Goal: Answer question/provide support

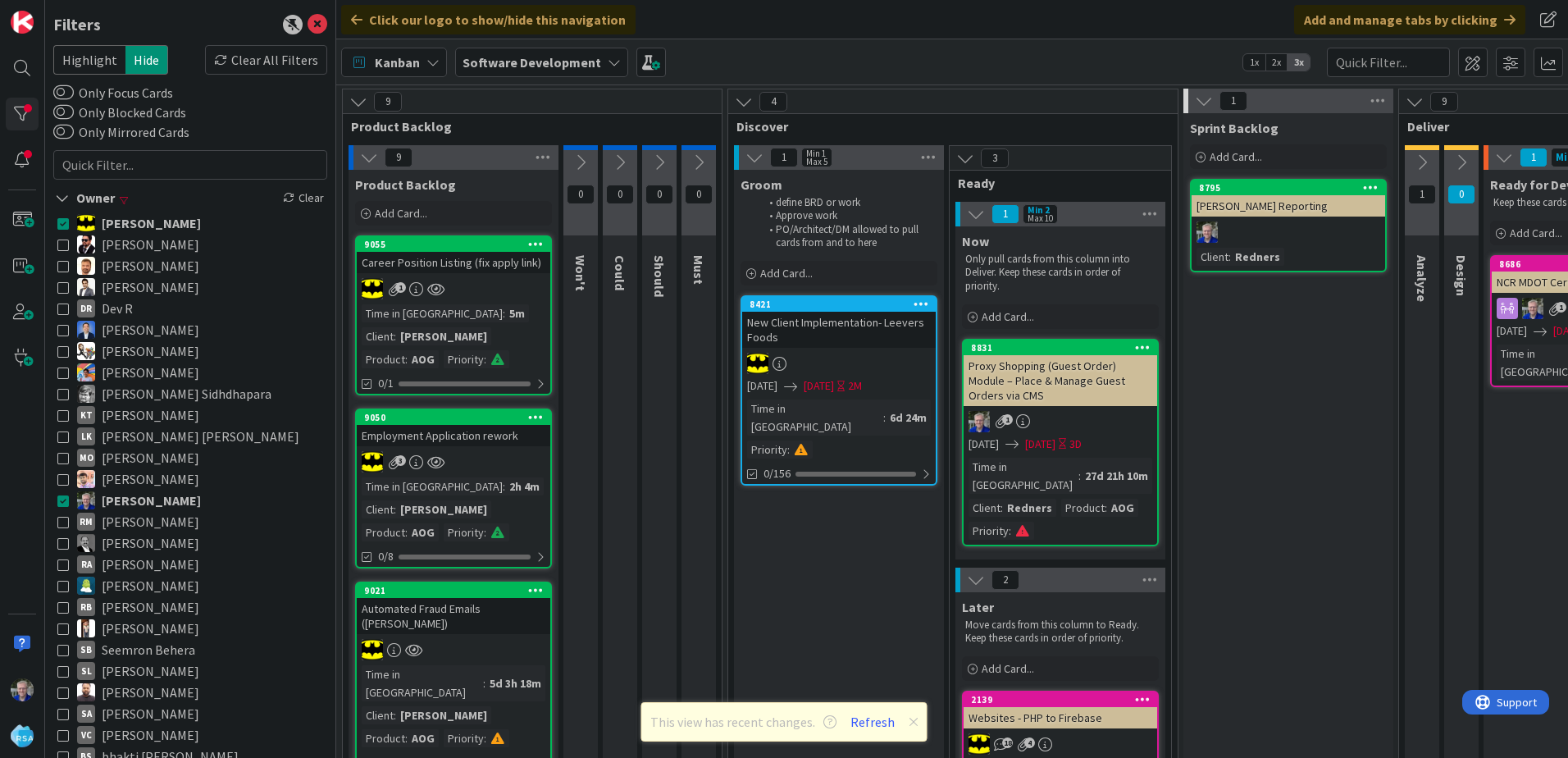
click at [64, 223] on icon at bounding box center [64, 224] width 12 height 12
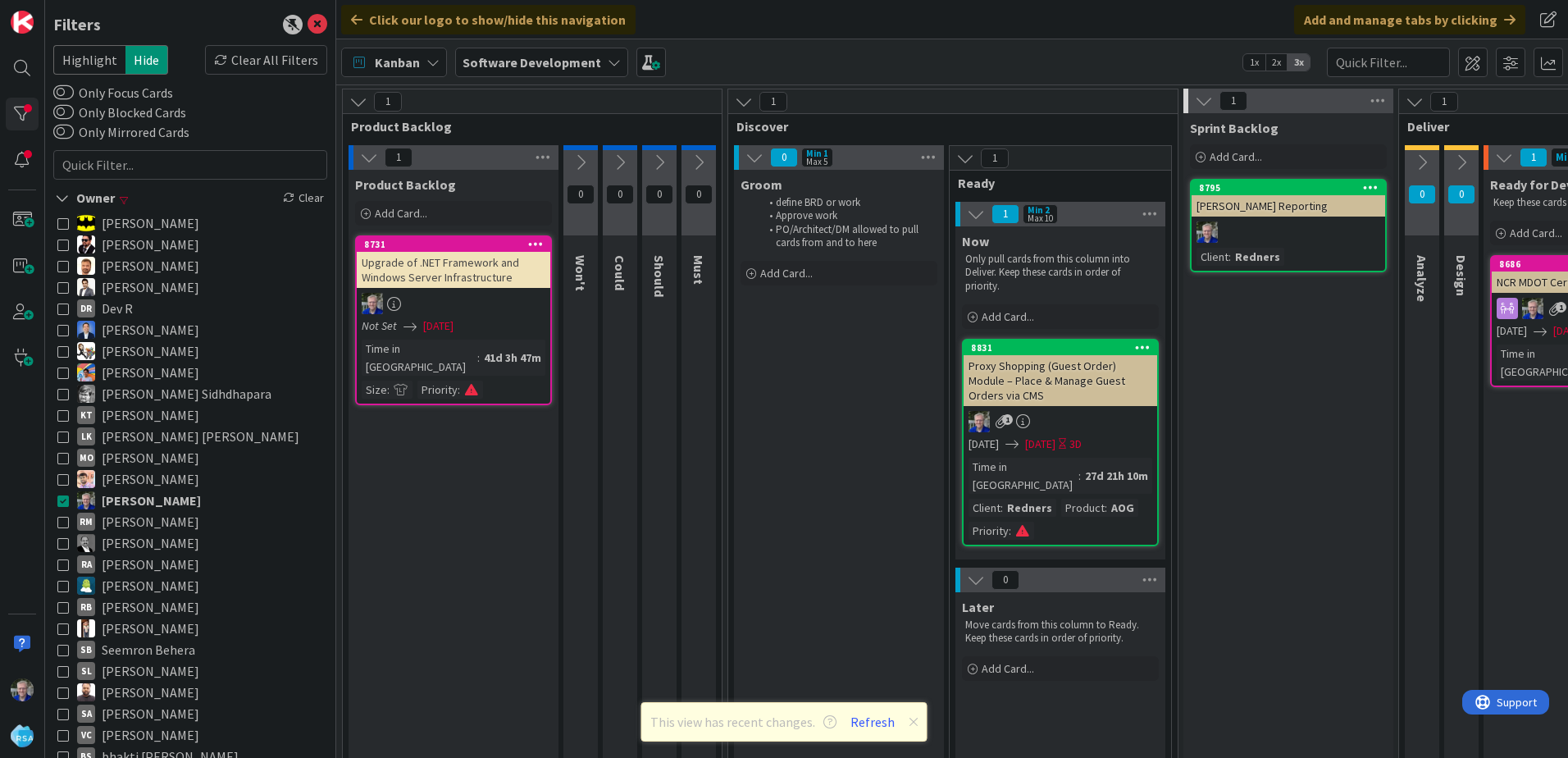
click at [61, 503] on icon at bounding box center [64, 501] width 12 height 12
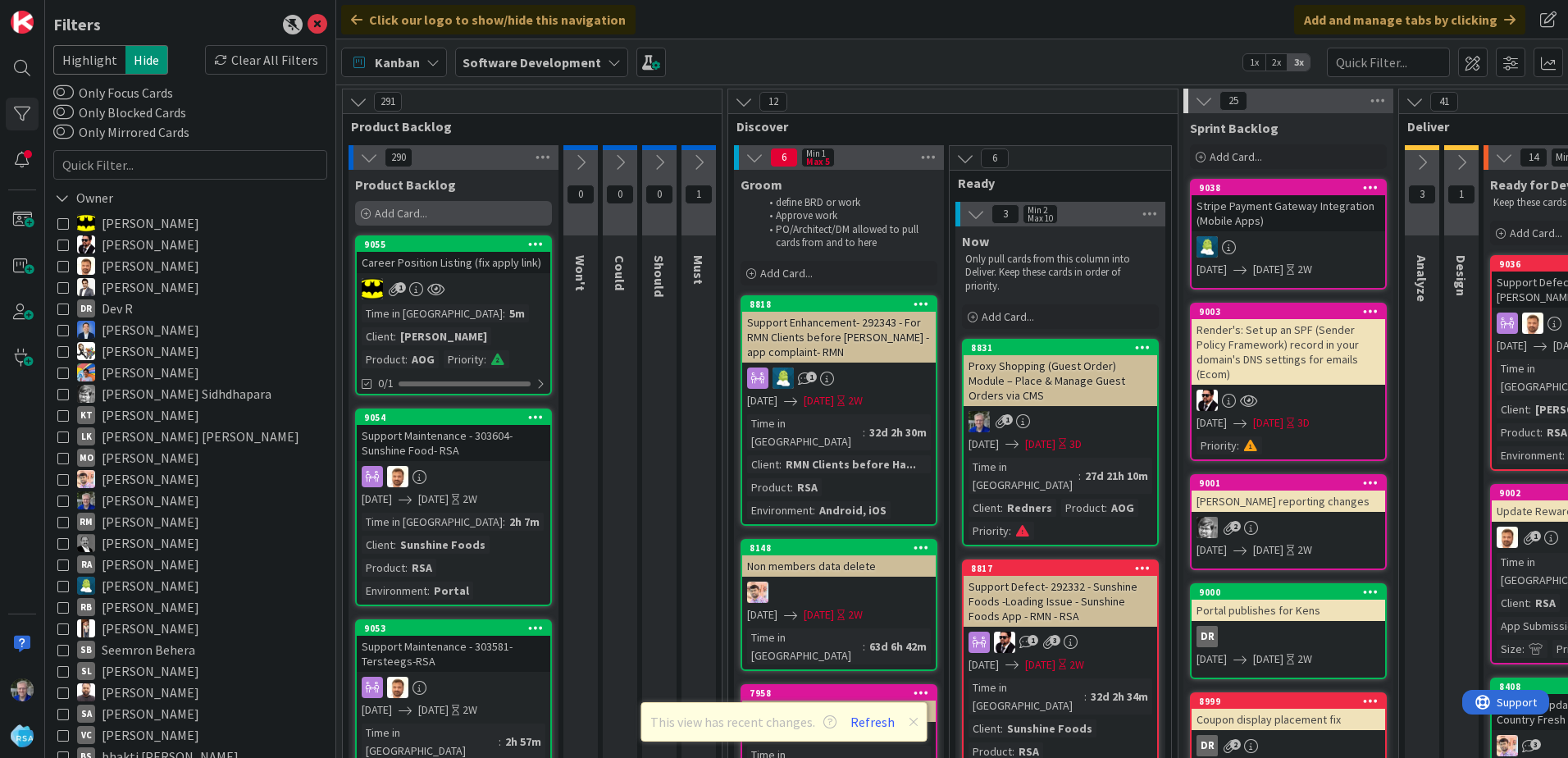
click at [399, 212] on span "Add Card..." at bounding box center [401, 214] width 53 height 15
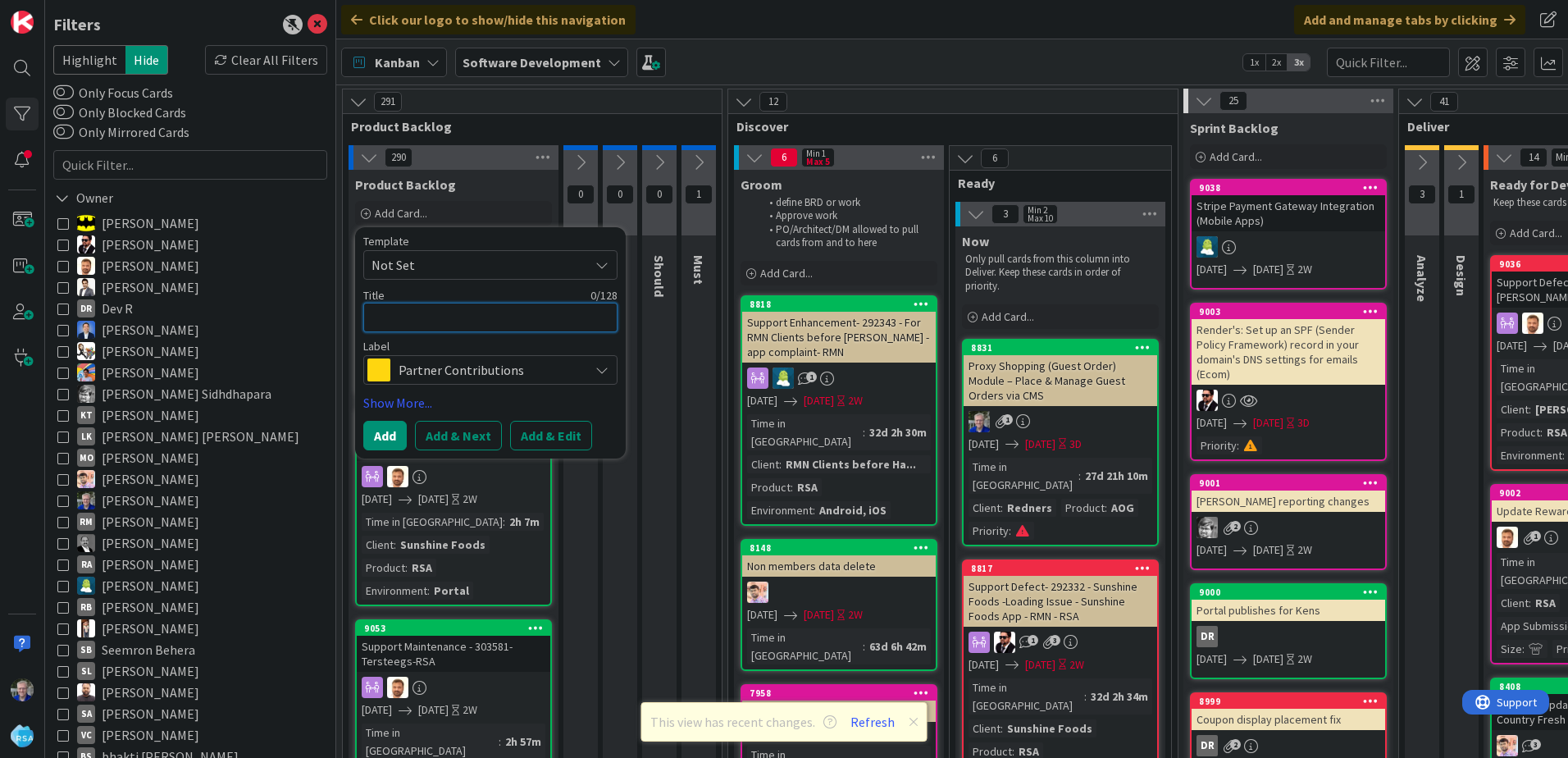
type textarea "B"
type textarea "x"
type textarea "Bu"
type textarea "x"
type textarea "Buy"
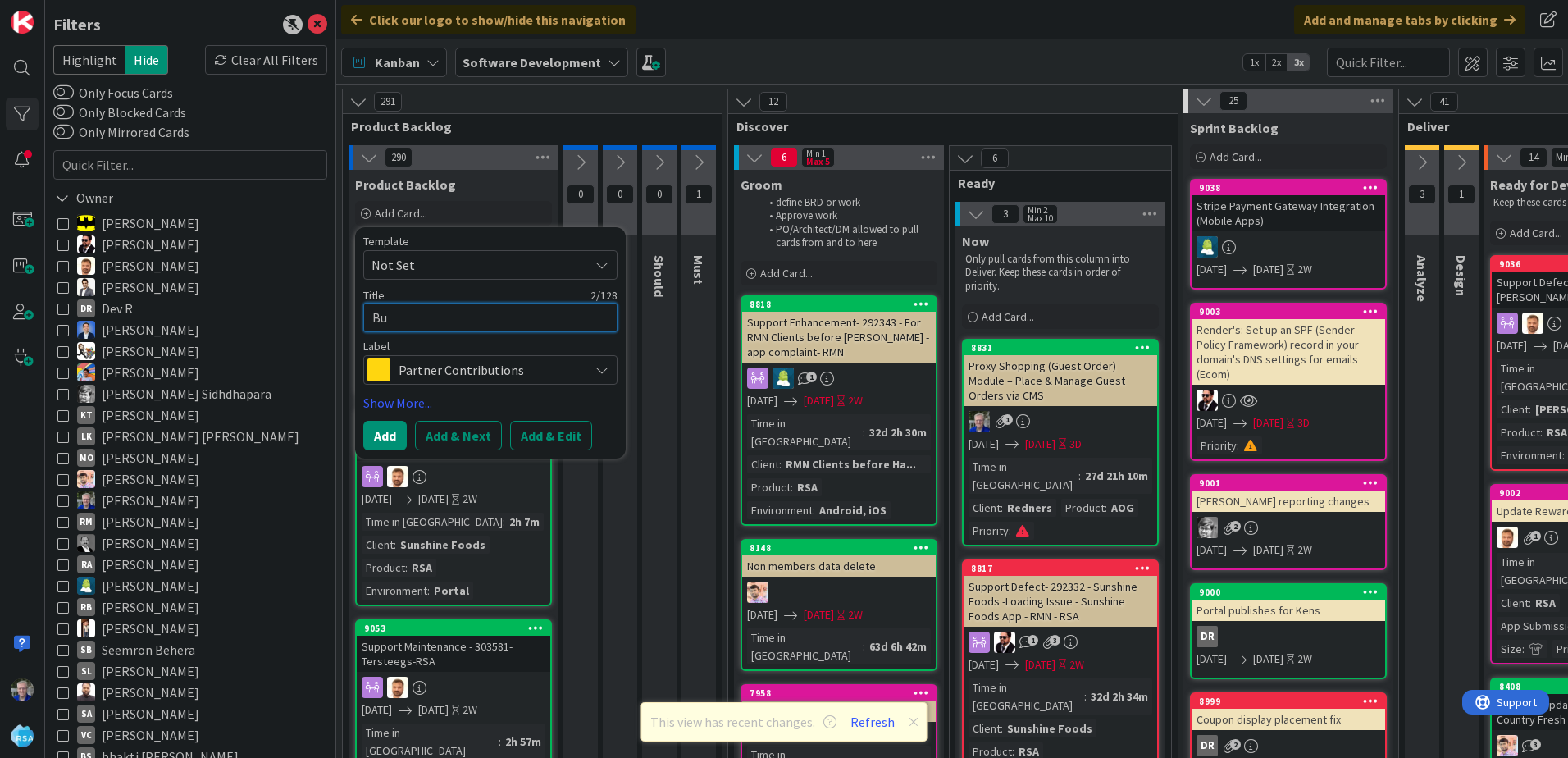
type textarea "x"
type textarea "Buy"
type textarea "x"
type textarea "Buy X"
type textarea "x"
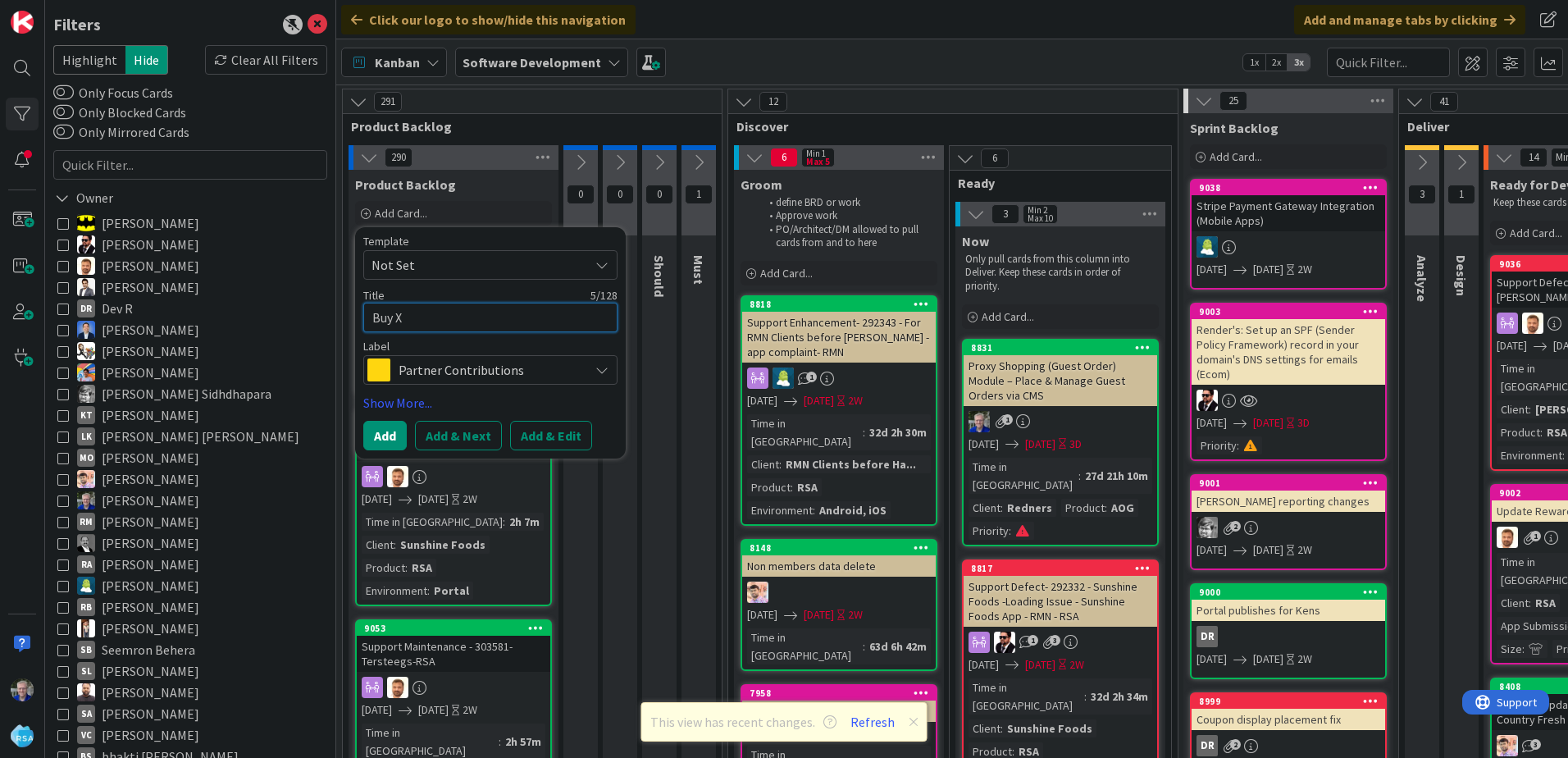
type textarea "Buy X"
type textarea "x"
type textarea "Buy X g"
type textarea "x"
type textarea "Buy X go"
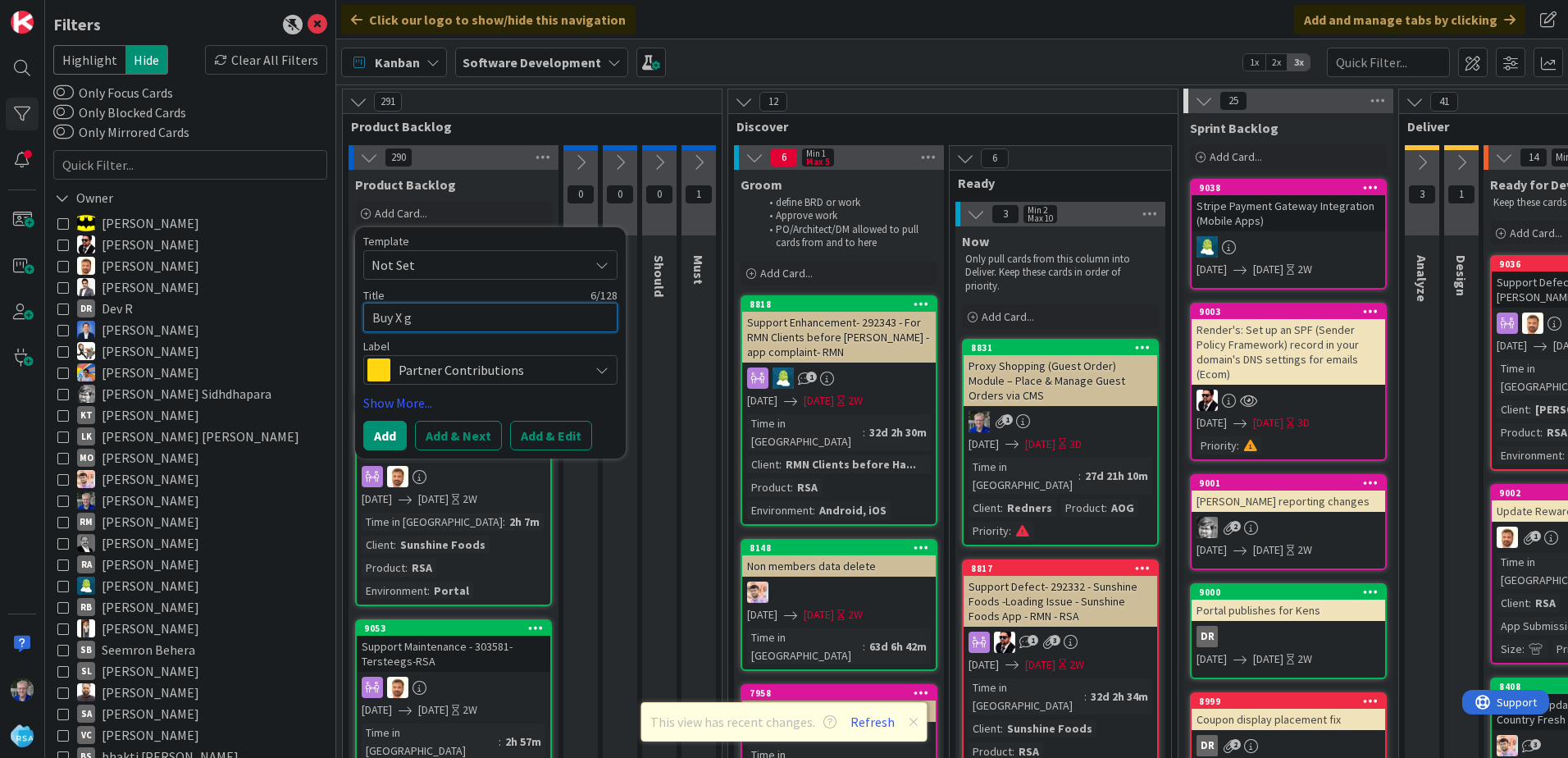
type textarea "x"
type textarea "Buy X g"
type textarea "x"
type textarea "Buy X"
type textarea "x"
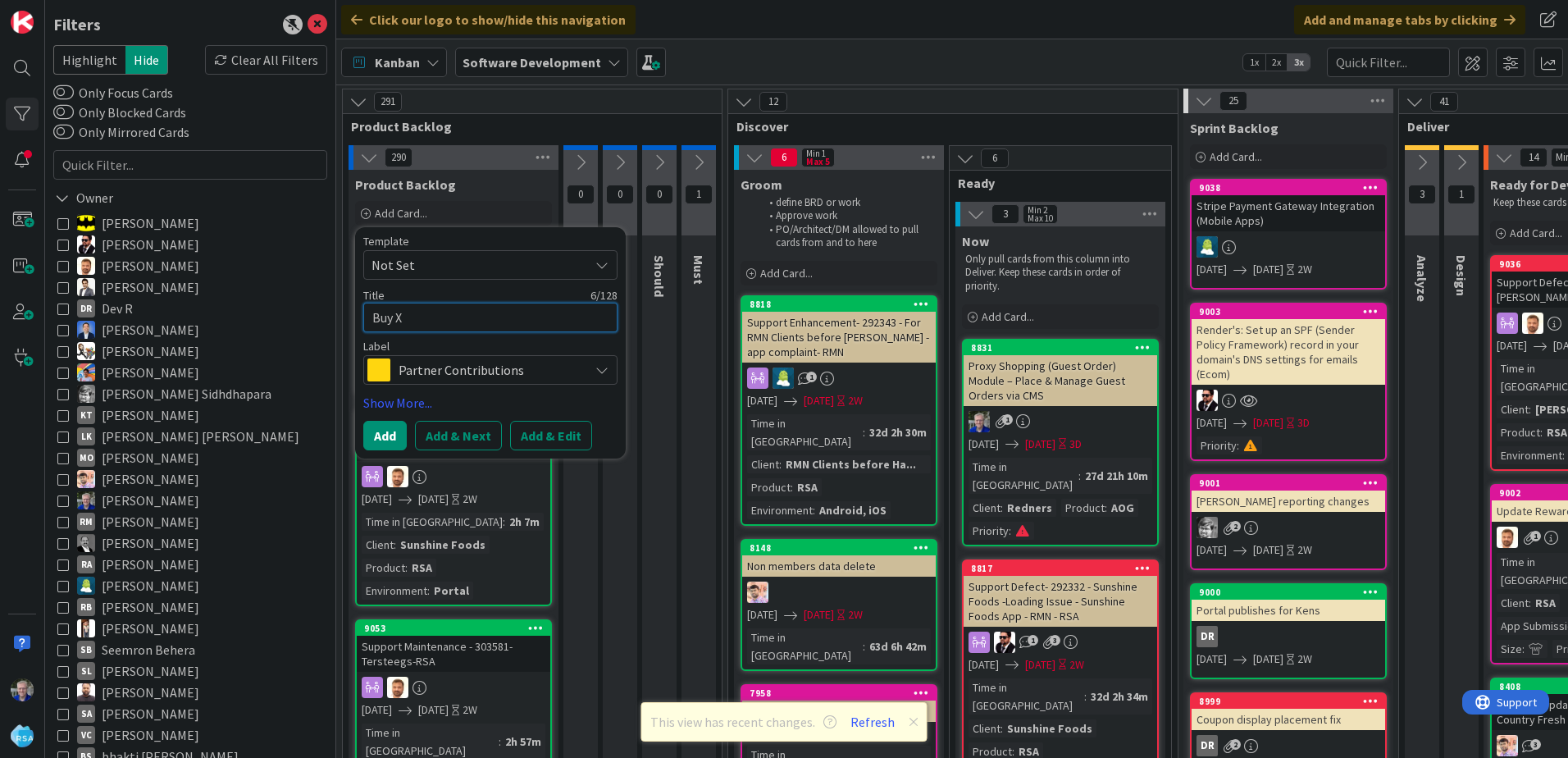
type textarea "Buy X f"
type textarea "x"
type textarea "Buy X fo"
type textarea "x"
type textarea "Buy X for"
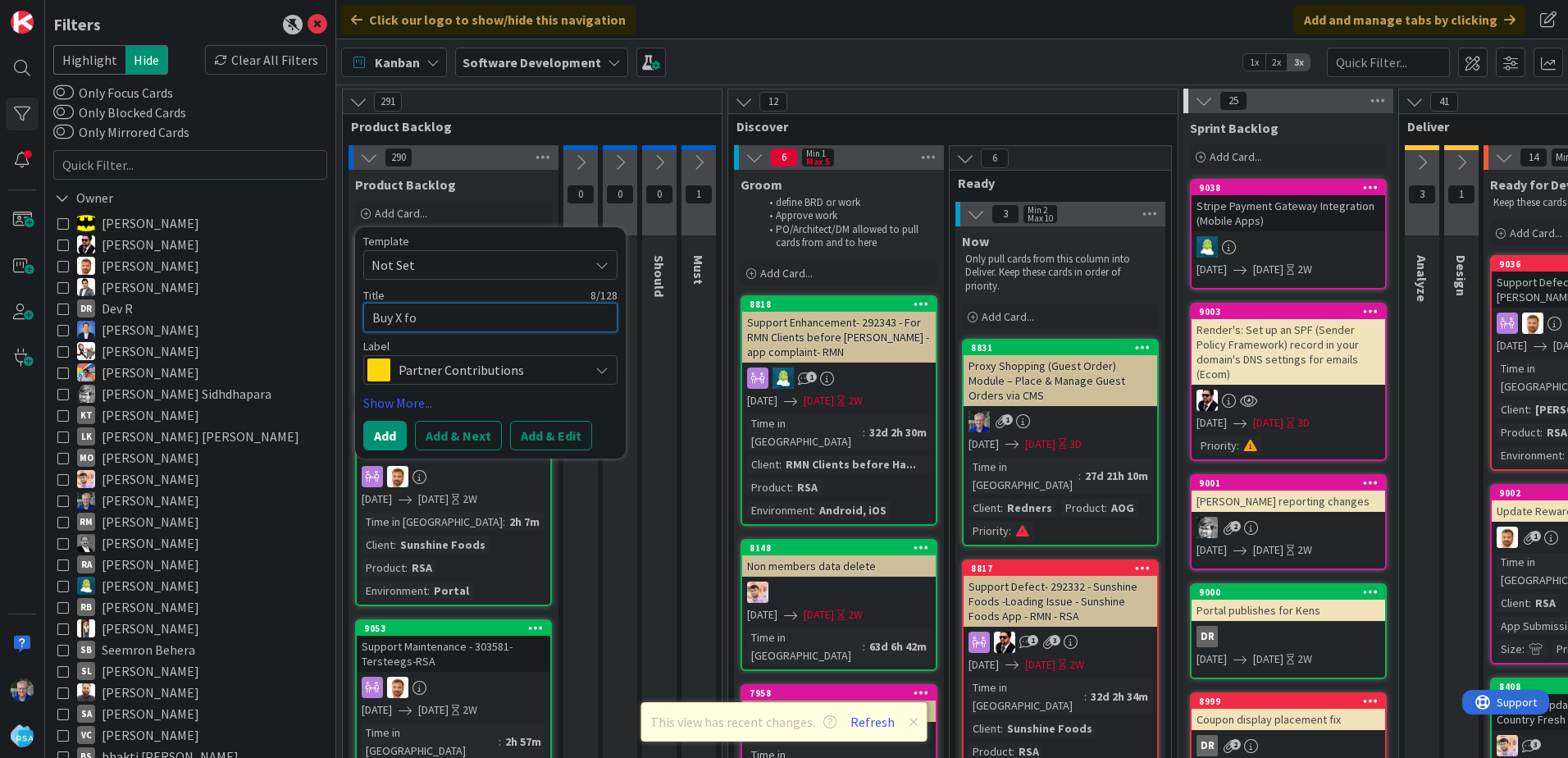
type textarea "x"
type textarea "Buy X for"
type textarea "x"
type textarea "Buy X for $"
type textarea "x"
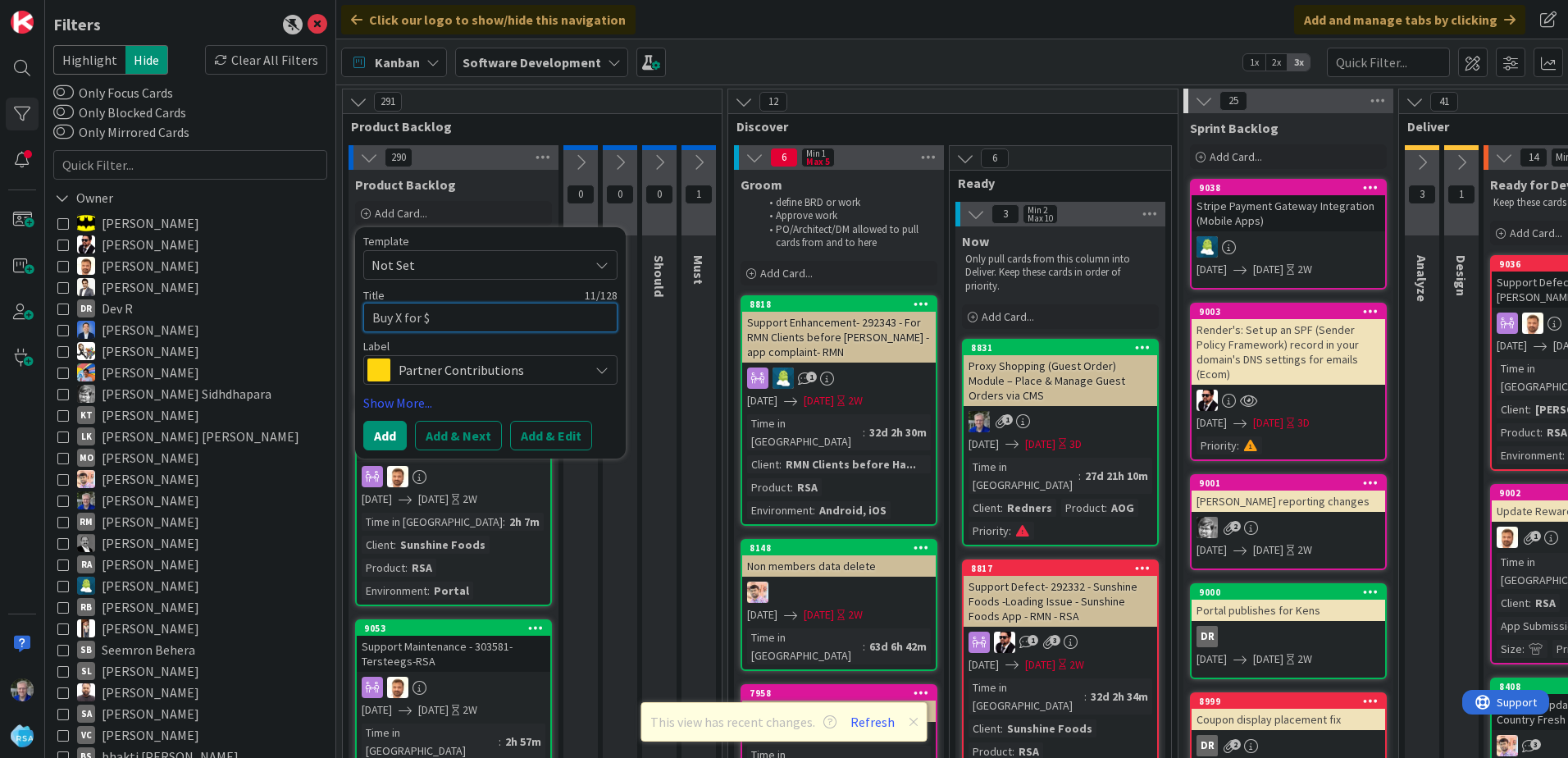
type textarea "Buy X for"
type textarea "x"
type textarea "Buy X for"
type textarea "x"
type textarea "Buy X fo"
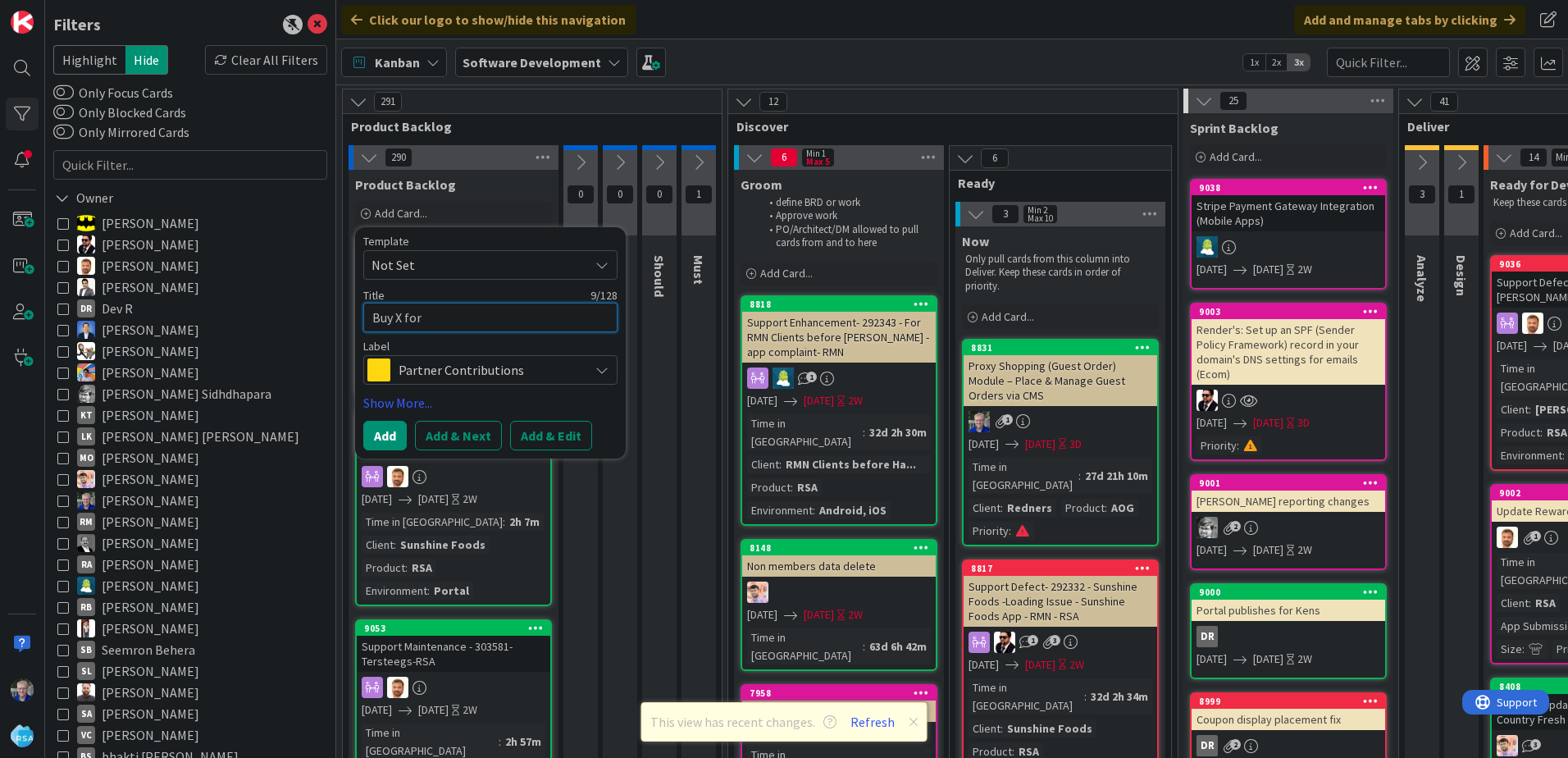
type textarea "x"
type textarea "Buy X f"
type textarea "x"
type textarea "Buy X"
type textarea "x"
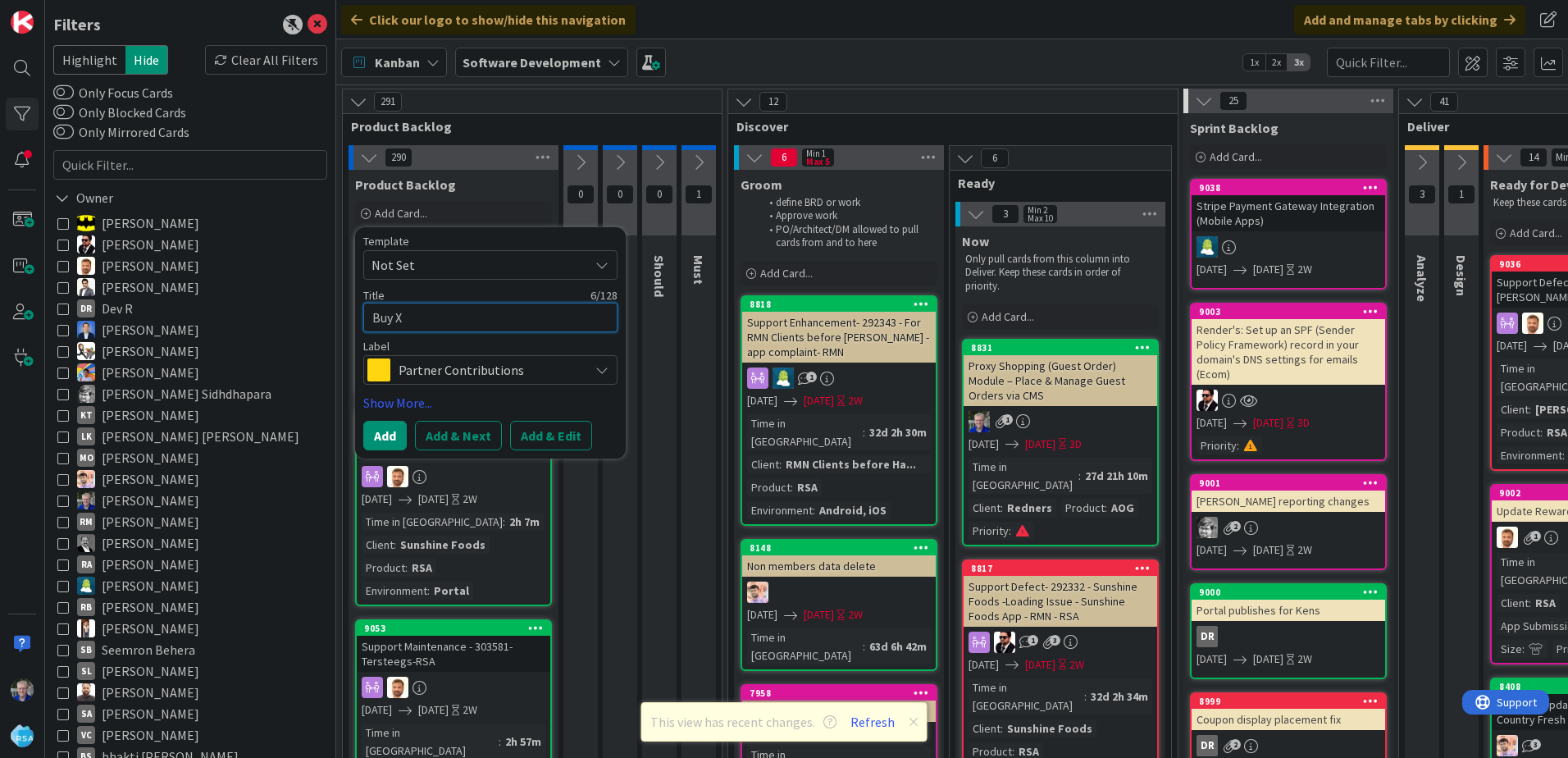
type textarea "Buy X"
type textarea "x"
type textarea "Buy"
type textarea "x"
type textarea "Buy 3"
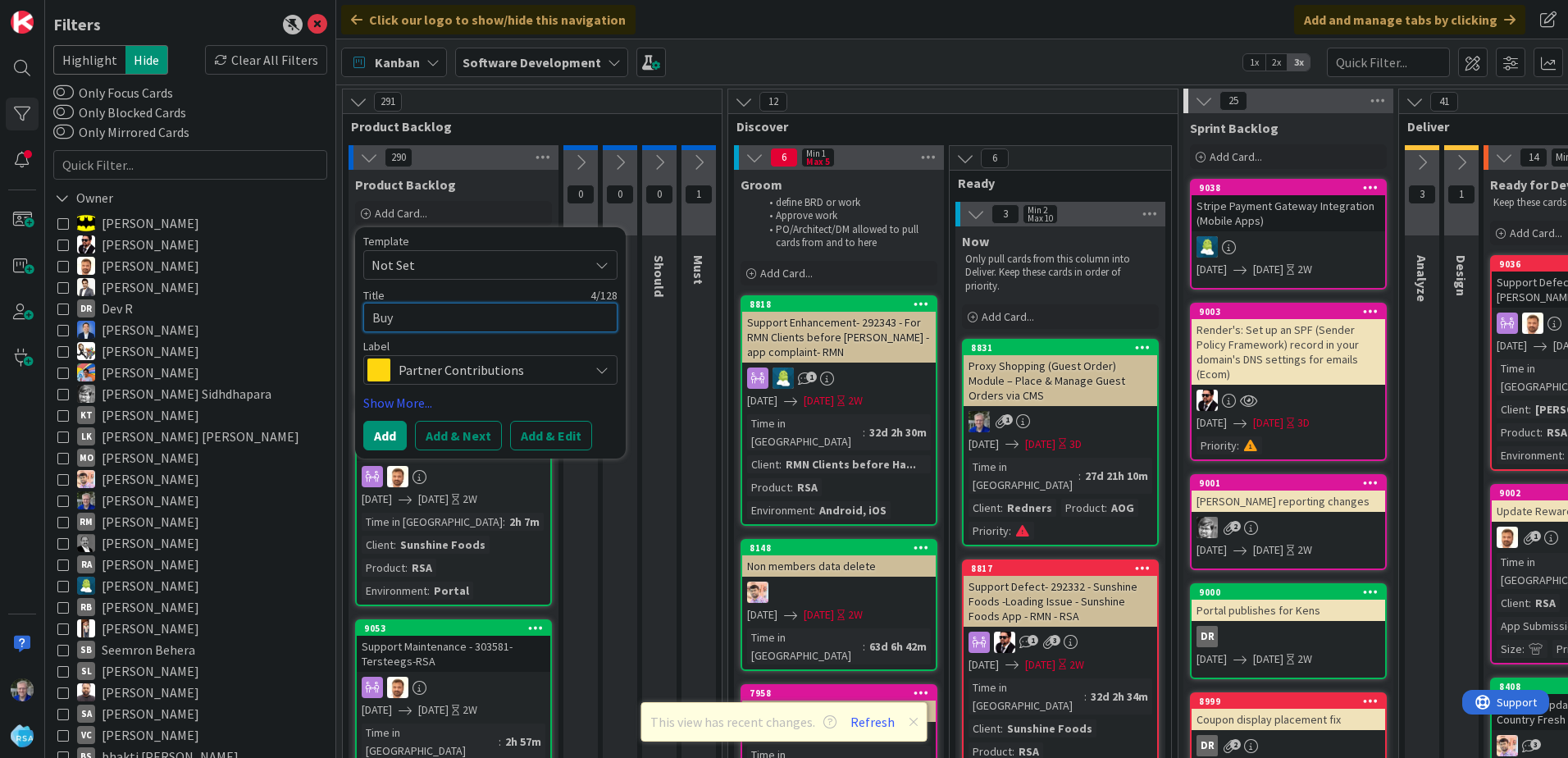
type textarea "x"
type textarea "Buy"
type textarea "x"
type textarea "Buy 2"
type textarea "x"
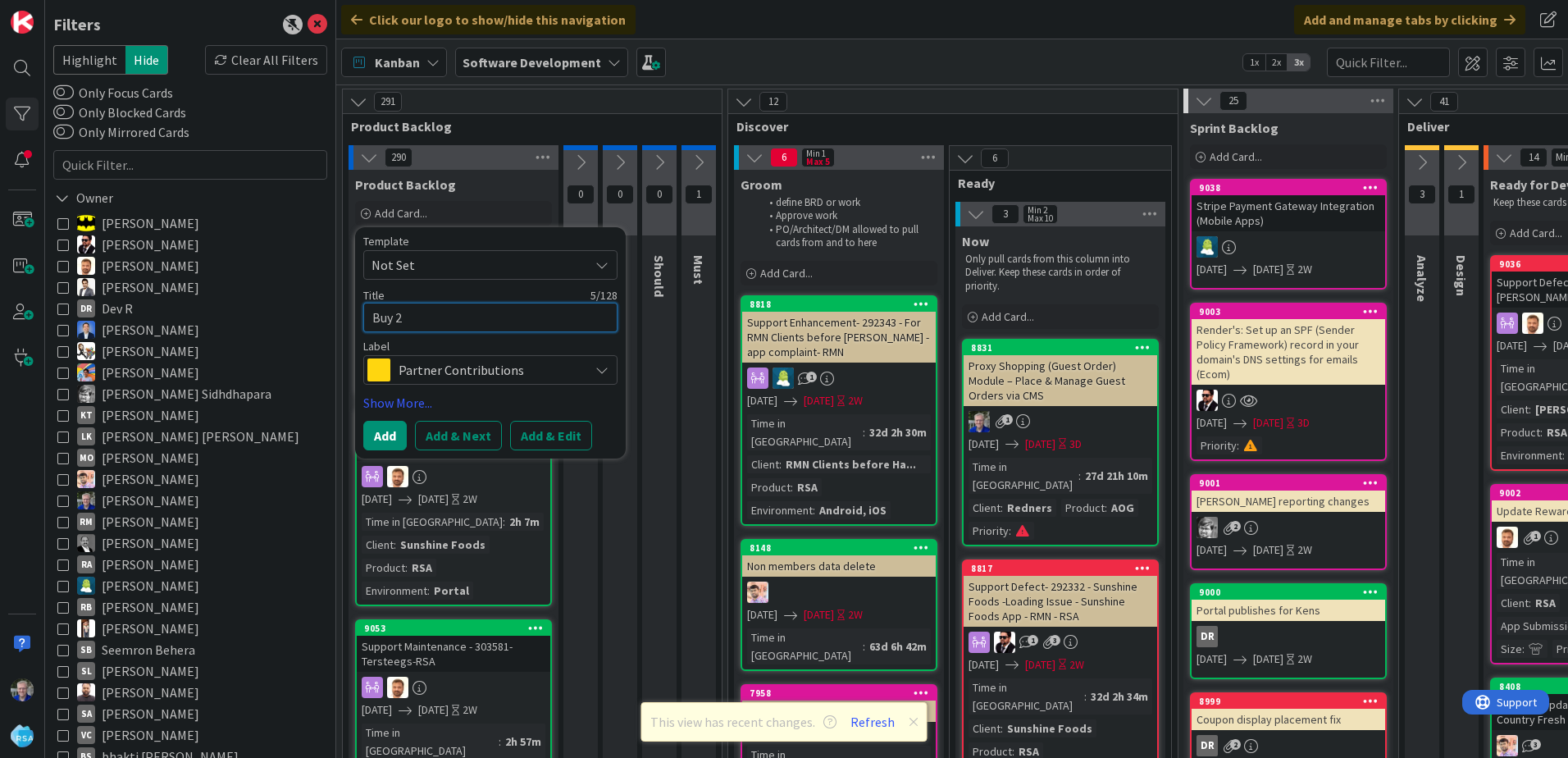
type textarea "Buy 2"
type textarea "x"
type textarea "Buy 2 f"
type textarea "x"
type textarea "Buy 2 fo"
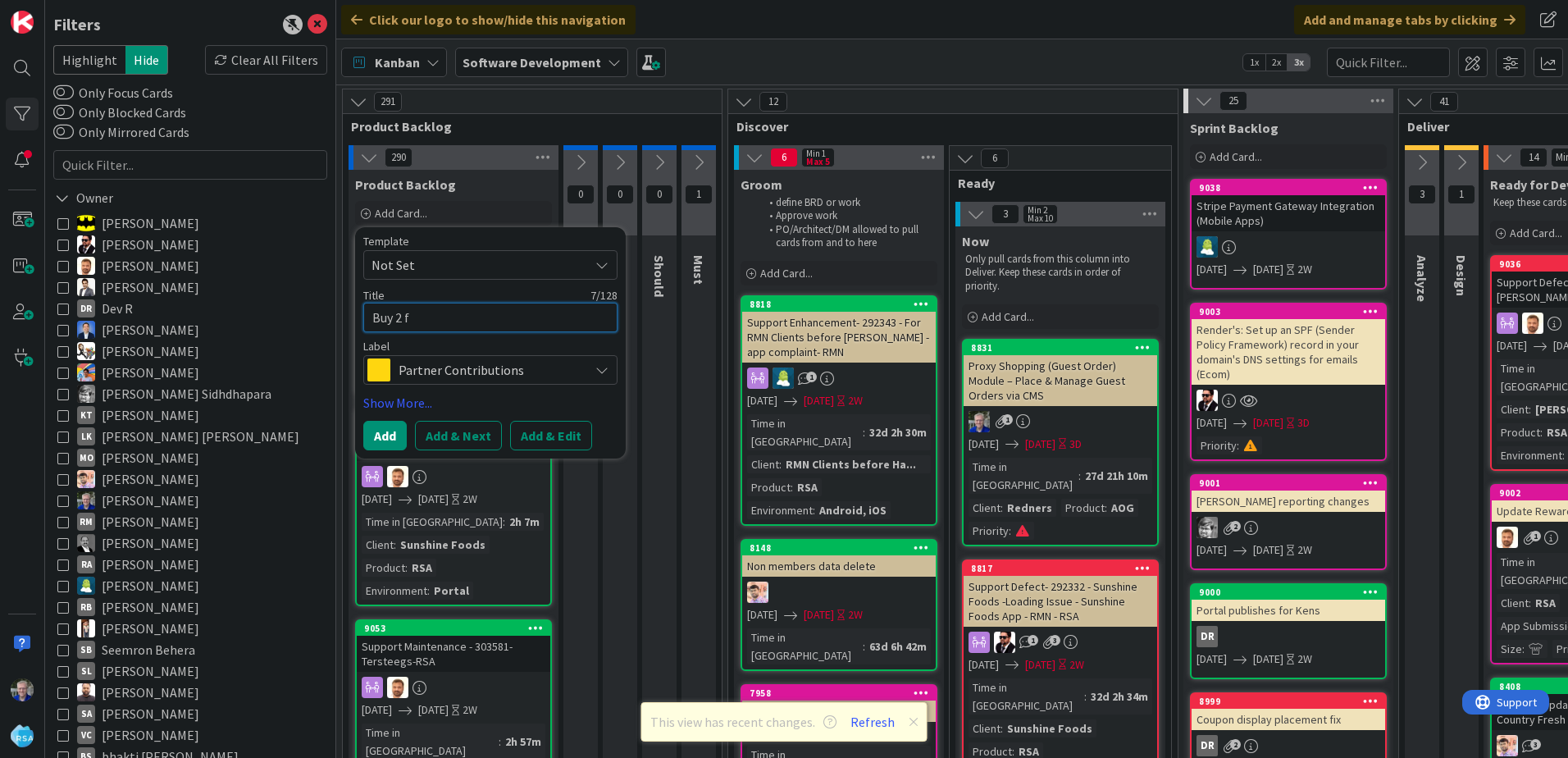
type textarea "x"
type textarea "Buy 2 for"
type textarea "x"
type textarea "Buy 2 for"
type textarea "x"
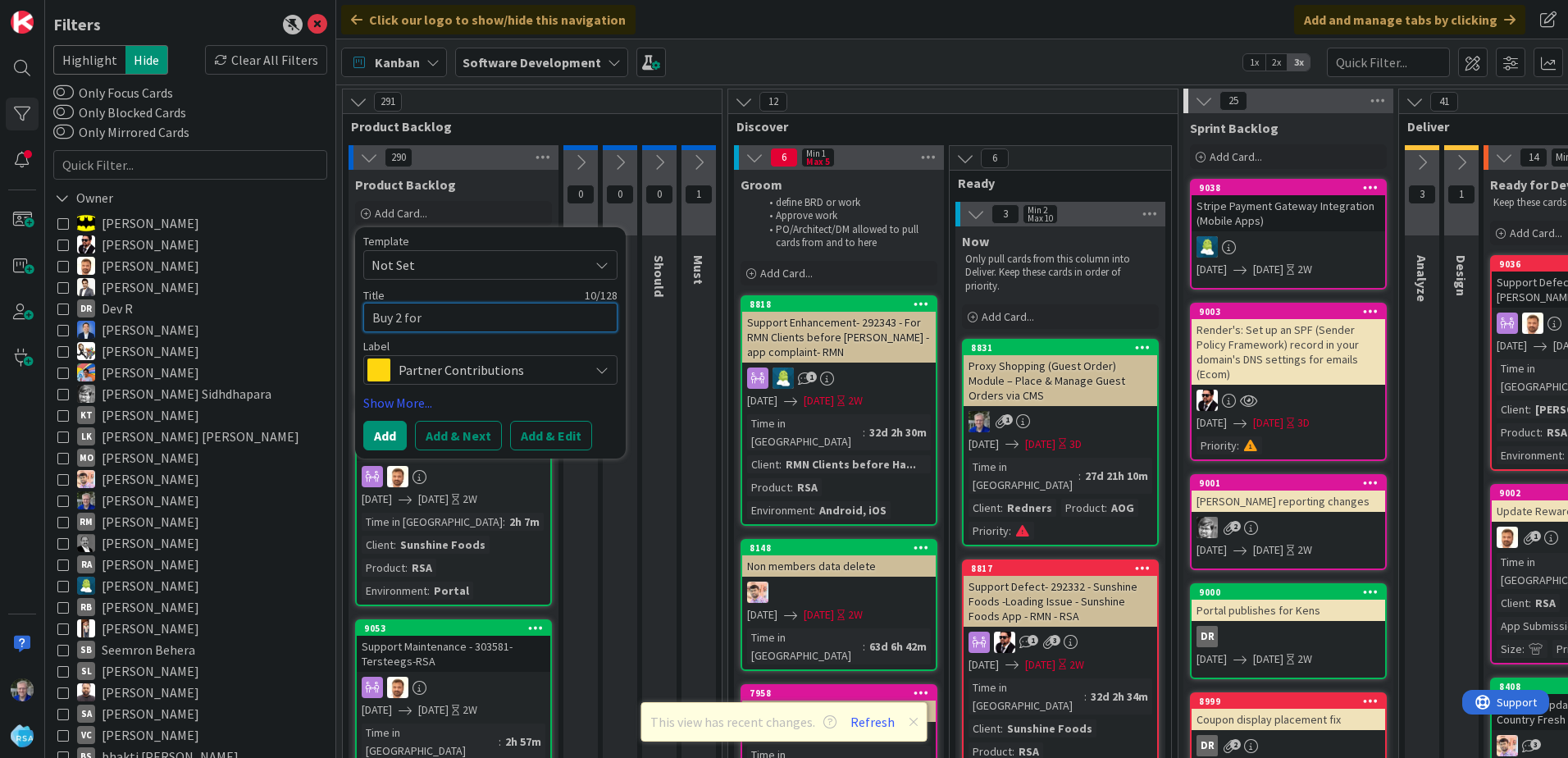
type textarea "Buy 2 for $"
type textarea "x"
type textarea "Buy 2 for $3"
type textarea "x"
type textarea "Buy 2 for $3"
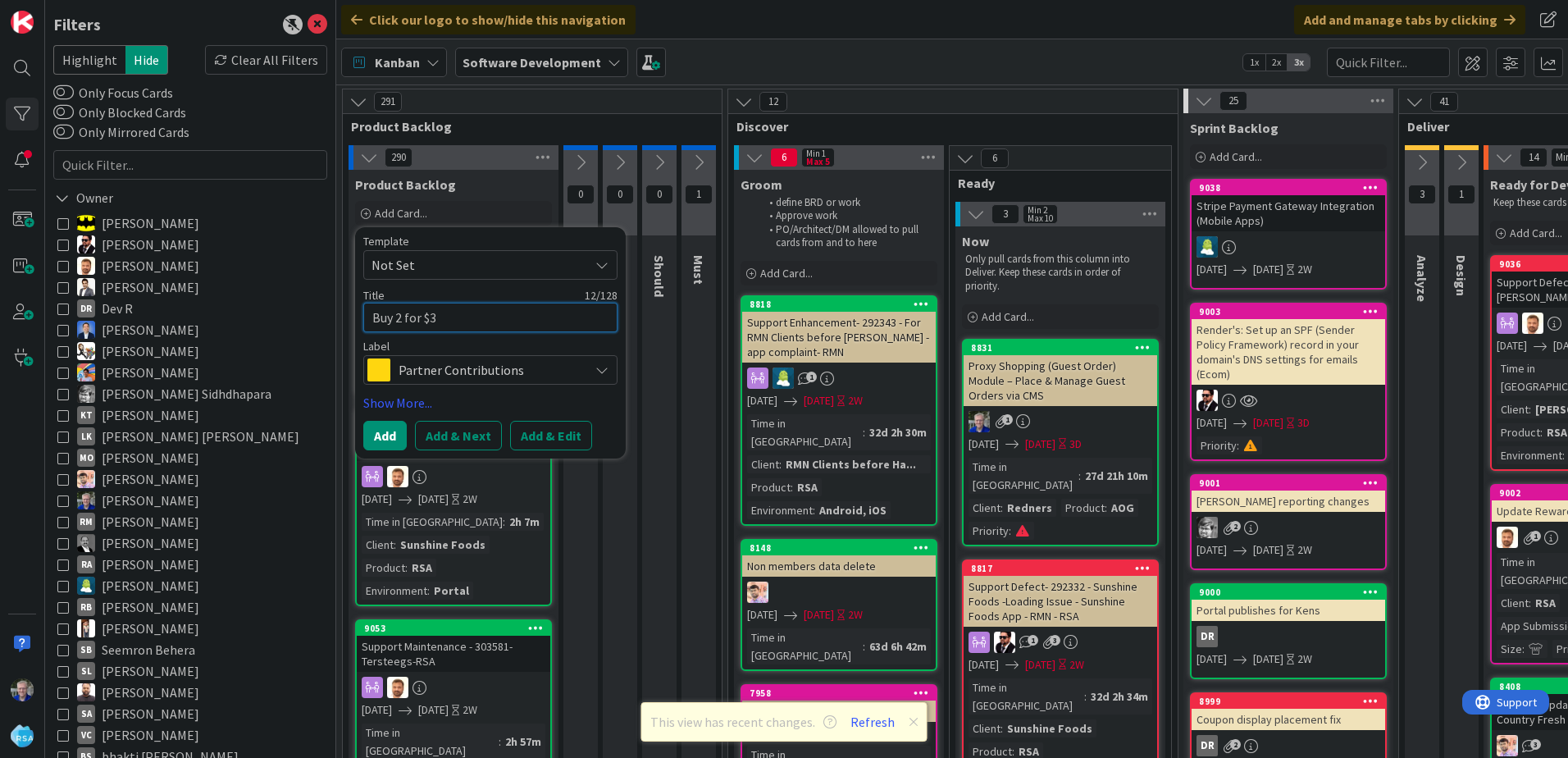
type textarea "x"
type textarea "Buy 2 for $3"
type textarea "x"
type textarea "Buy 2 for $3"
type textarea "x"
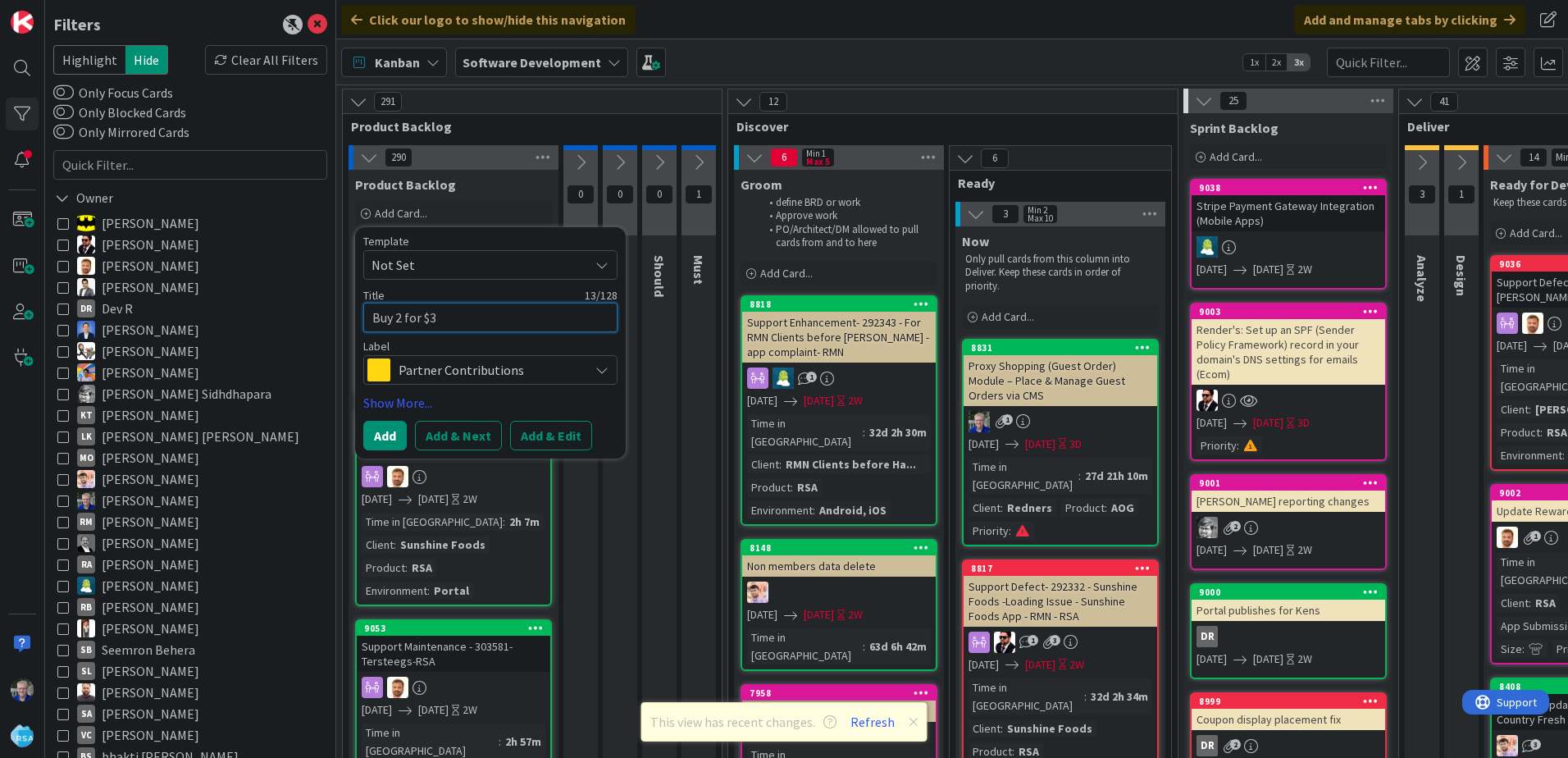
type textarea "Buy 2 for $3 ("
type textarea "x"
type textarea "Buy 2 for $3 (n"
type textarea "x"
type textarea "Buy 2 for $3 (no"
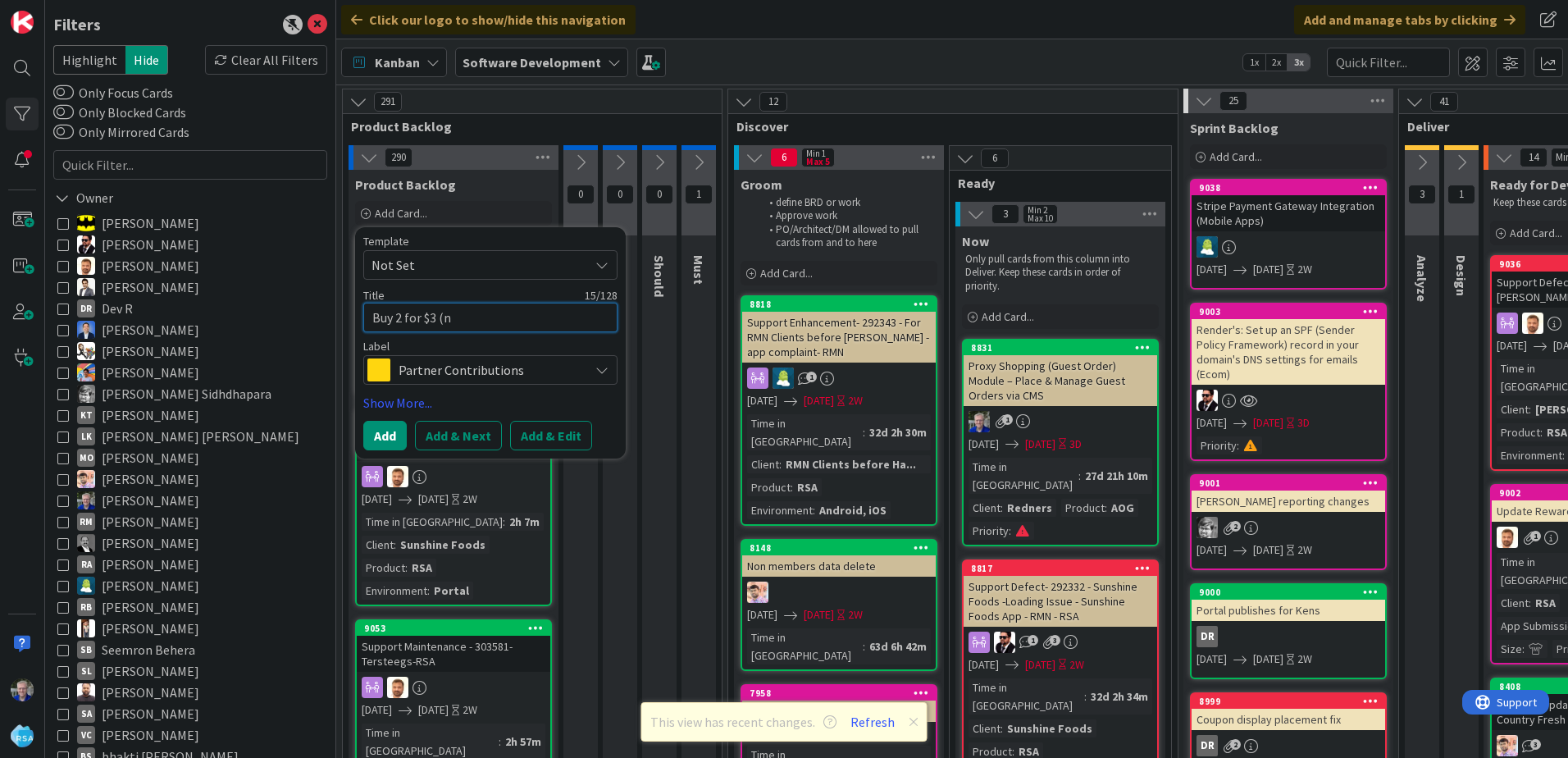
type textarea "x"
type textarea "Buy 2 for $3 (not"
type textarea "x"
type textarea "Buy 2 for $3 (no"
type textarea "x"
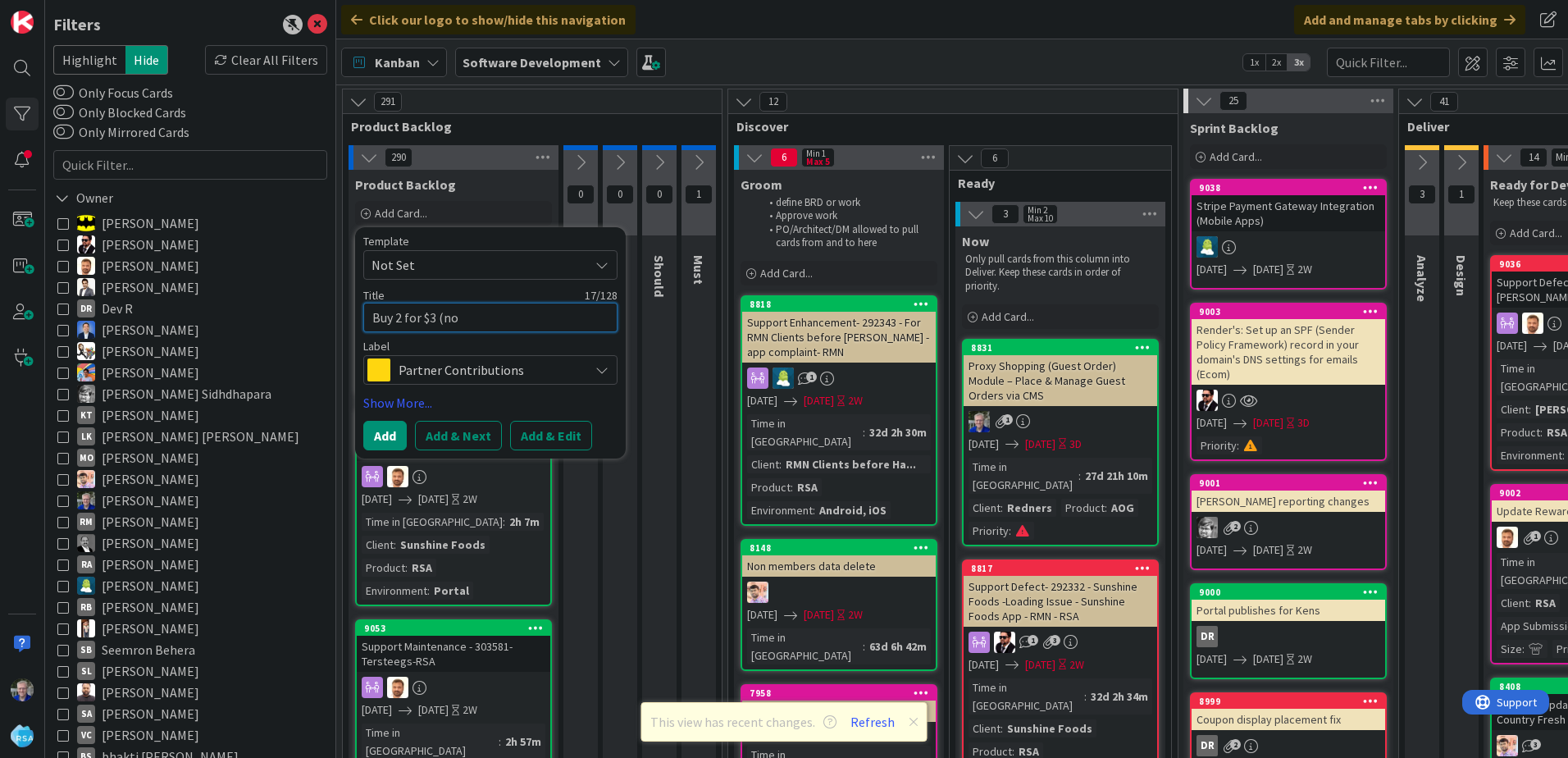
type textarea "Buy 2 for $3 (n"
type textarea "x"
type textarea "Buy 2 for $3 ("
type textarea "x"
type textarea "Buy 2 for $3"
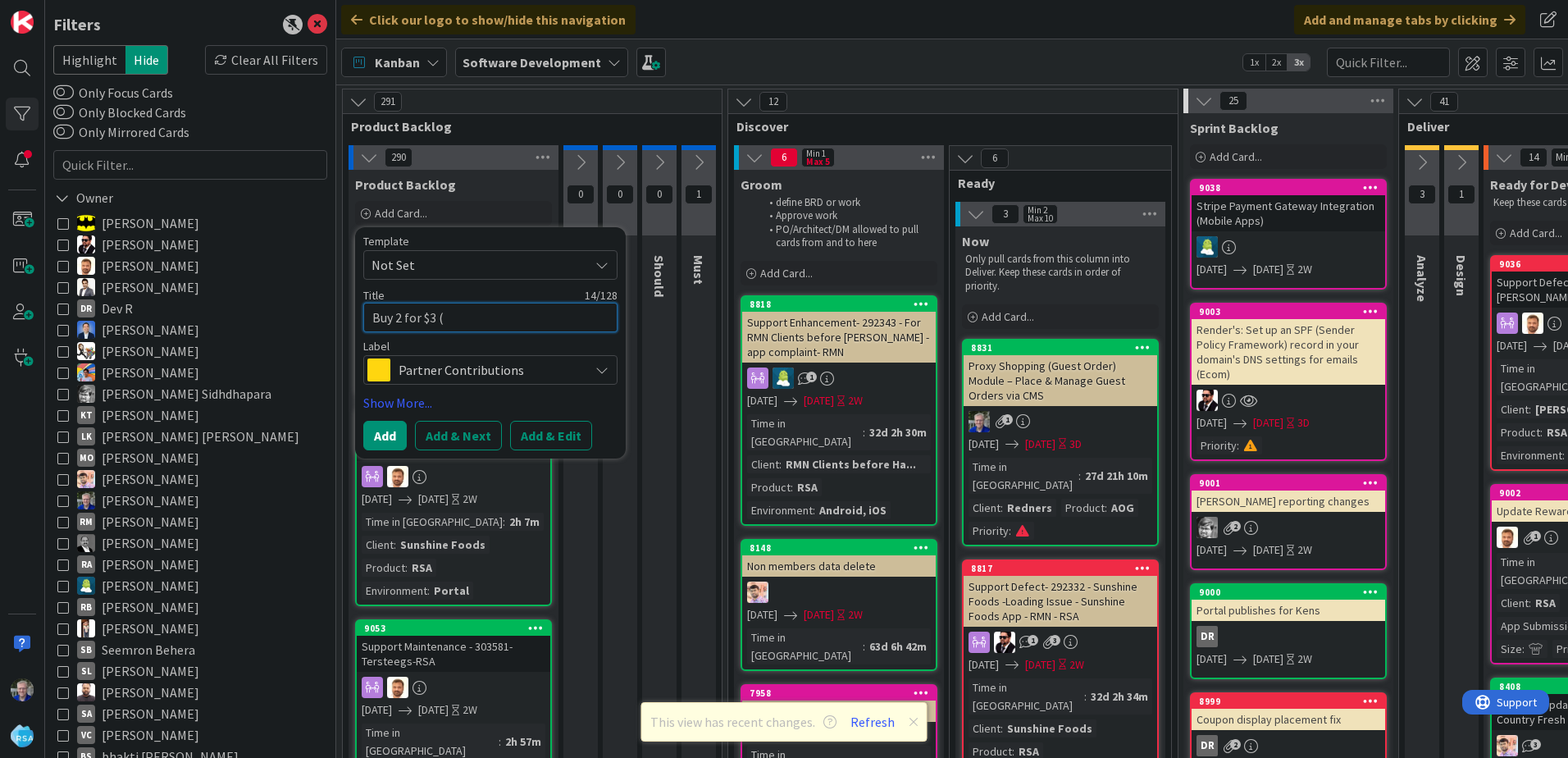
type textarea "x"
type textarea "Buy 2 for $3"
type textarea "x"
type textarea "Buy 2 for $"
type textarea "x"
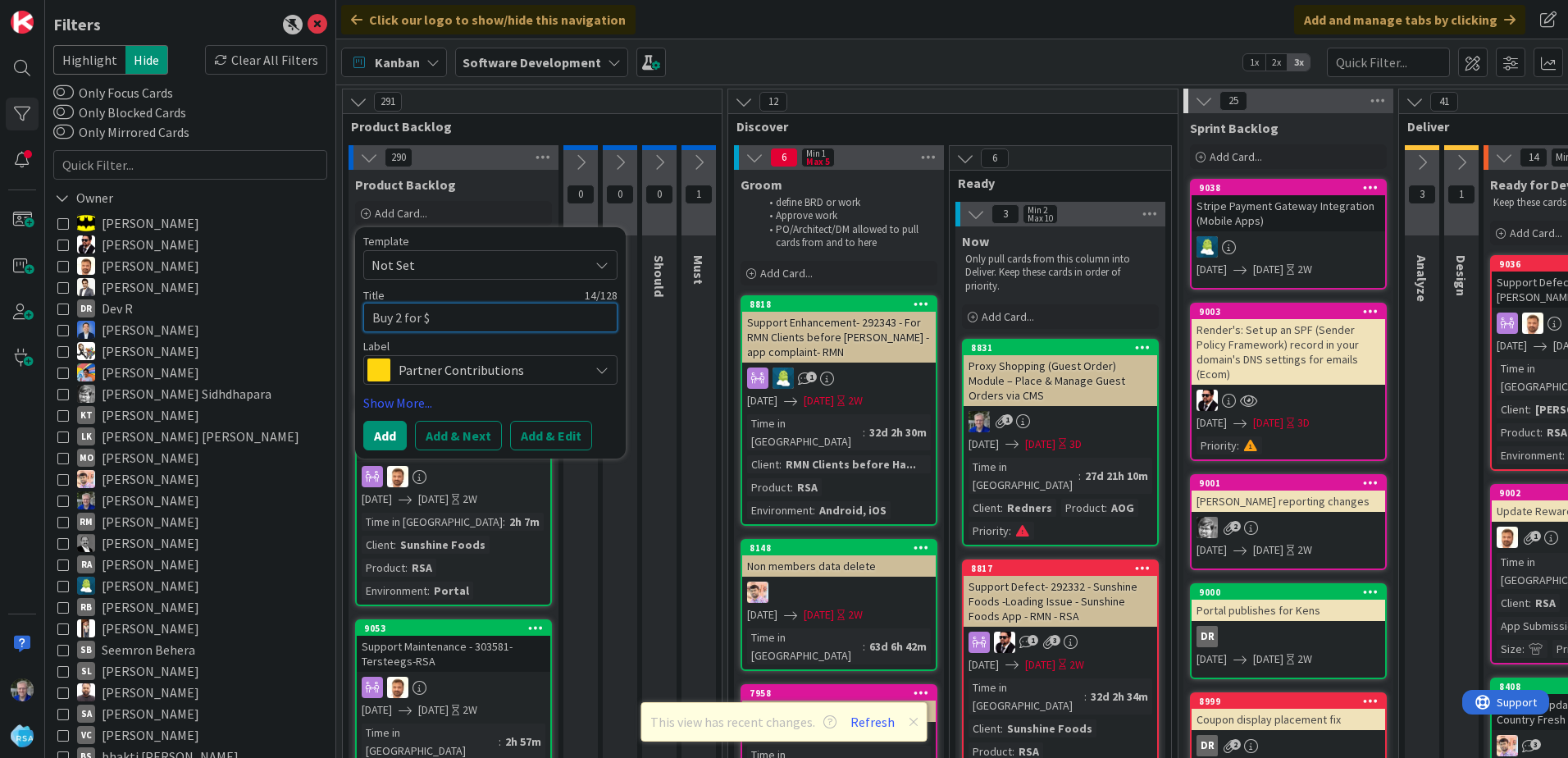
type textarea "Buy 2 for"
type textarea "x"
type textarea "Buy 2 for"
type textarea "x"
type textarea "Buy 2 fo"
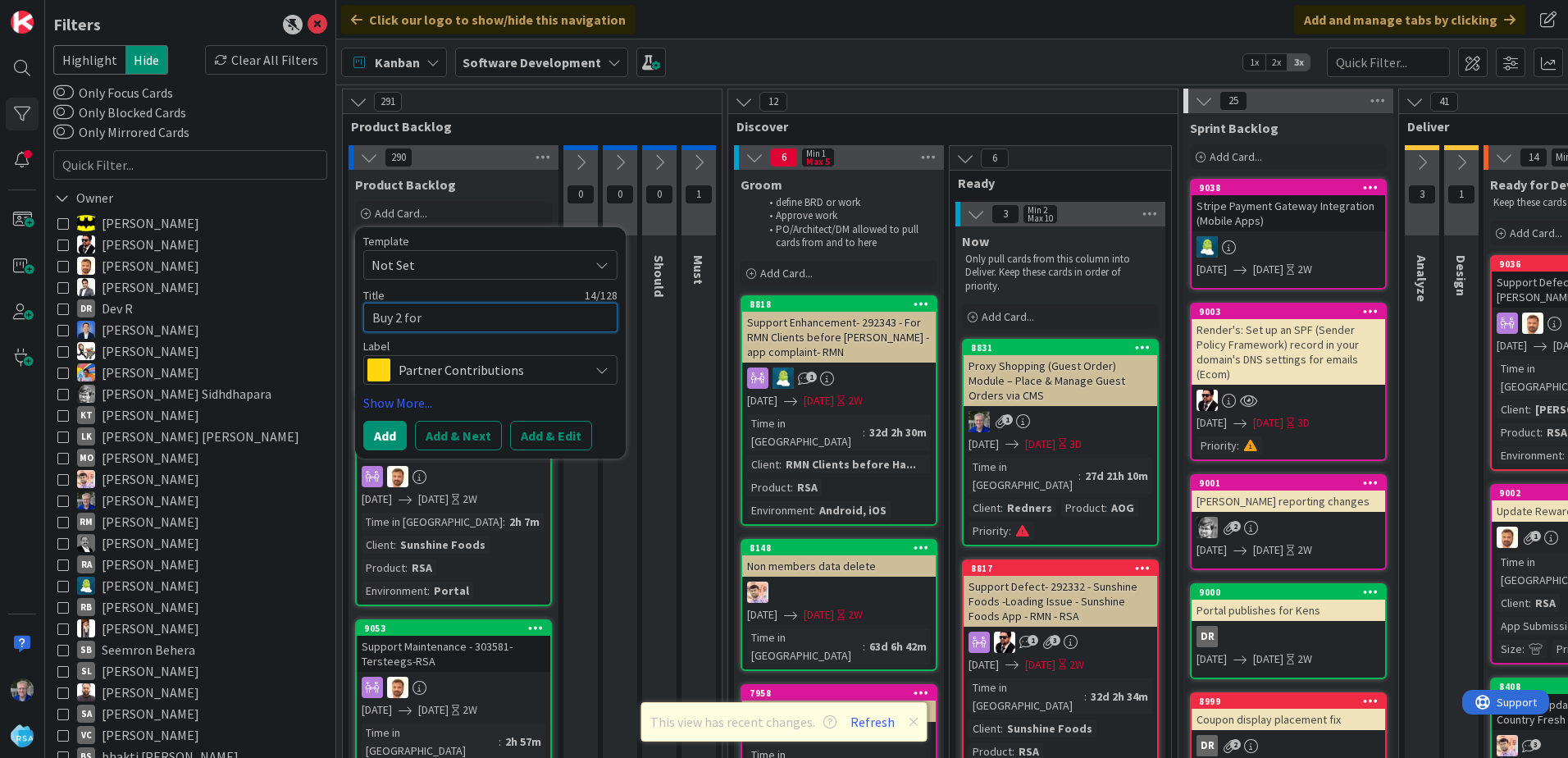
type textarea "x"
type textarea "Buy 2 f"
type textarea "x"
type textarea "Buy 2"
type textarea "x"
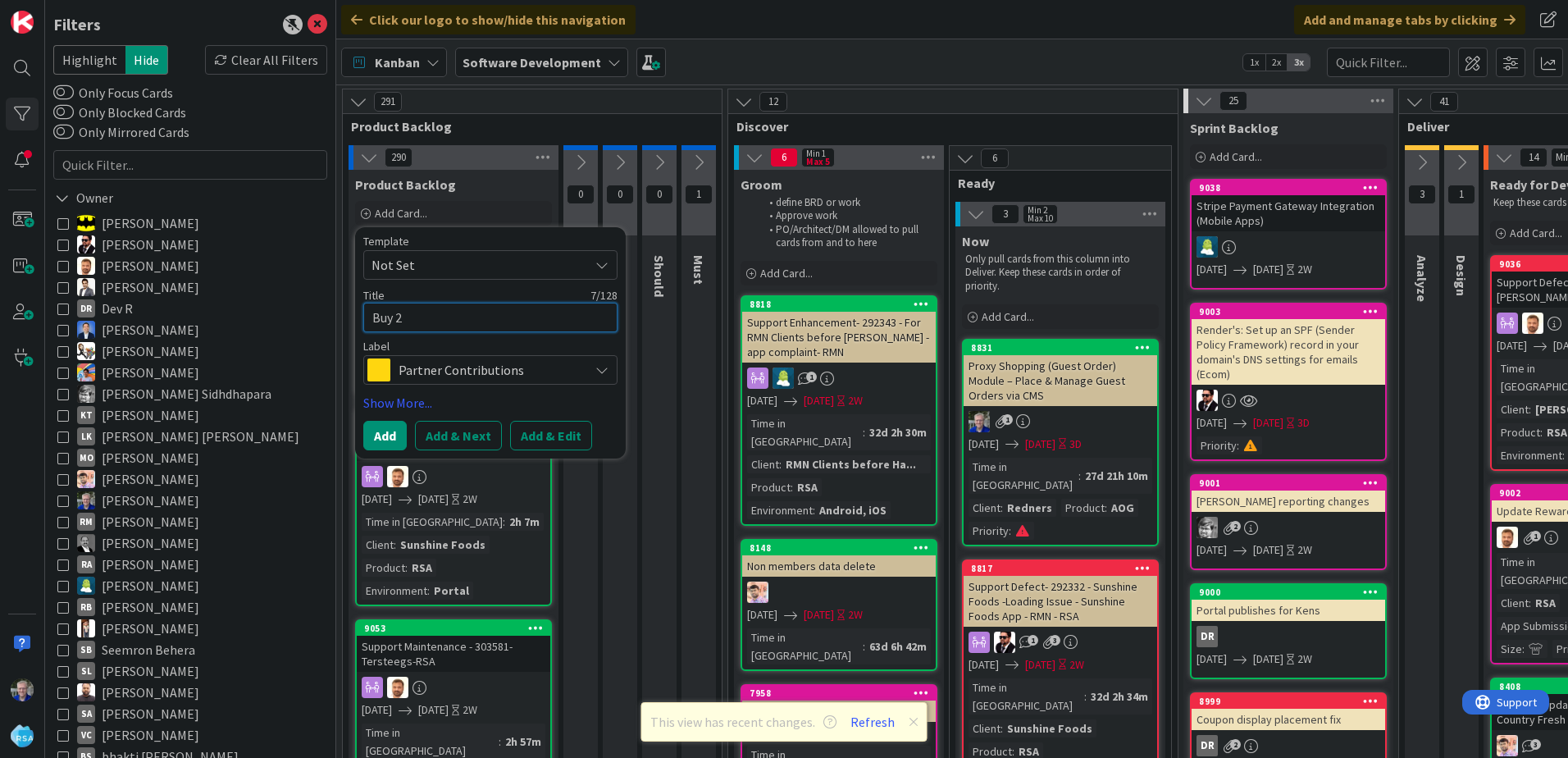
type textarea "Buy 2"
type textarea "x"
type textarea "Buy"
type textarea "x"
type textarea "Buy"
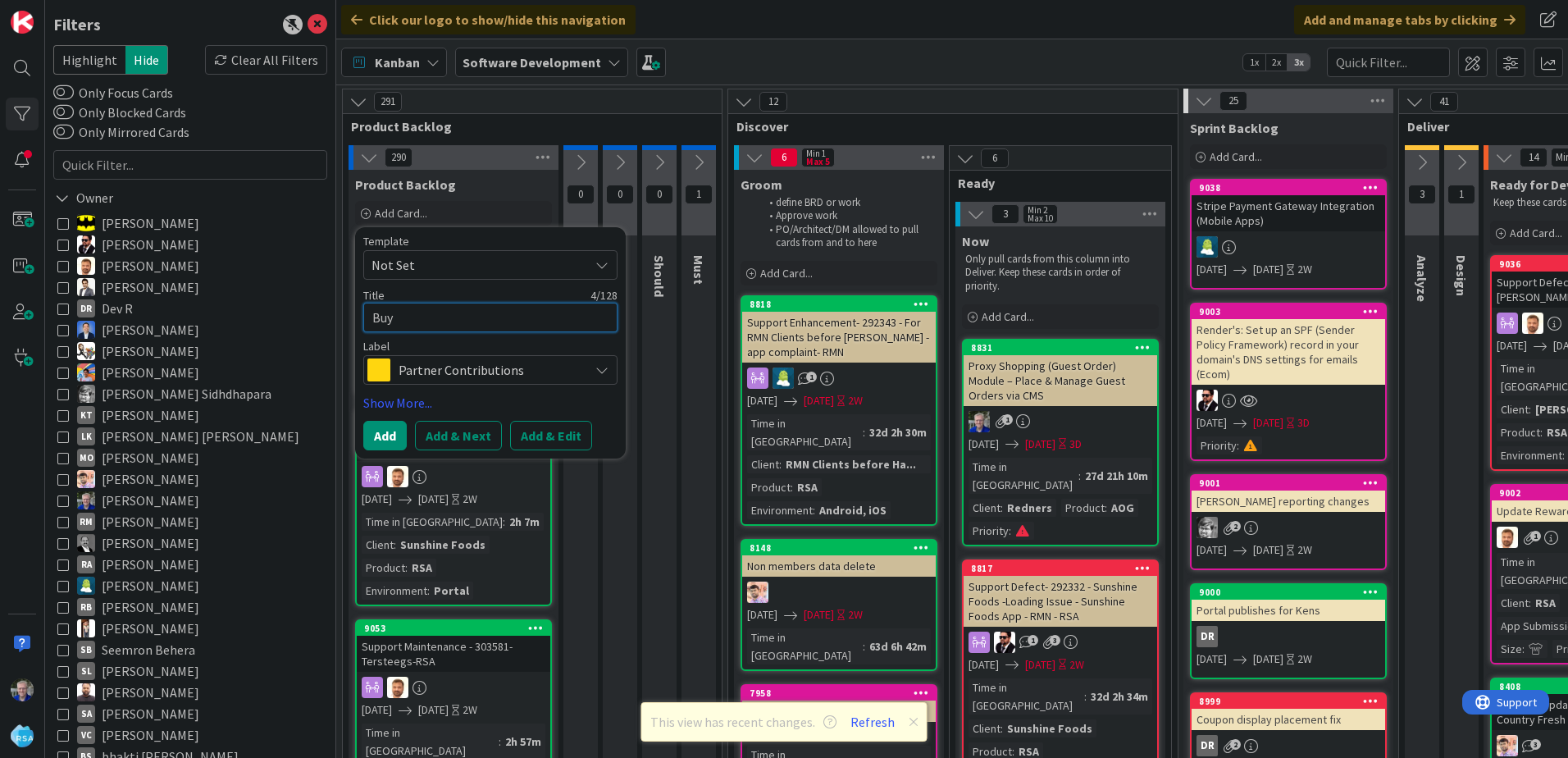
type textarea "x"
type textarea "Bu"
type textarea "x"
type textarea "B"
type textarea "x"
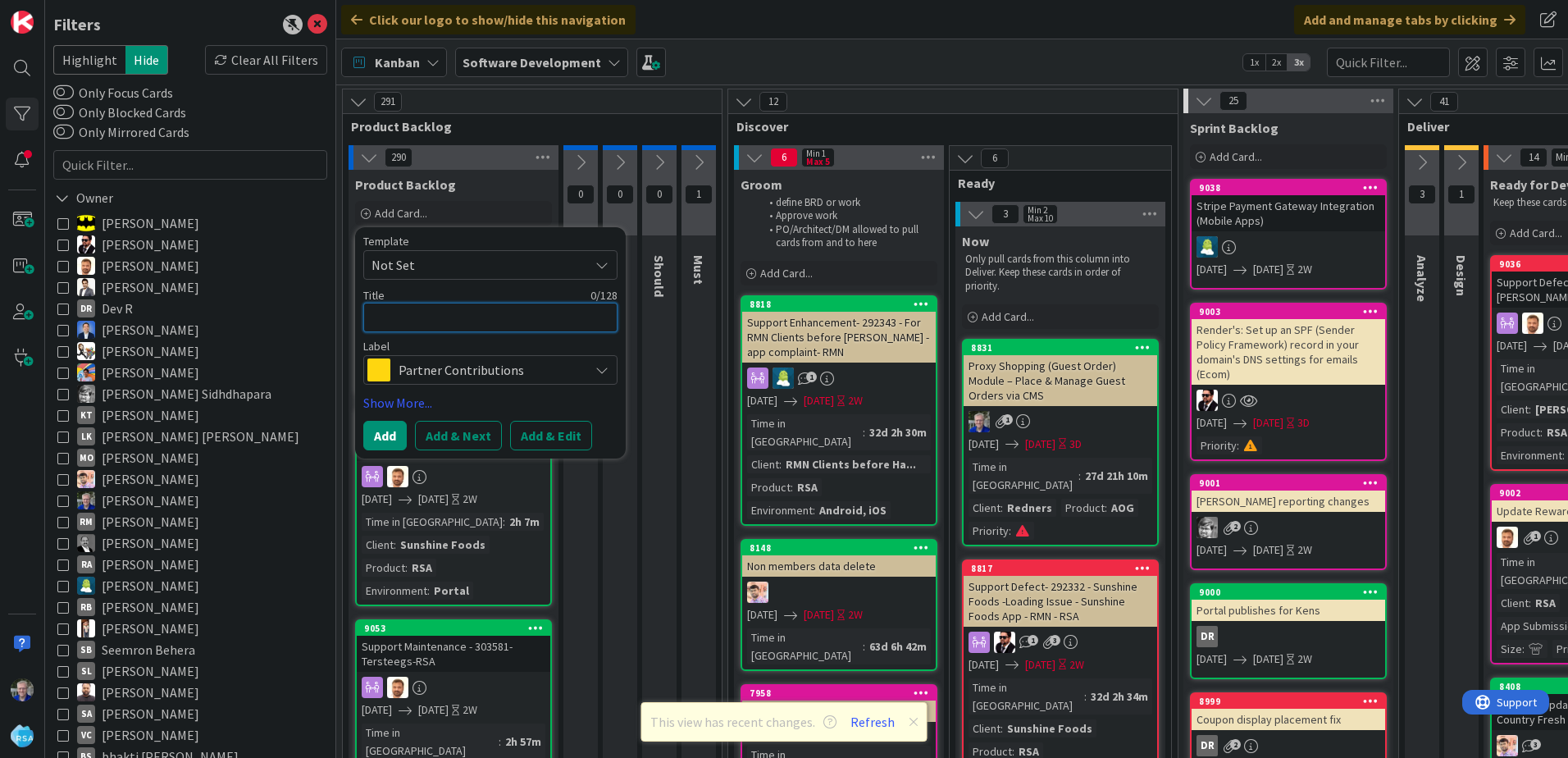
type textarea "B"
type textarea "x"
type textarea "Bu"
type textarea "x"
type textarea "Buy"
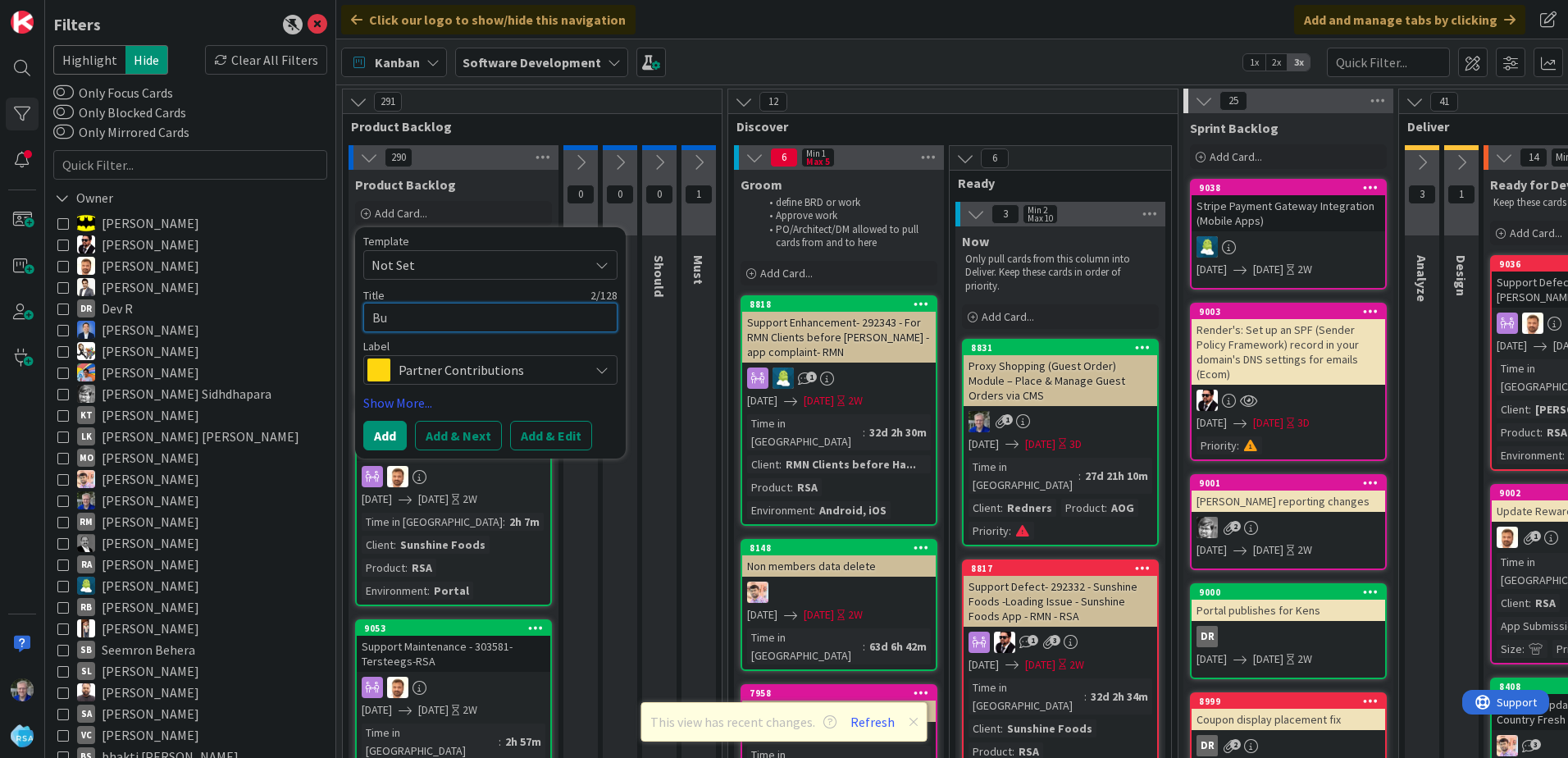
type textarea "x"
type textarea "Buy"
type textarea "x"
type textarea "Buy 2"
type textarea "x"
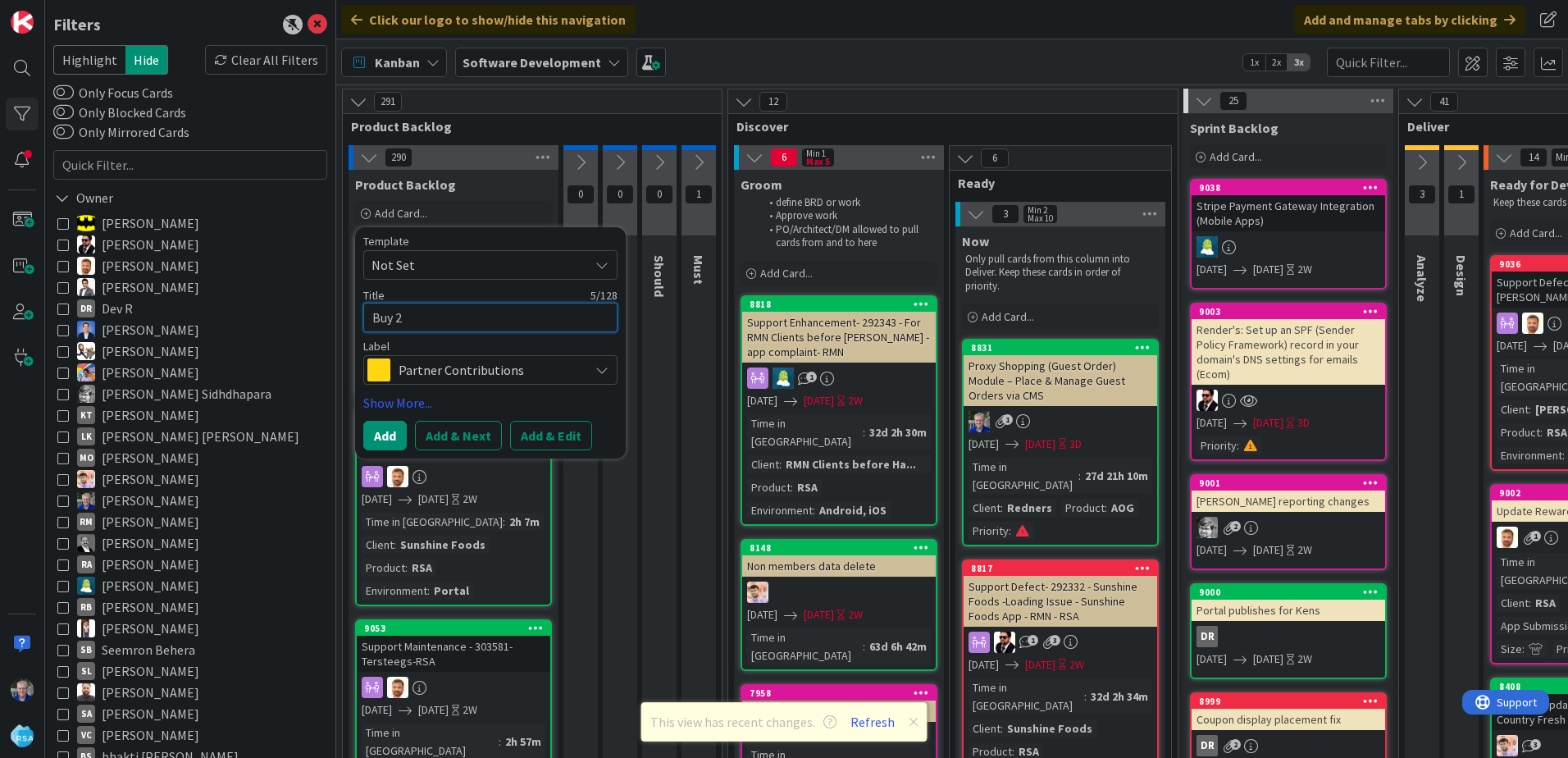
type textarea "Buy 2"
type textarea "x"
type textarea "Buy 2 f"
type textarea "x"
type textarea "Buy 2 fo"
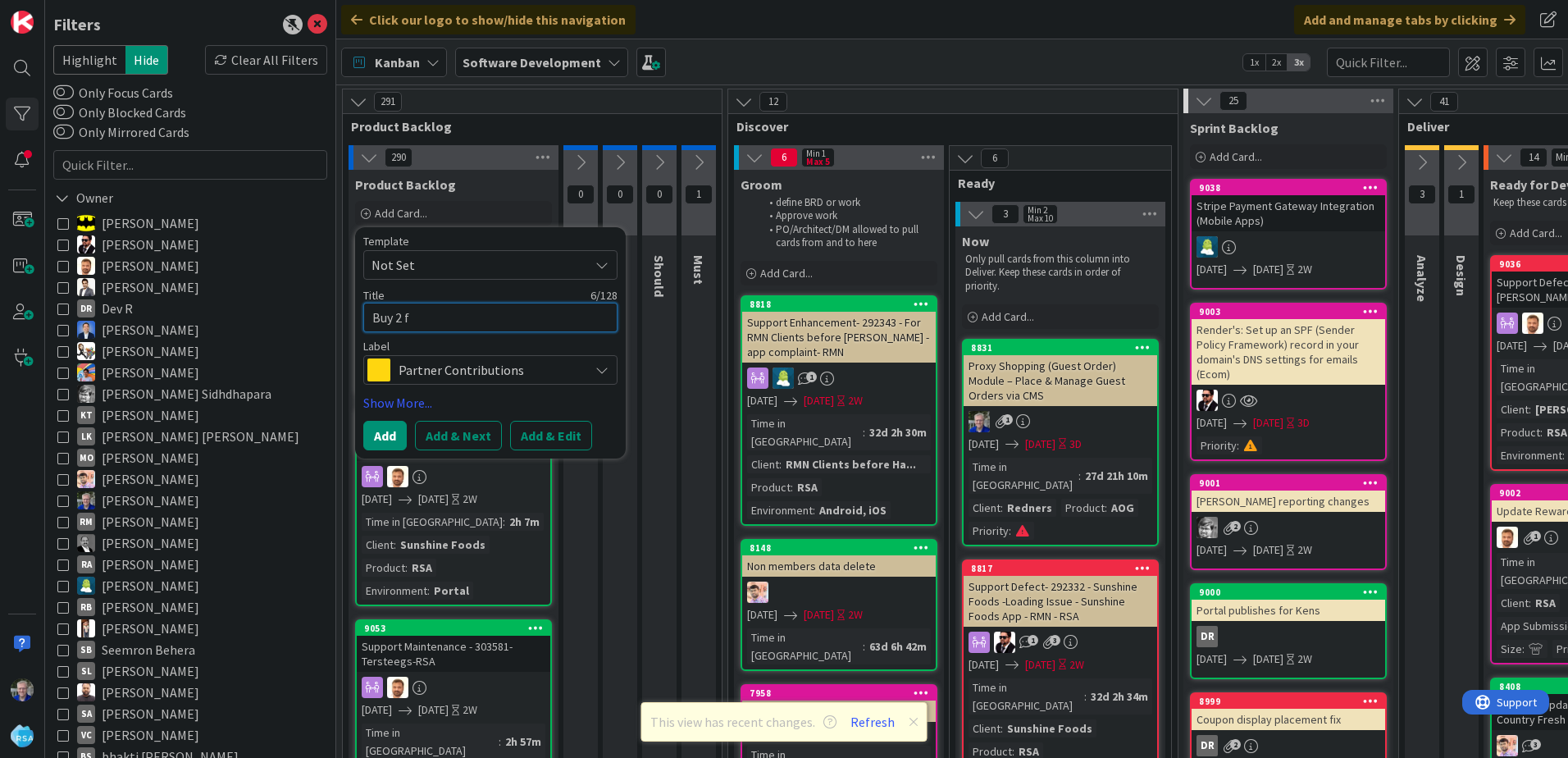
type textarea "x"
type textarea "Buy 2 for"
type textarea "x"
type textarea "Buy 2 for"
type textarea "x"
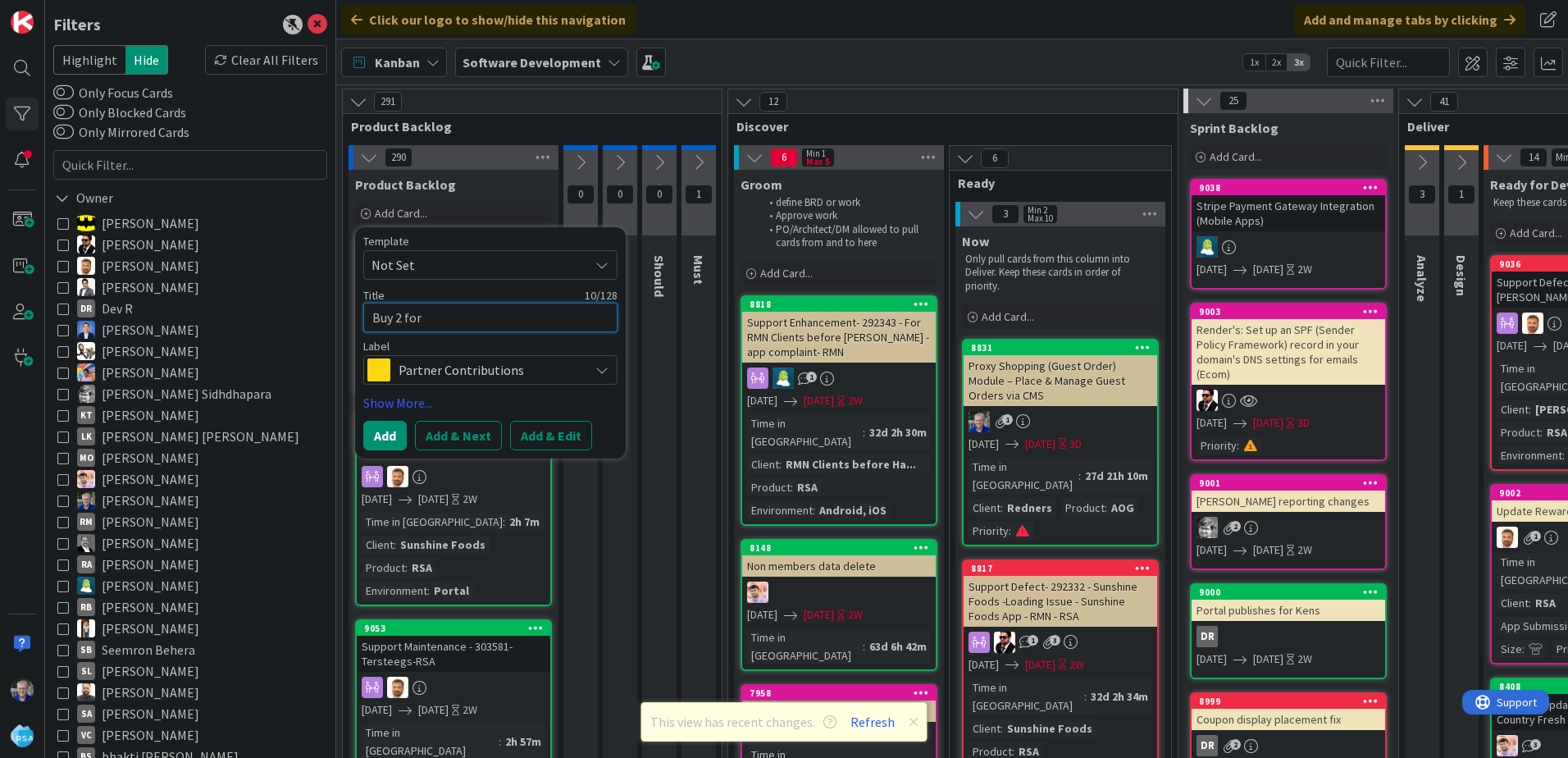
type textarea "Buy 2 for $"
type textarea "x"
type textarea "Buy 2 for $3"
type textarea "x"
type textarea "Buy 2 for $3."
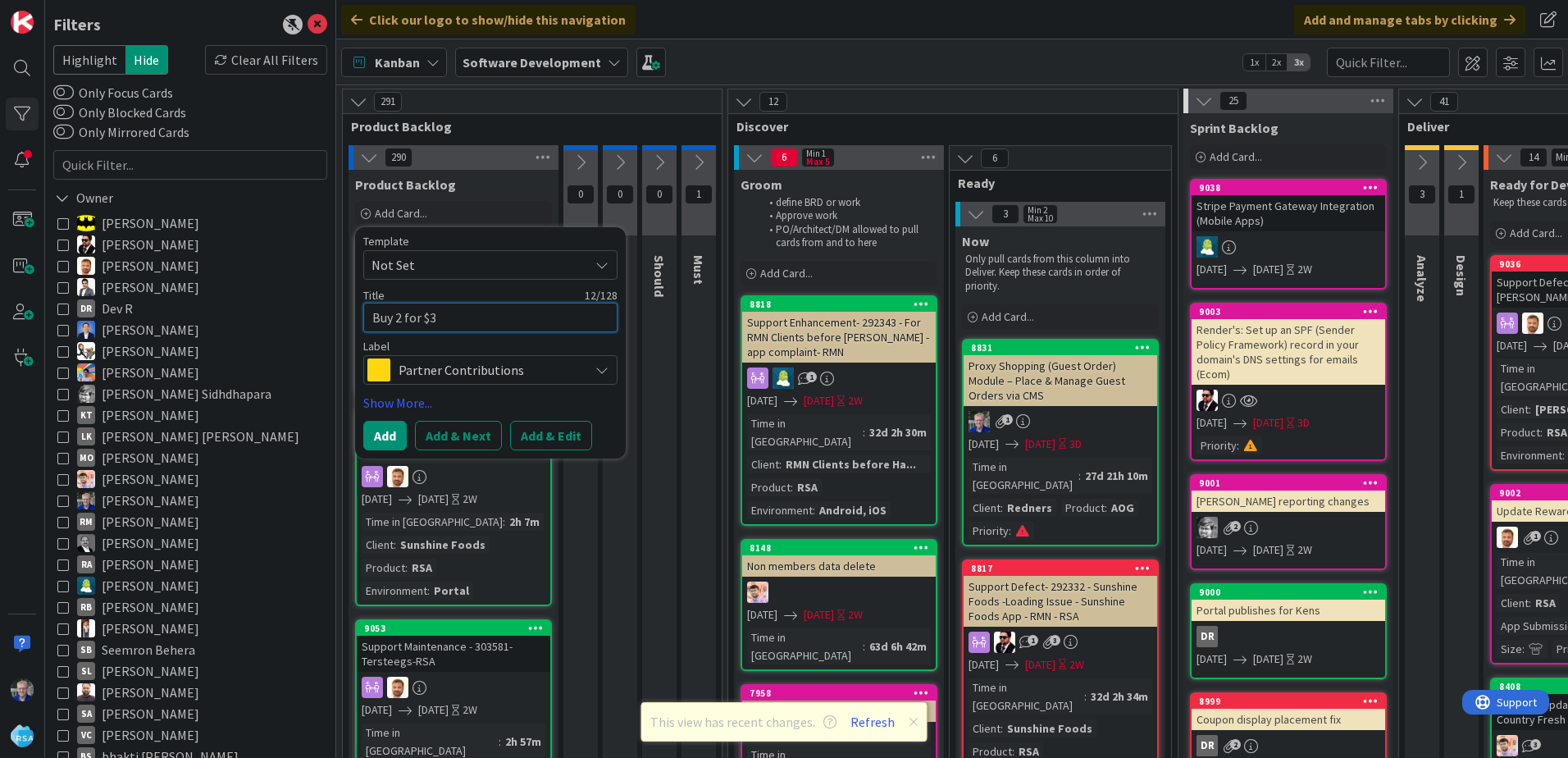
type textarea "x"
type textarea "Buy 2 for $3.0"
type textarea "x"
type textarea "Buy 2 for $3.00"
type textarea "x"
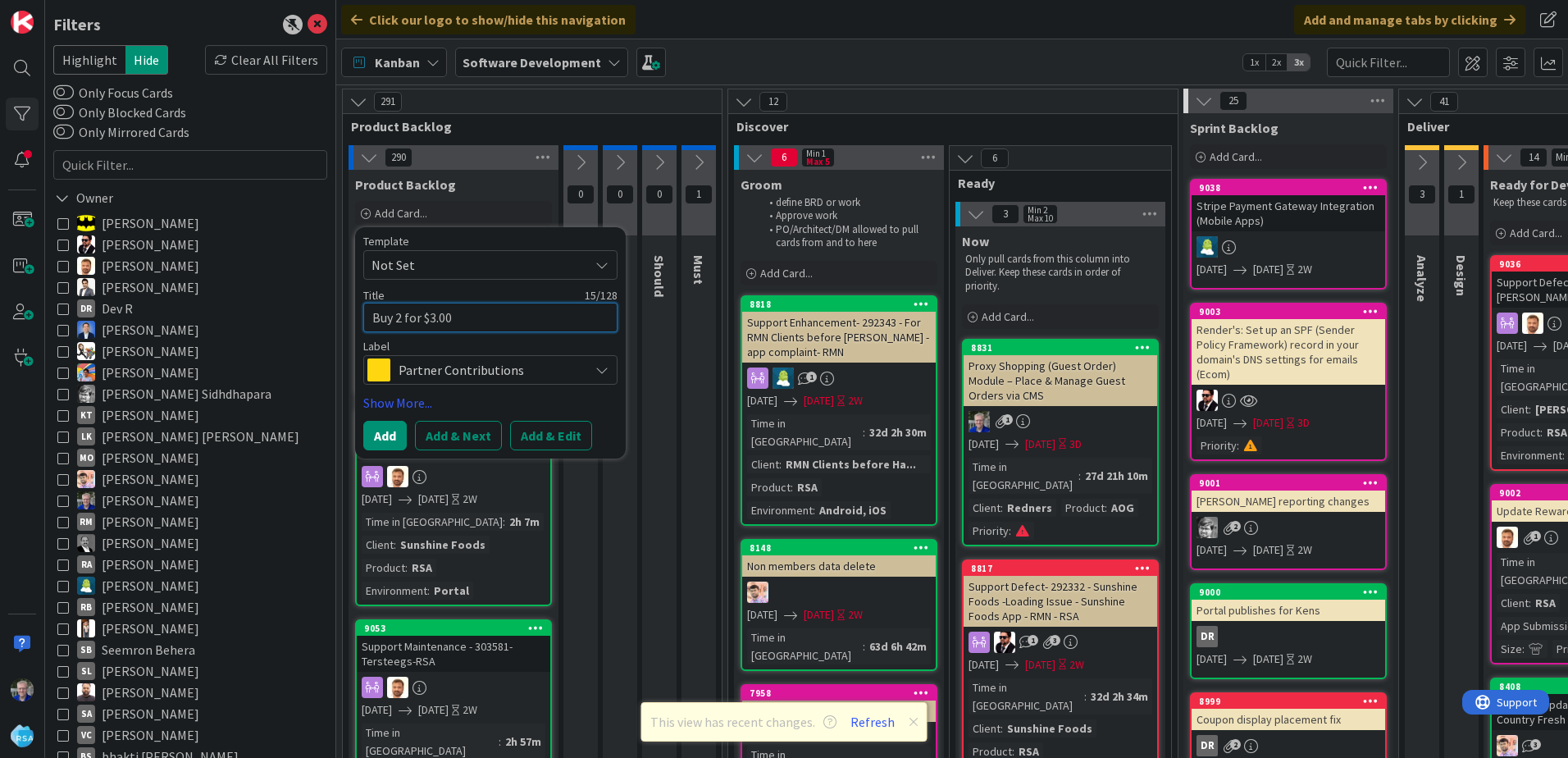
type textarea "Buy 2 for $3.00"
type textarea "x"
type textarea "Buy 2 for $3.00 p"
type textarea "x"
type textarea "Buy 2 for $3.00 pr"
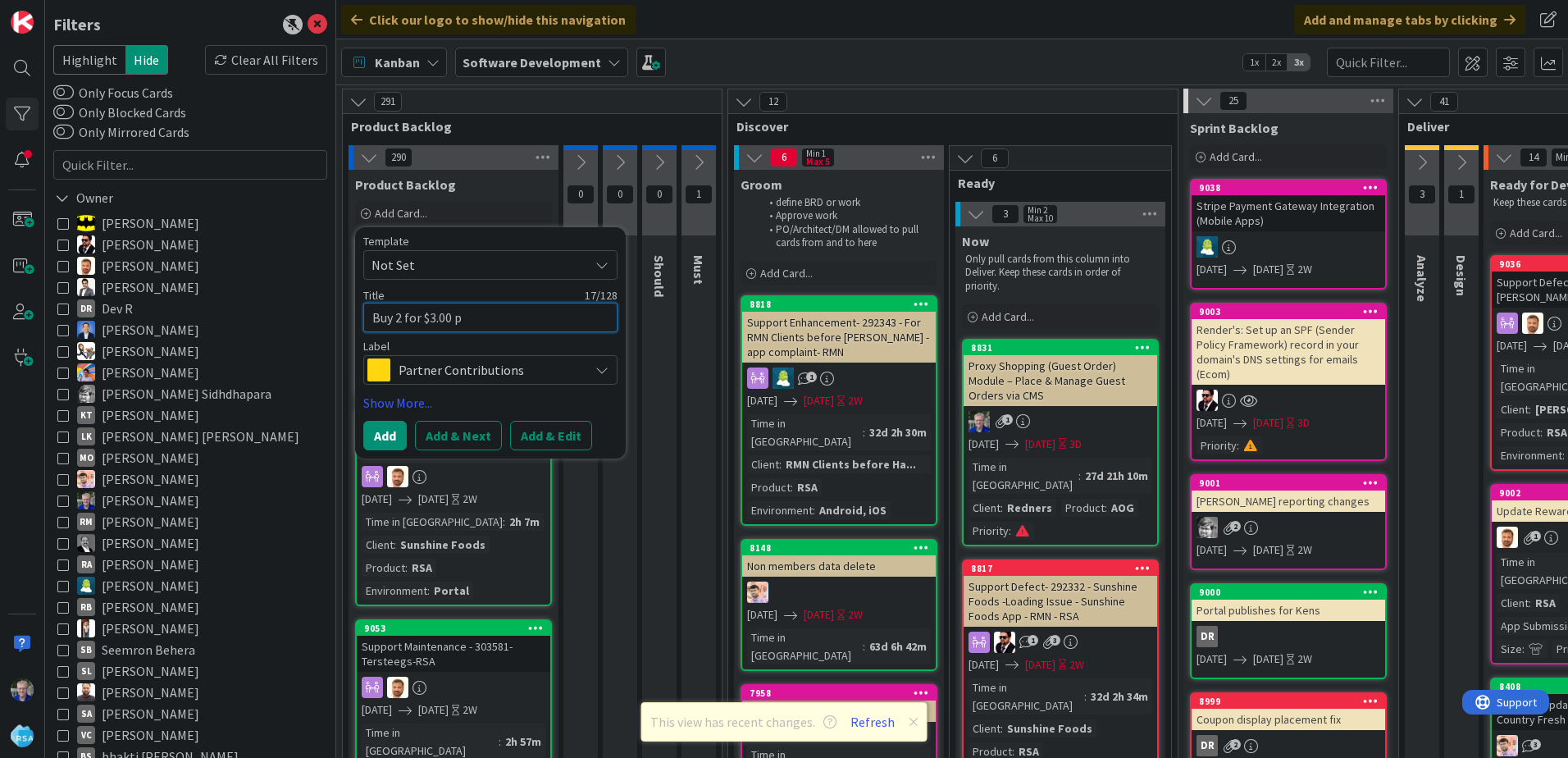
type textarea "x"
type textarea "Buy 2 for $3.00 pro"
type textarea "x"
type textarea "Buy 2 for $3.00 prob"
type textarea "x"
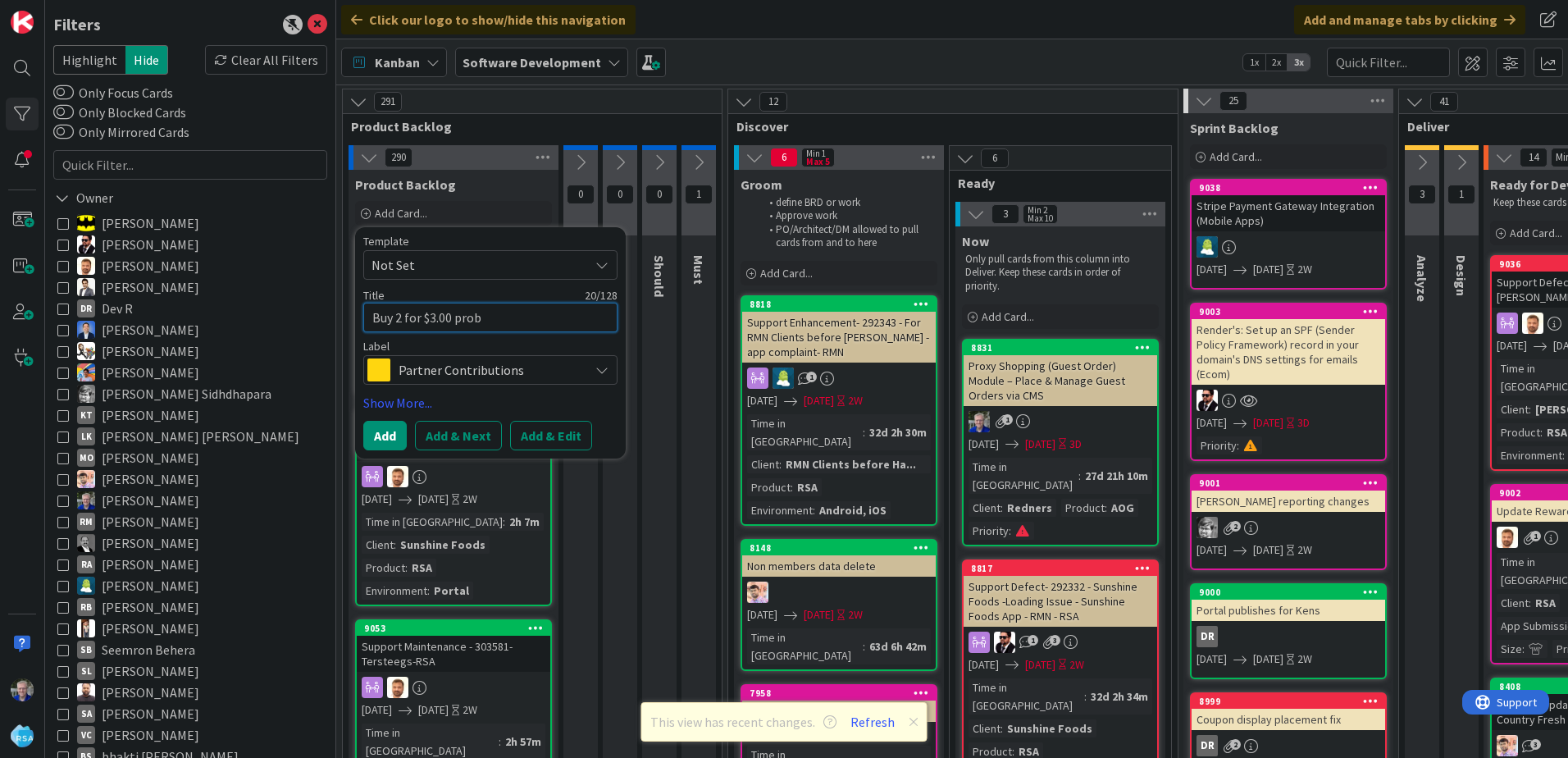
type textarea "Buy 2 for $3.00 probl"
type textarea "x"
type textarea "Buy 2 for $3.00 prob"
type textarea "x"
type textarea "Buy 2 for $3.00 pro"
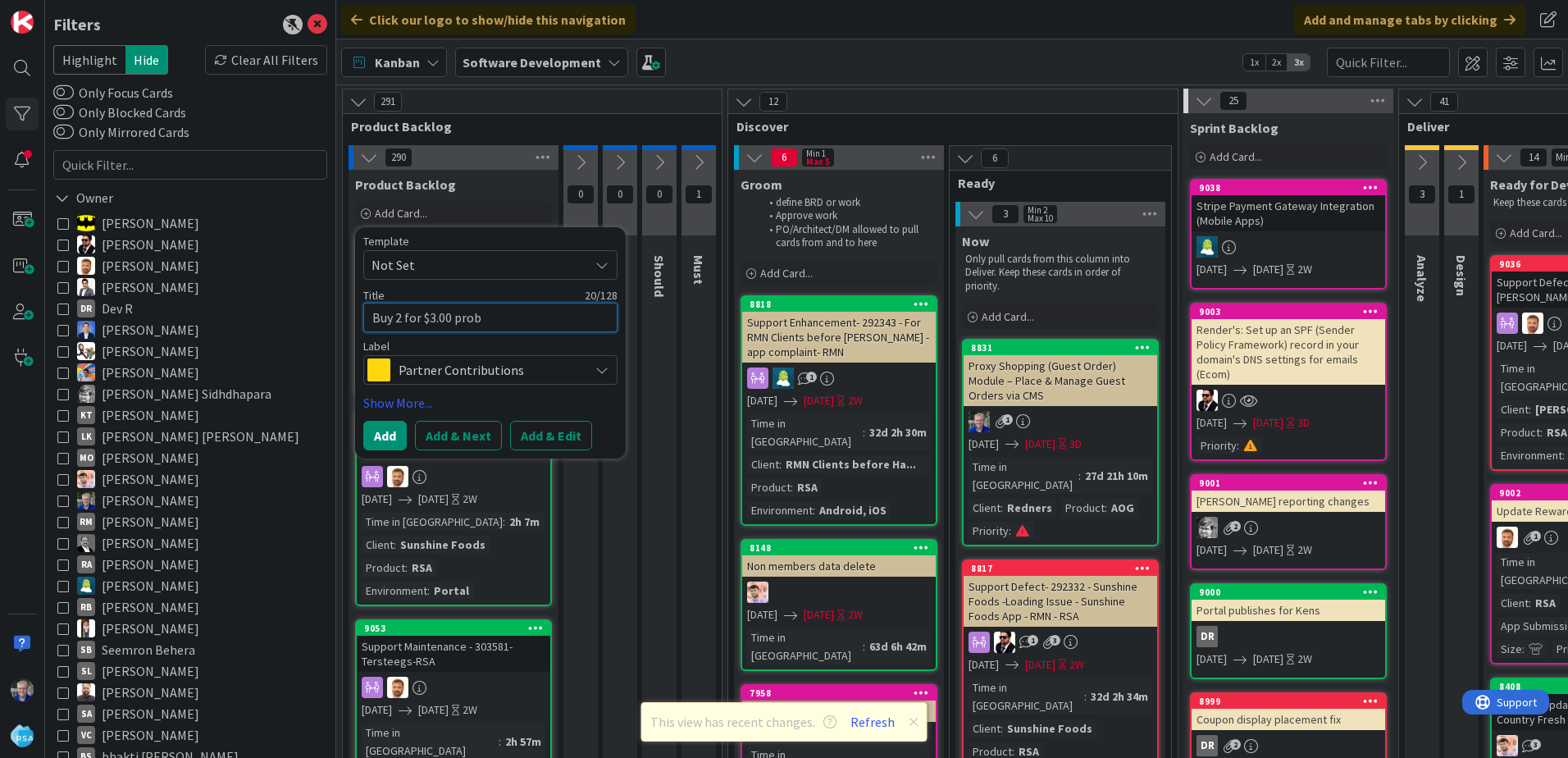
type textarea "x"
type textarea "Buy 2 for $3.00 pr"
type textarea "x"
type textarea "Buy 2 for $3.00 p"
type textarea "x"
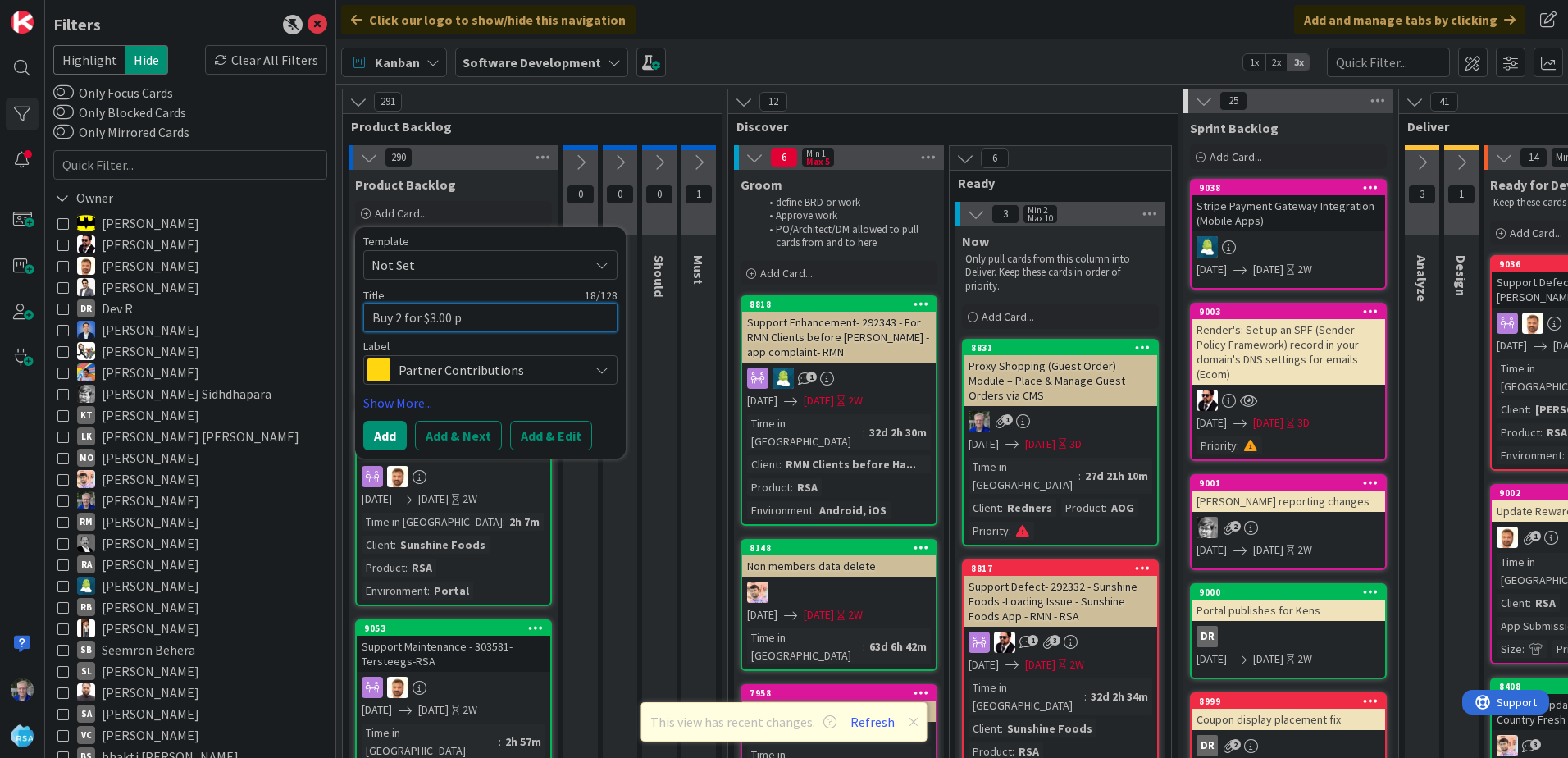
type textarea "Buy 2 for $3.00"
type textarea "x"
type textarea "Buy 2 for $3.00 d"
type textarea "x"
type textarea "Buy 2 for $3.00 di"
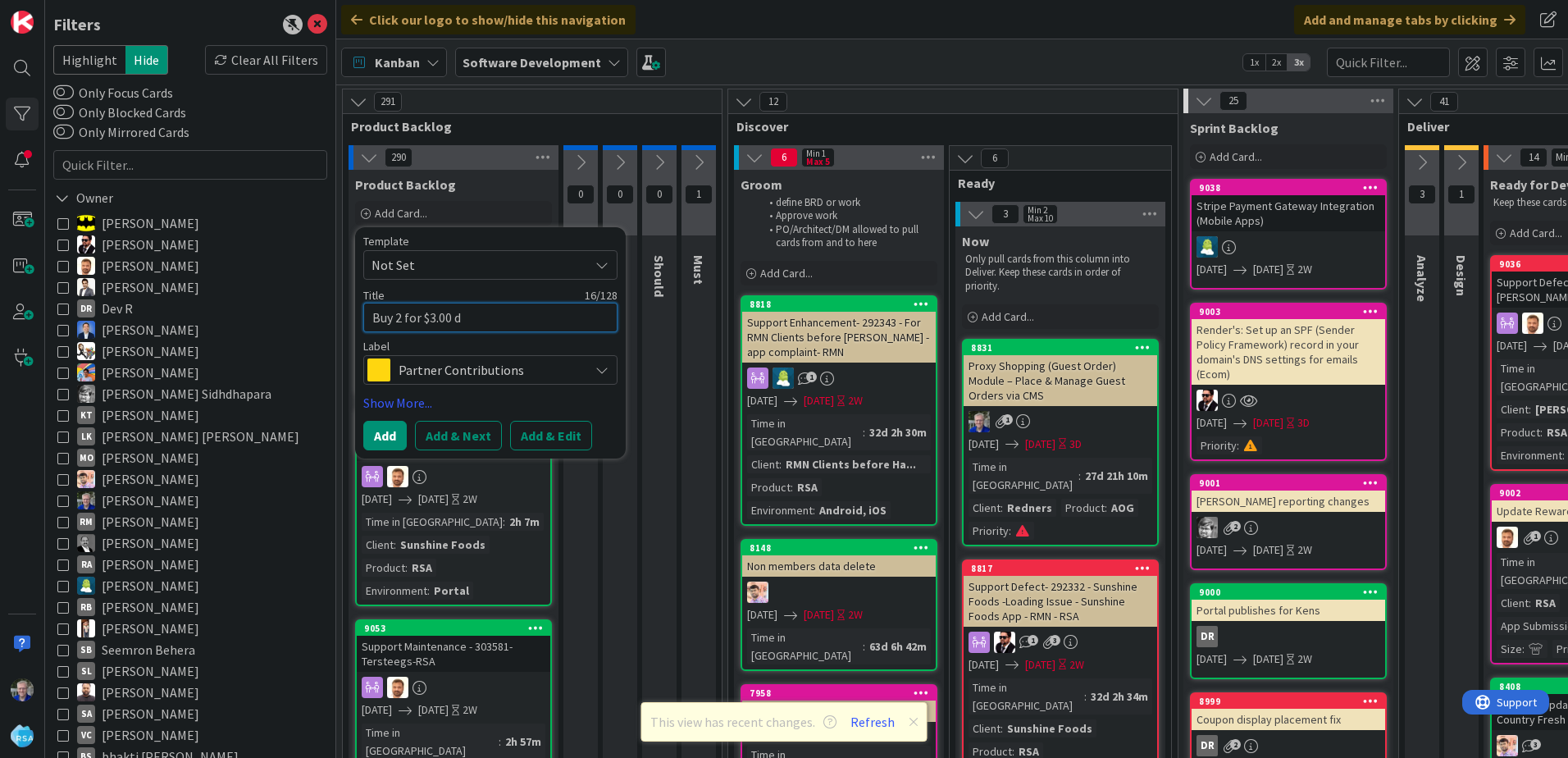
type textarea "x"
type textarea "Buy 2 for $3.00 dis"
type textarea "x"
type textarea "Buy 2 for $3.00 disp"
type textarea "x"
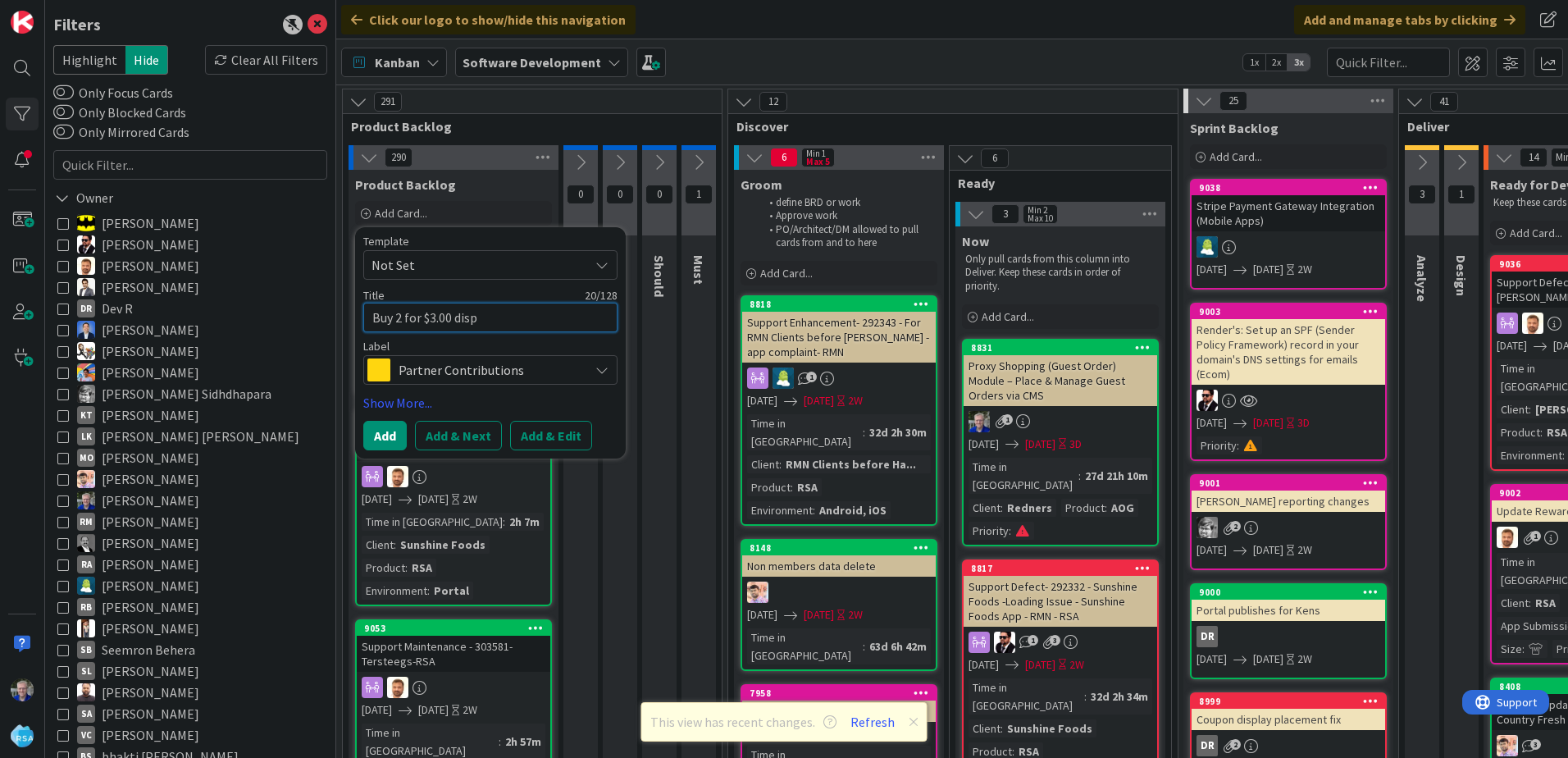
type textarea "Buy 2 for $3.00 displ"
type textarea "x"
type textarea "Buy 2 for $3.00 displa"
type textarea "x"
type textarea "Buy 2 for $3.00 display"
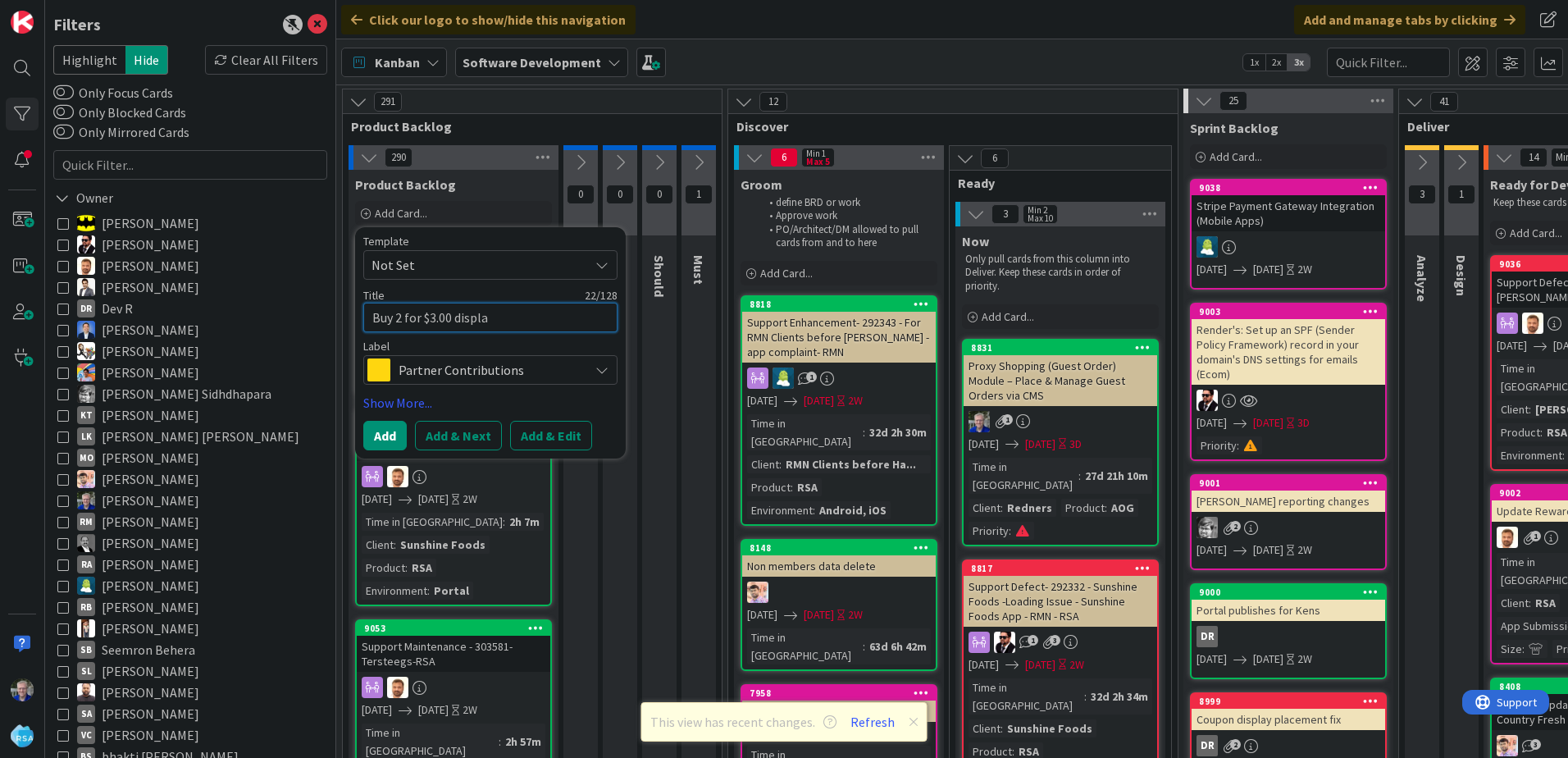
type textarea "x"
type textarea "Buy 2 for $3.00 display"
type textarea "x"
type textarea "Buy 2 for $3.00 display p"
type textarea "x"
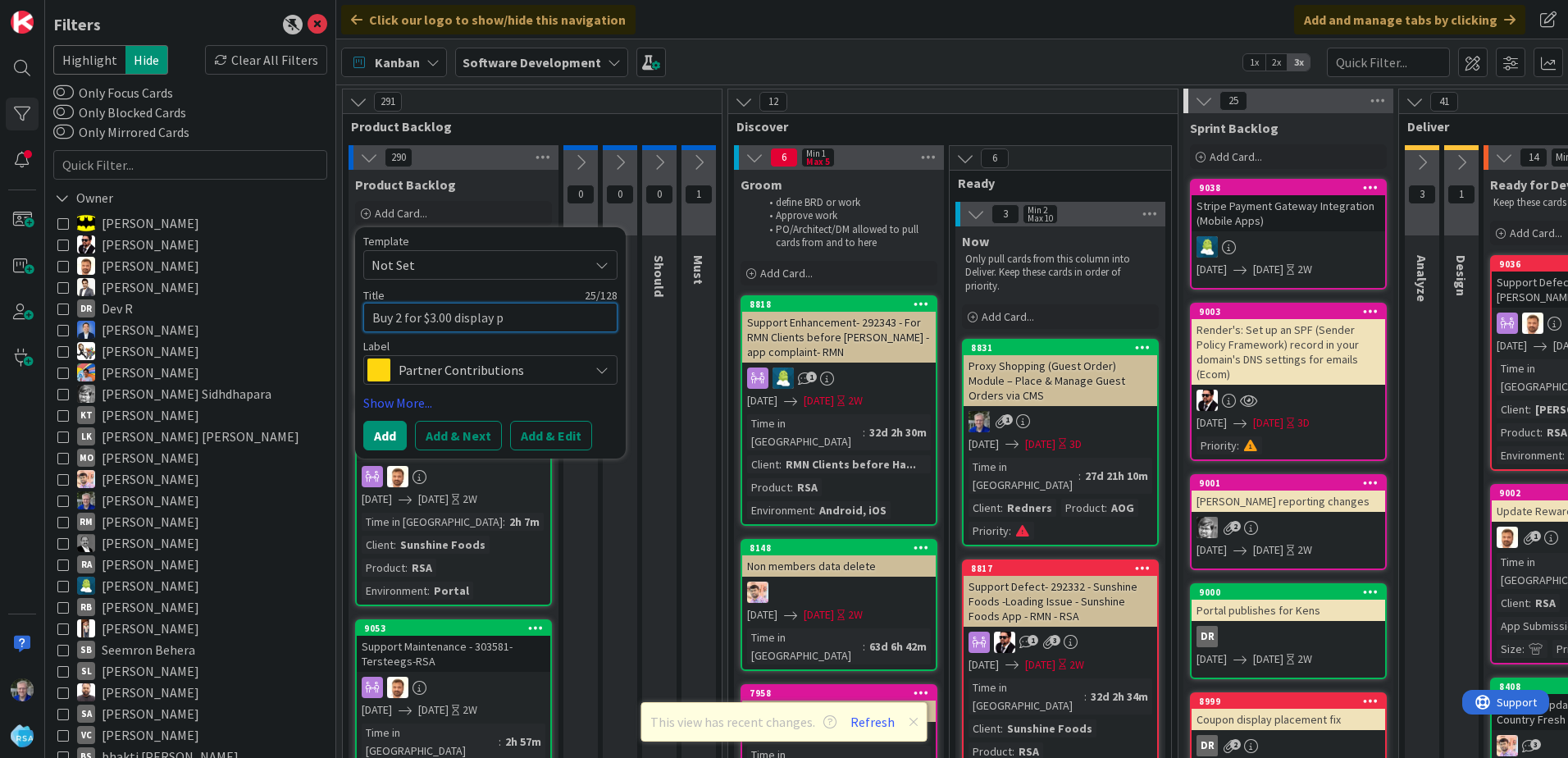
type textarea "Buy 2 for $3.00 display pr"
type textarea "x"
type textarea "Buy 2 for $3.00 display pro"
type textarea "x"
type textarea "Buy 2 for $3.00 display prob"
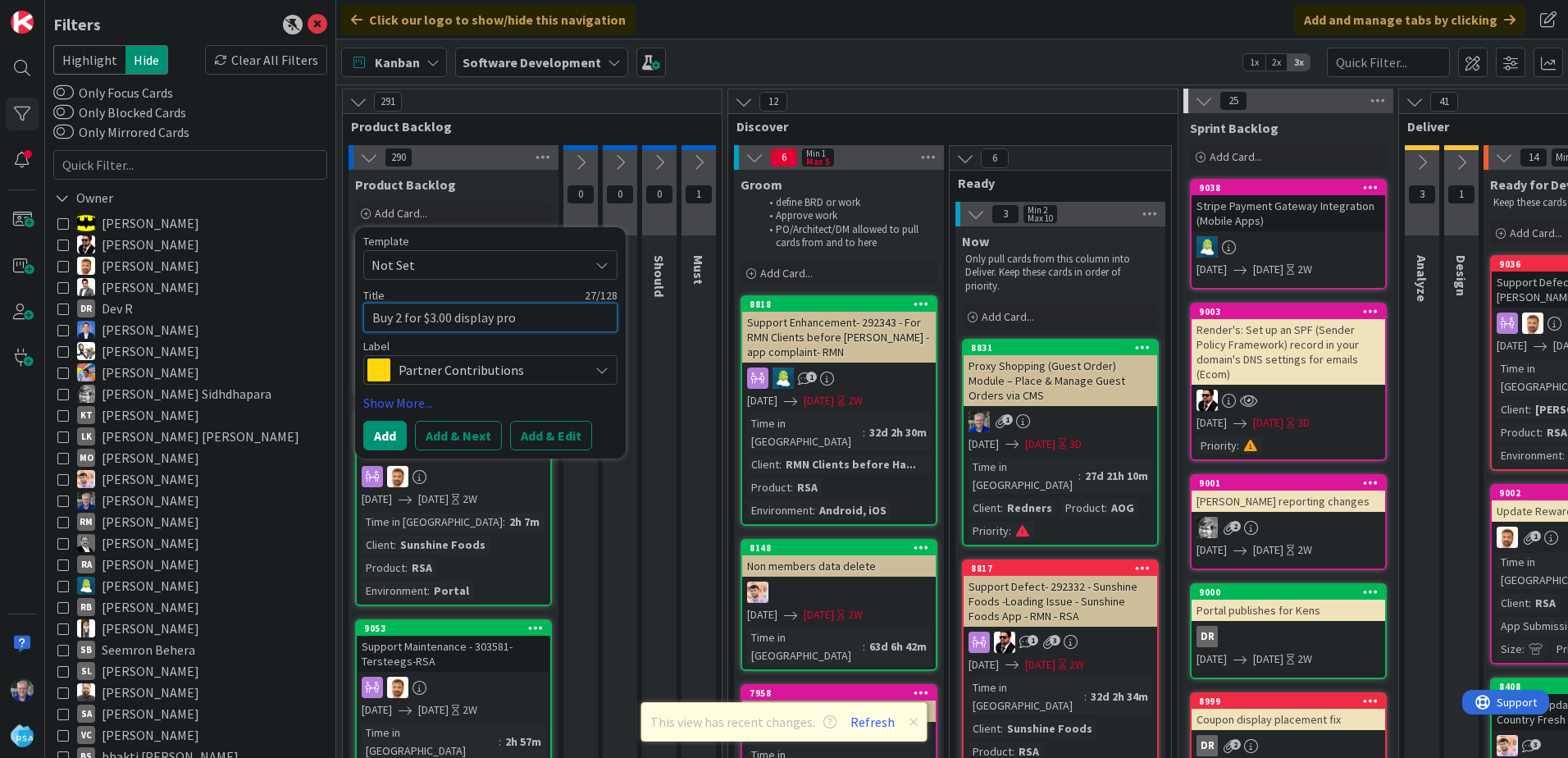
type textarea "x"
type textarea "Buy 2 for $3.00 display probl"
type textarea "x"
type textarea "Buy 2 for $3.00 display proble"
type textarea "x"
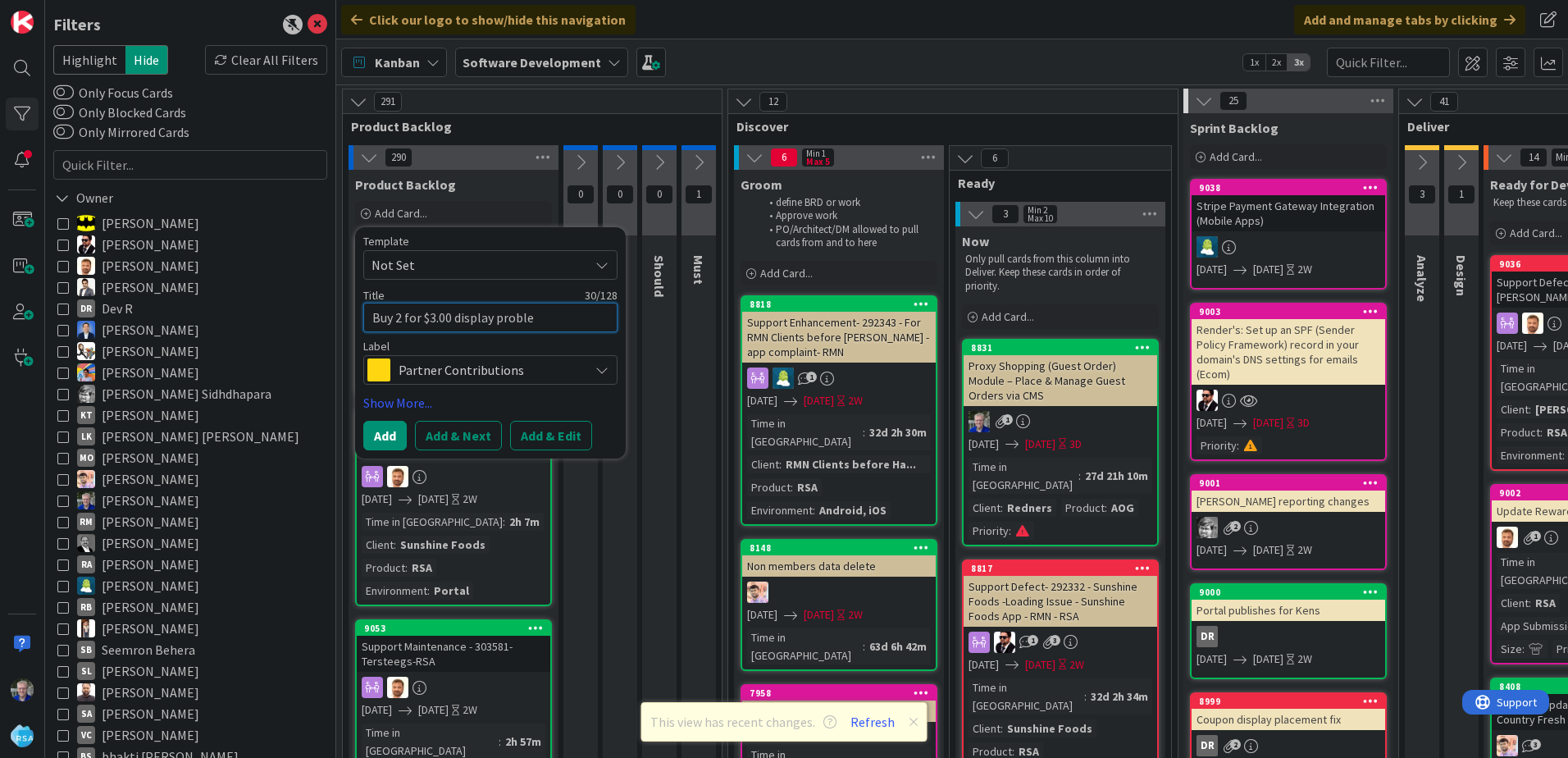
type textarea "Buy 2 for $3.00 display problem"
type textarea "x"
type textarea "Buy 2 for $3.00 display problems"
type textarea "x"
type textarea "Buy 2 for $3.00 display problems"
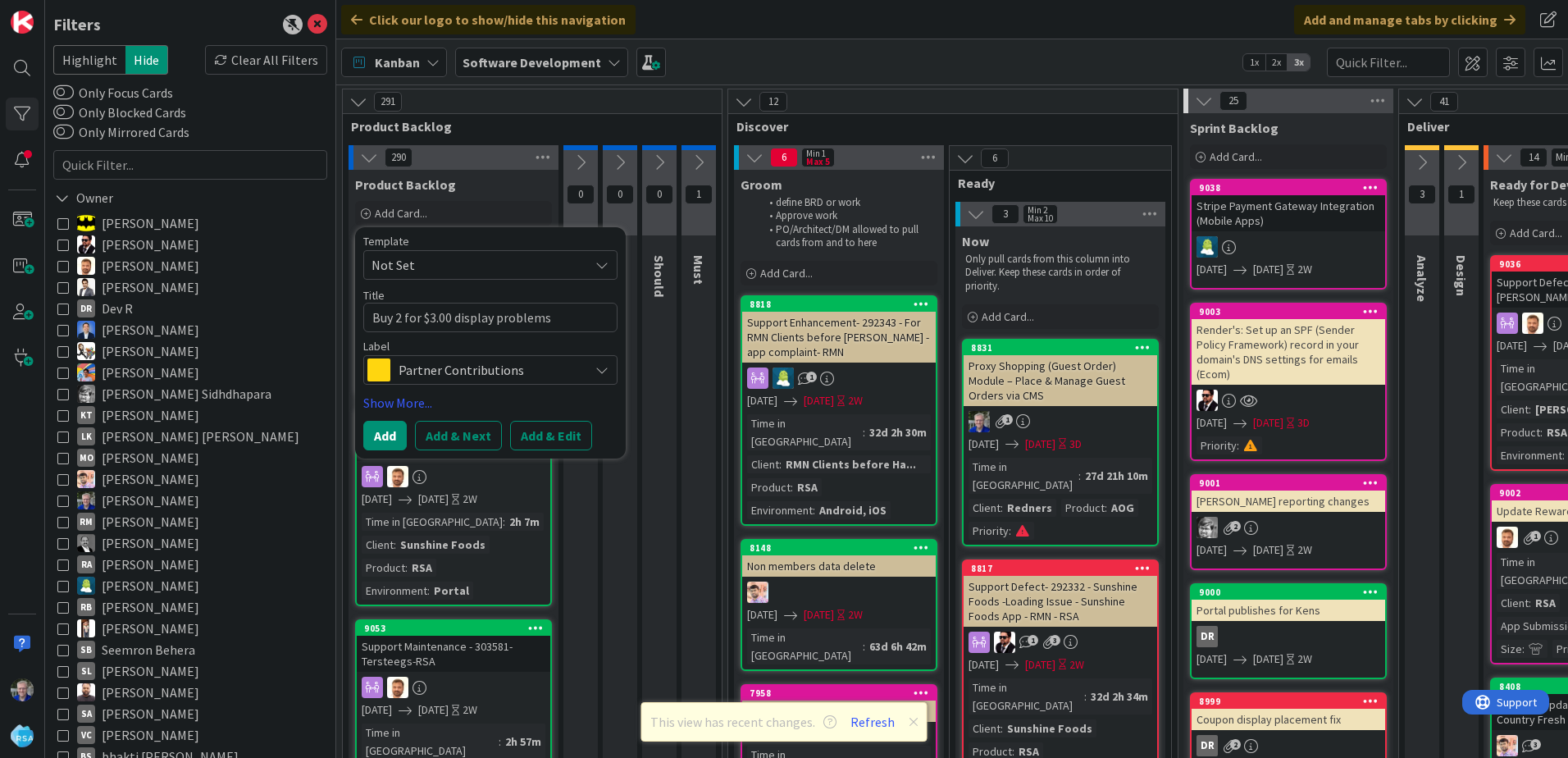
click at [530, 368] on span "Partner Contributions" at bounding box center [490, 369] width 183 height 23
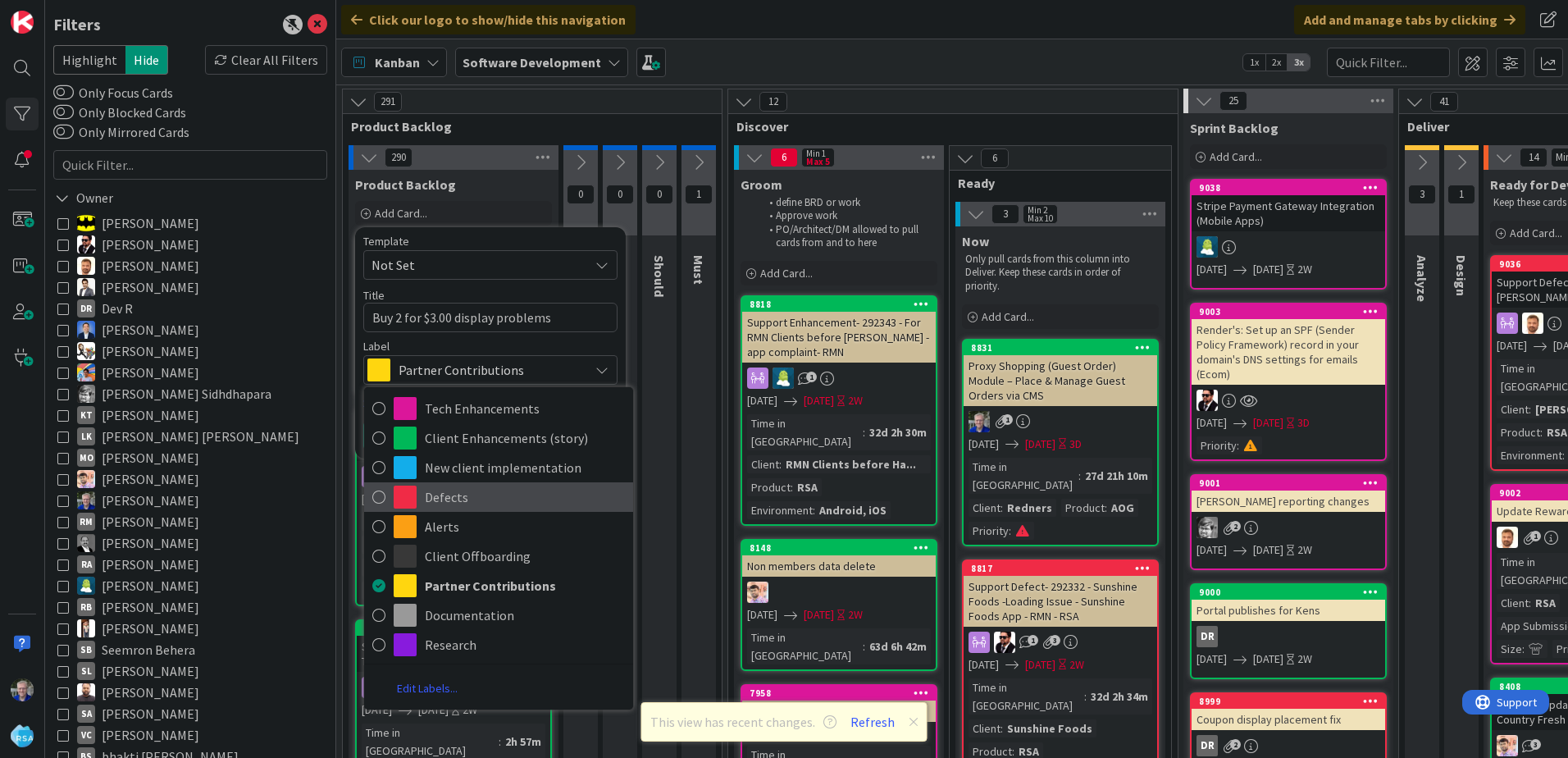
click at [378, 495] on icon at bounding box center [379, 497] width 13 height 24
type textarea "x"
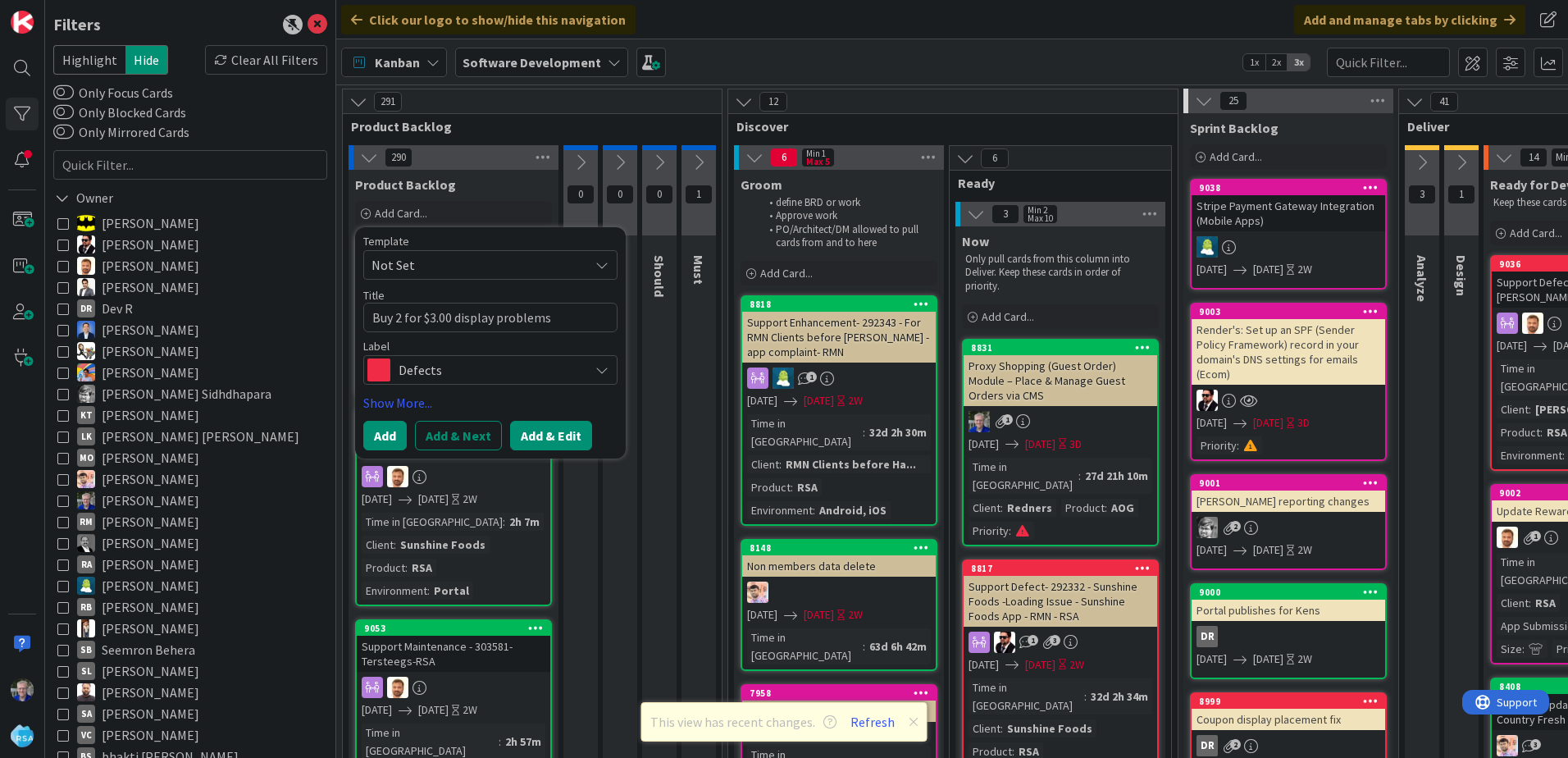
click at [569, 441] on button "Add & Edit" at bounding box center [551, 436] width 82 height 29
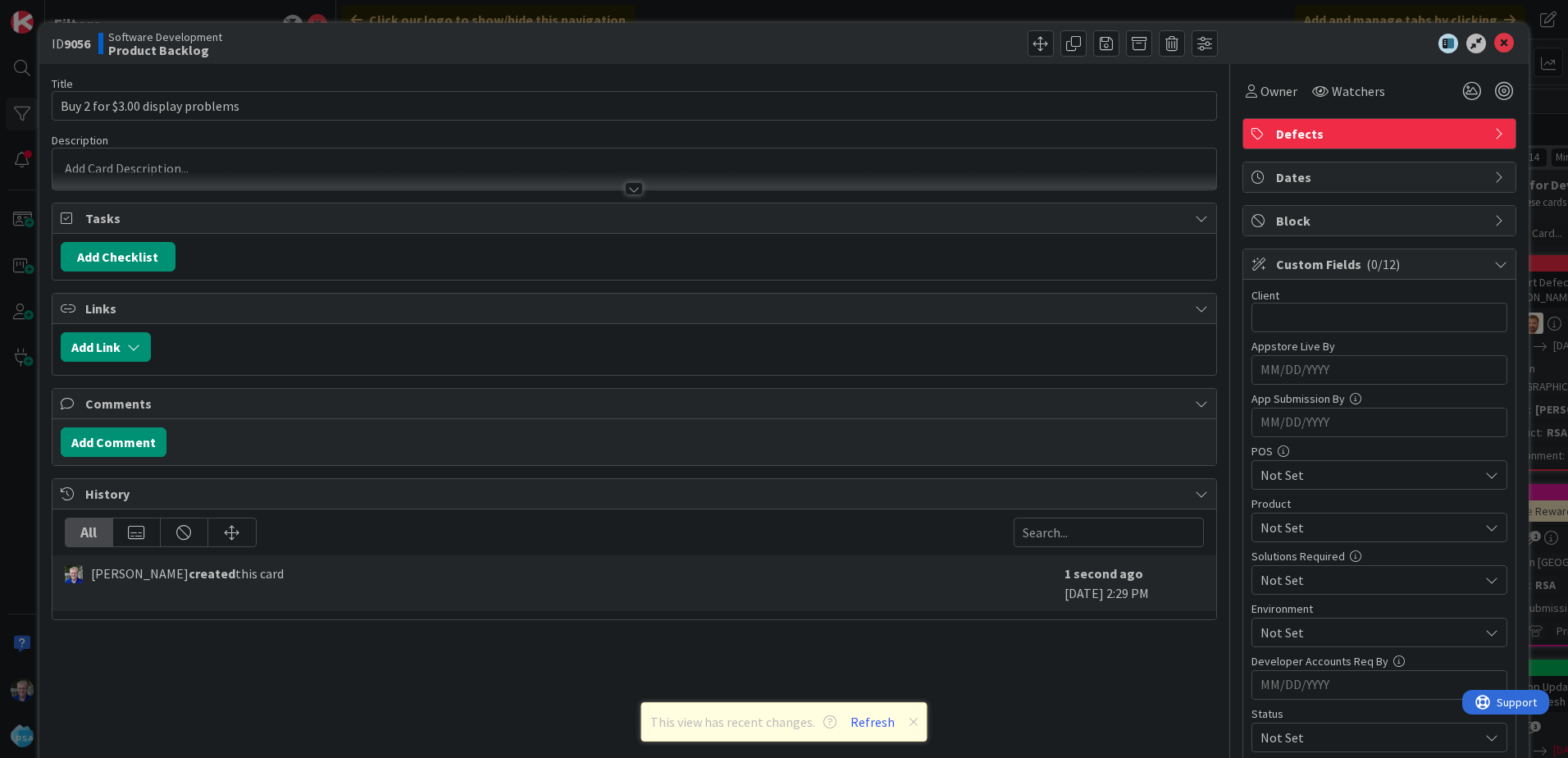
click at [204, 160] on div at bounding box center [635, 168] width 1164 height 41
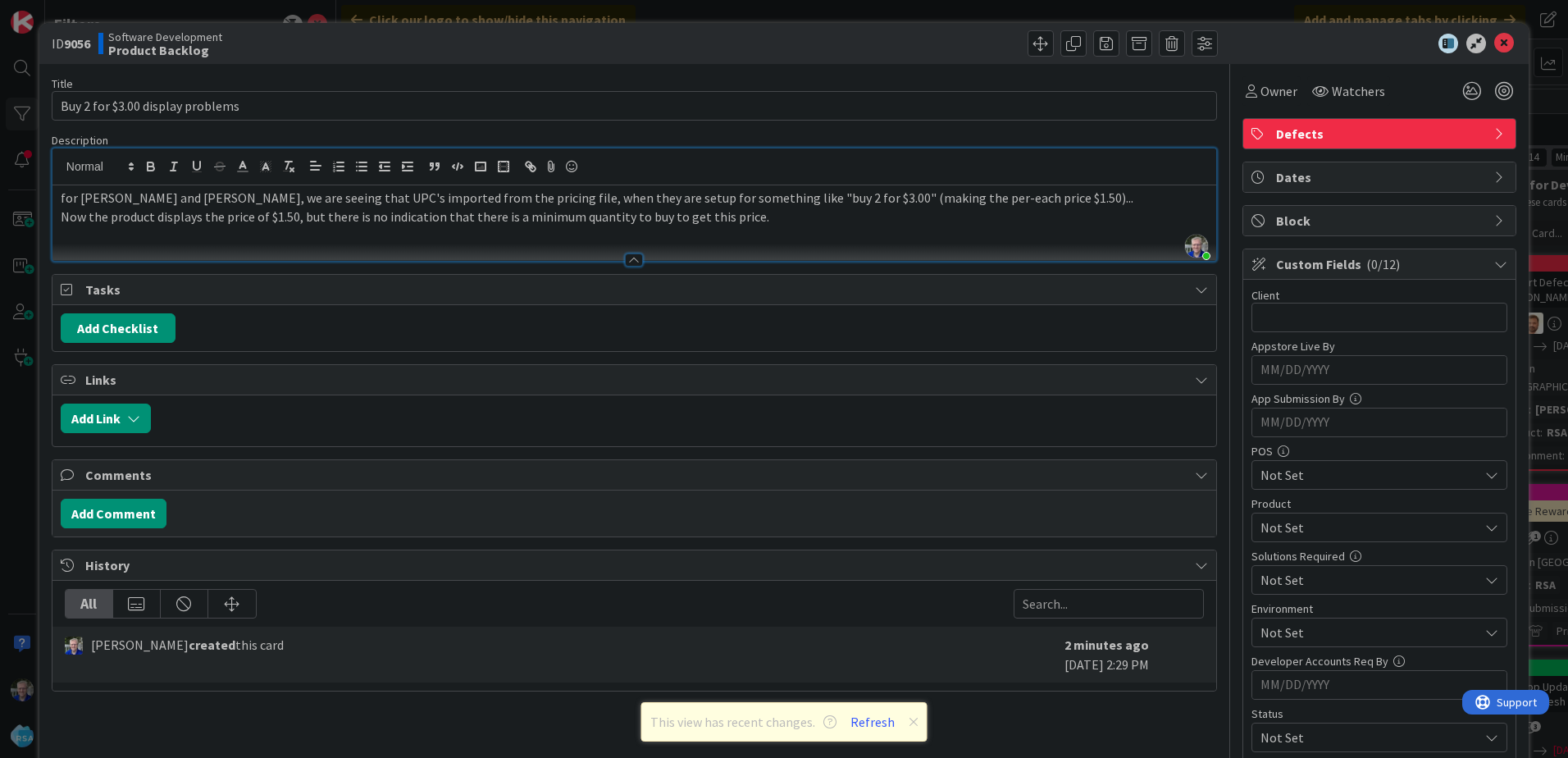
click at [296, 219] on p "Now the product displays the price of $1.50, but there is no indication that th…" at bounding box center [635, 217] width 1148 height 19
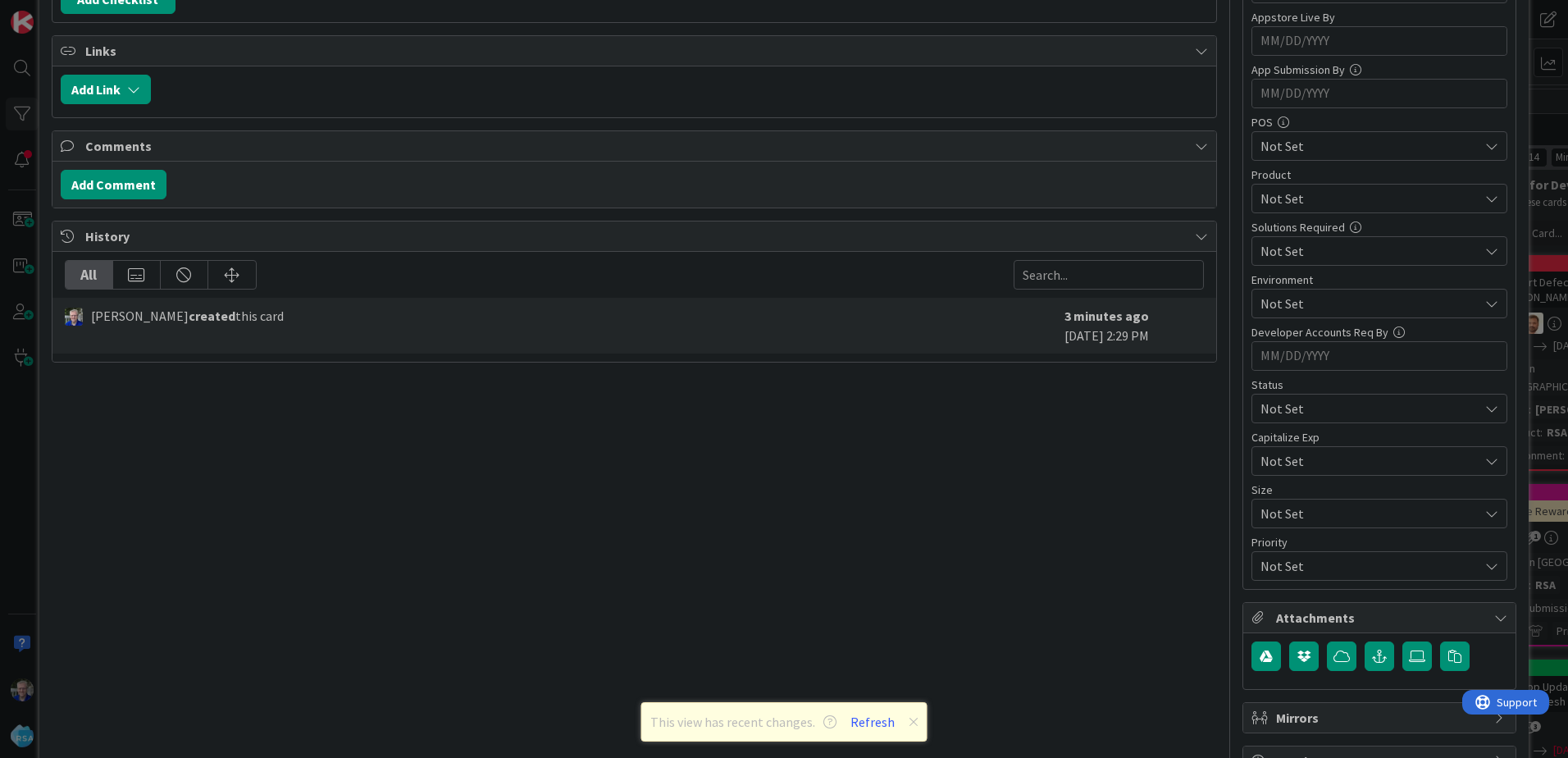
scroll to position [384, 0]
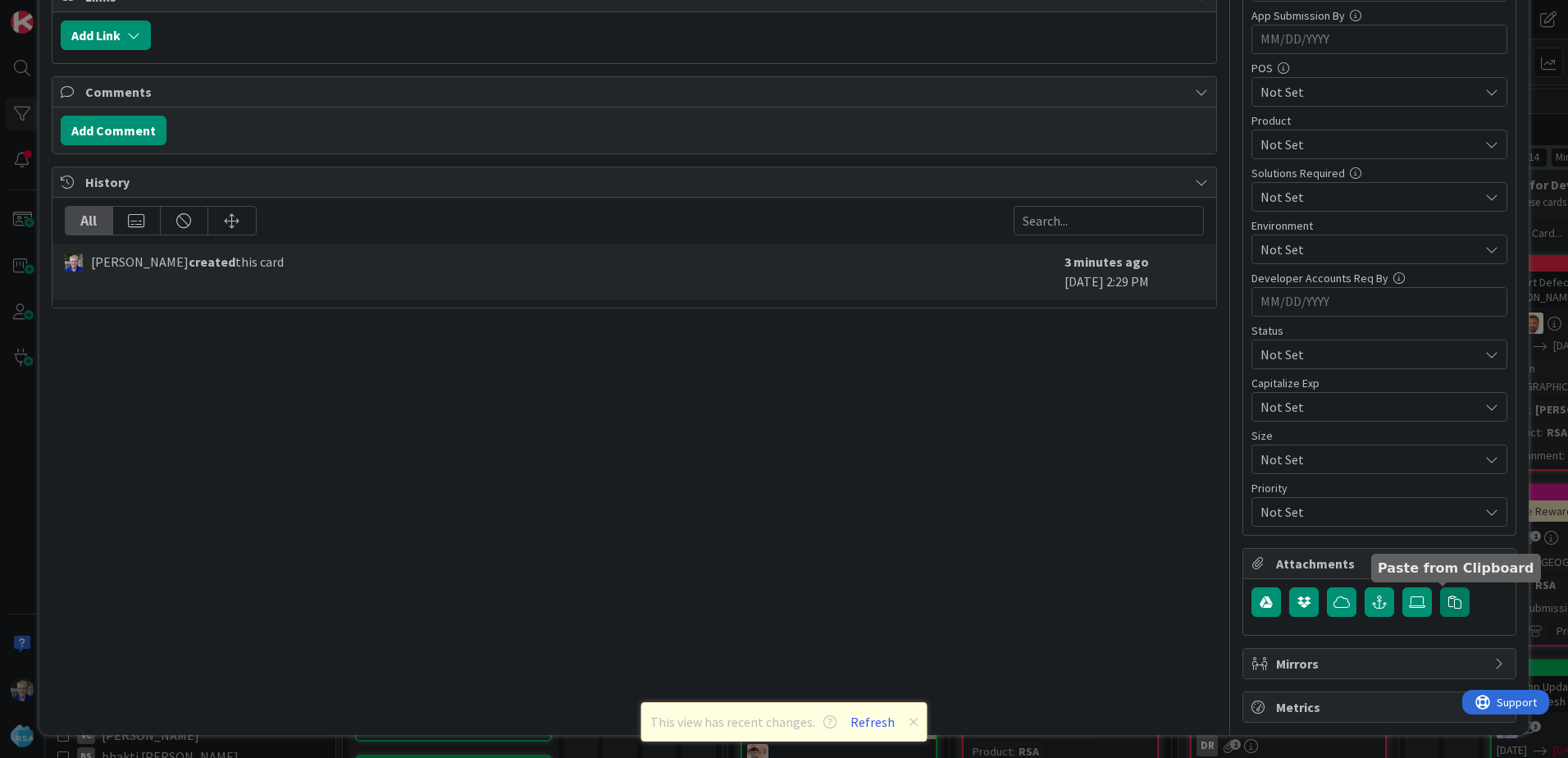
click at [1448, 596] on icon "button" at bounding box center [1455, 602] width 13 height 13
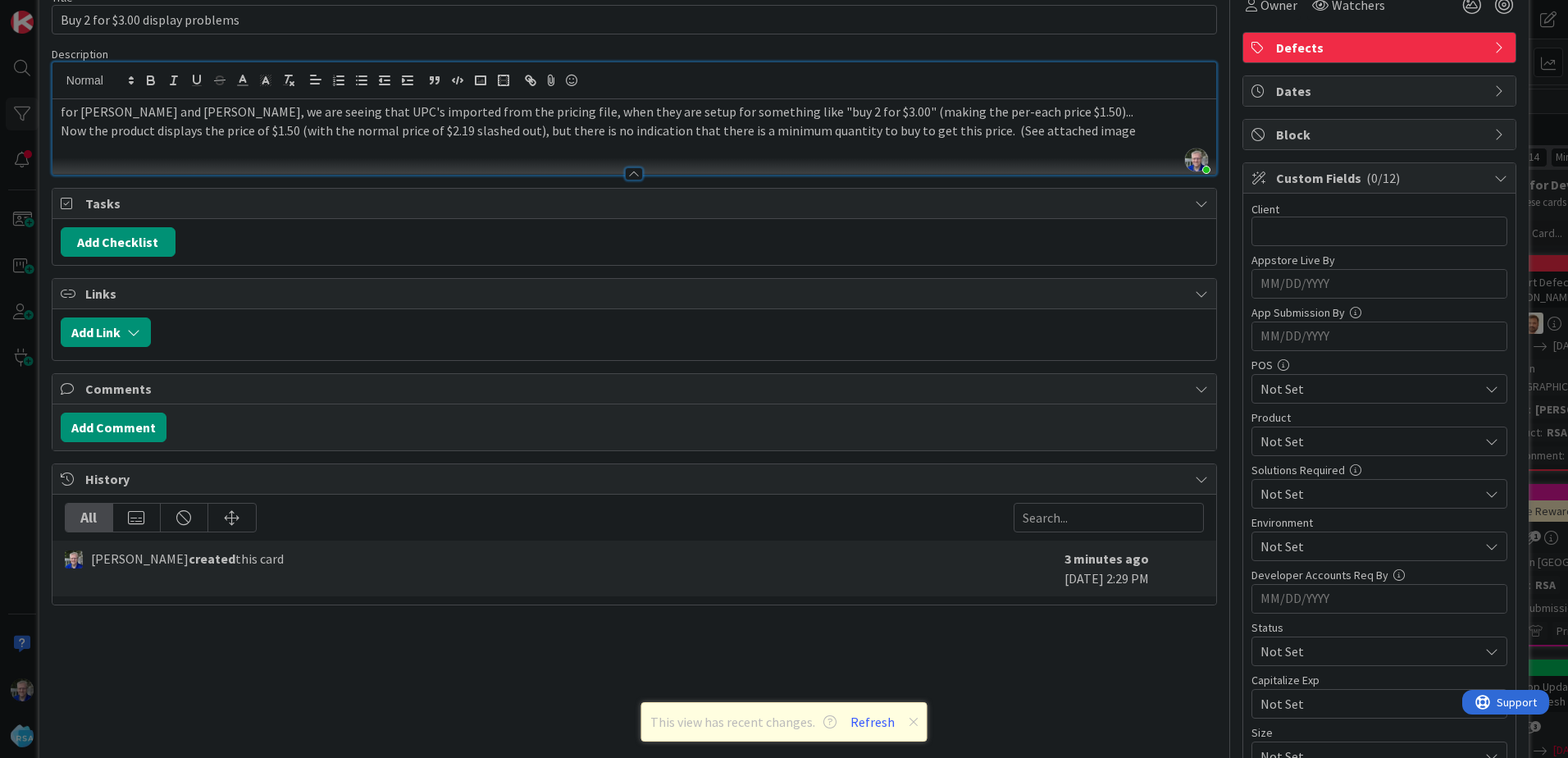
scroll to position [55, 0]
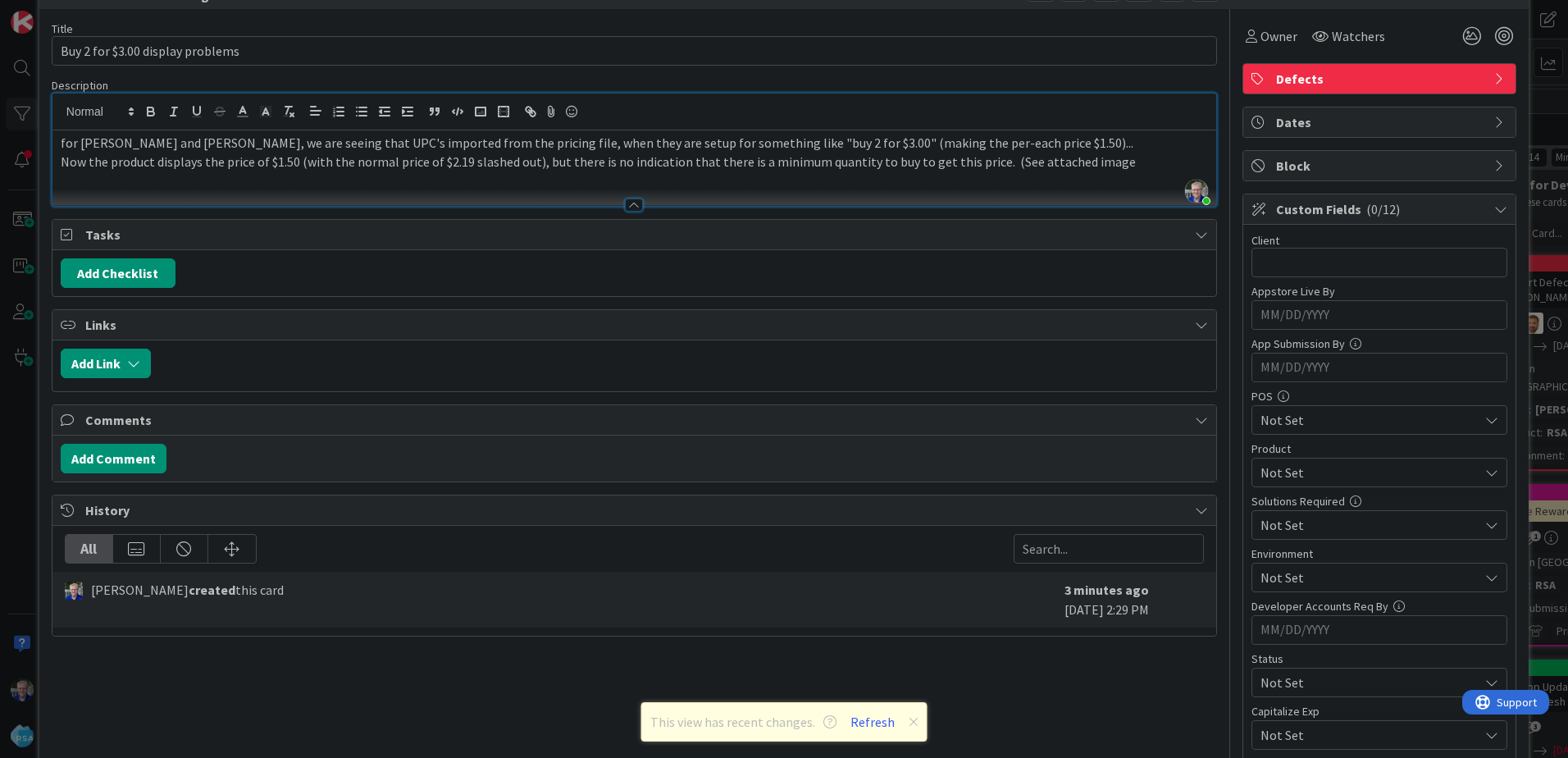
click at [1122, 160] on p "Now the product displays the price of $1.50 (with the normal price of $2.19 sla…" at bounding box center [635, 162] width 1148 height 19
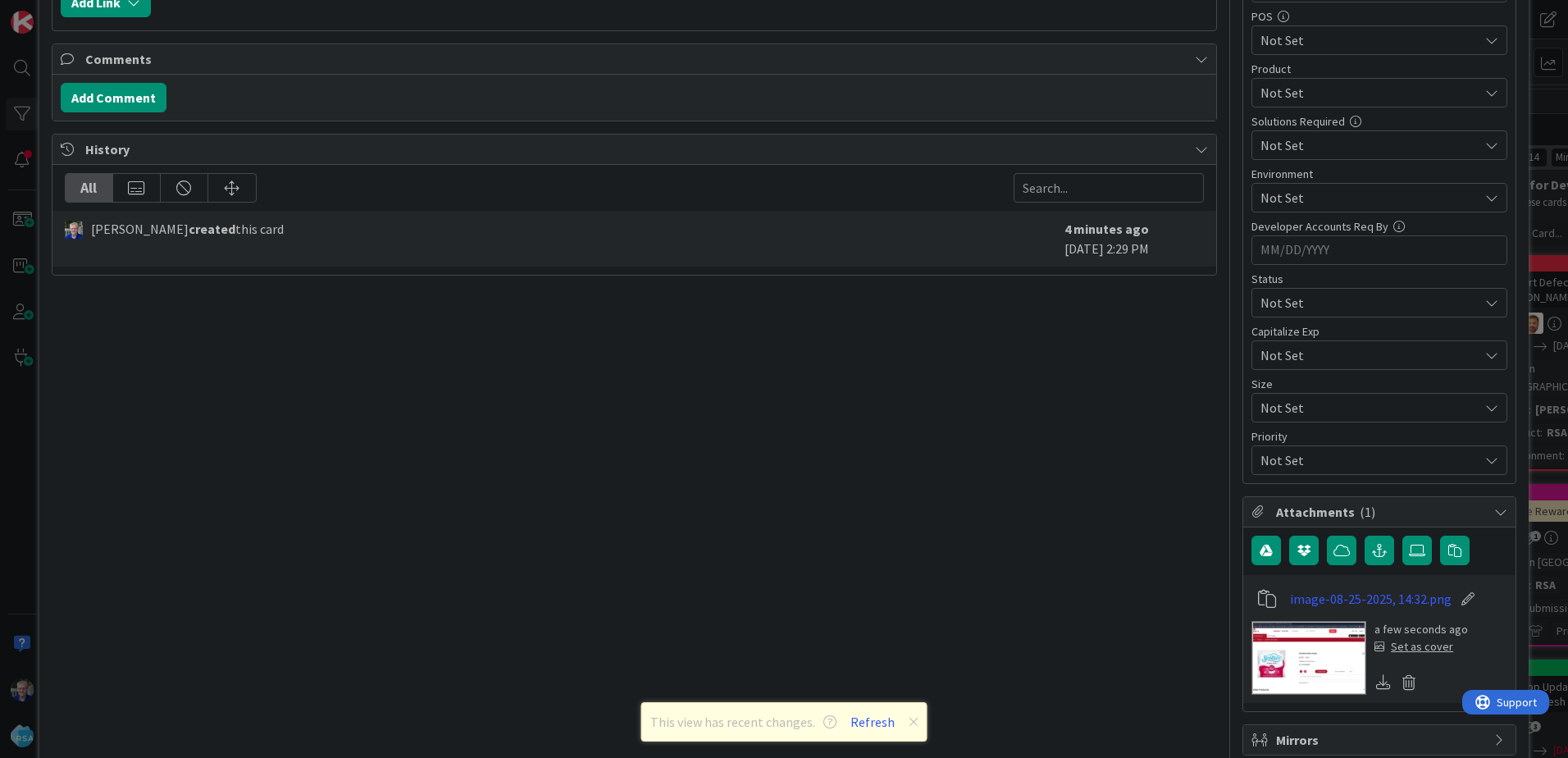
scroll to position [466, 0]
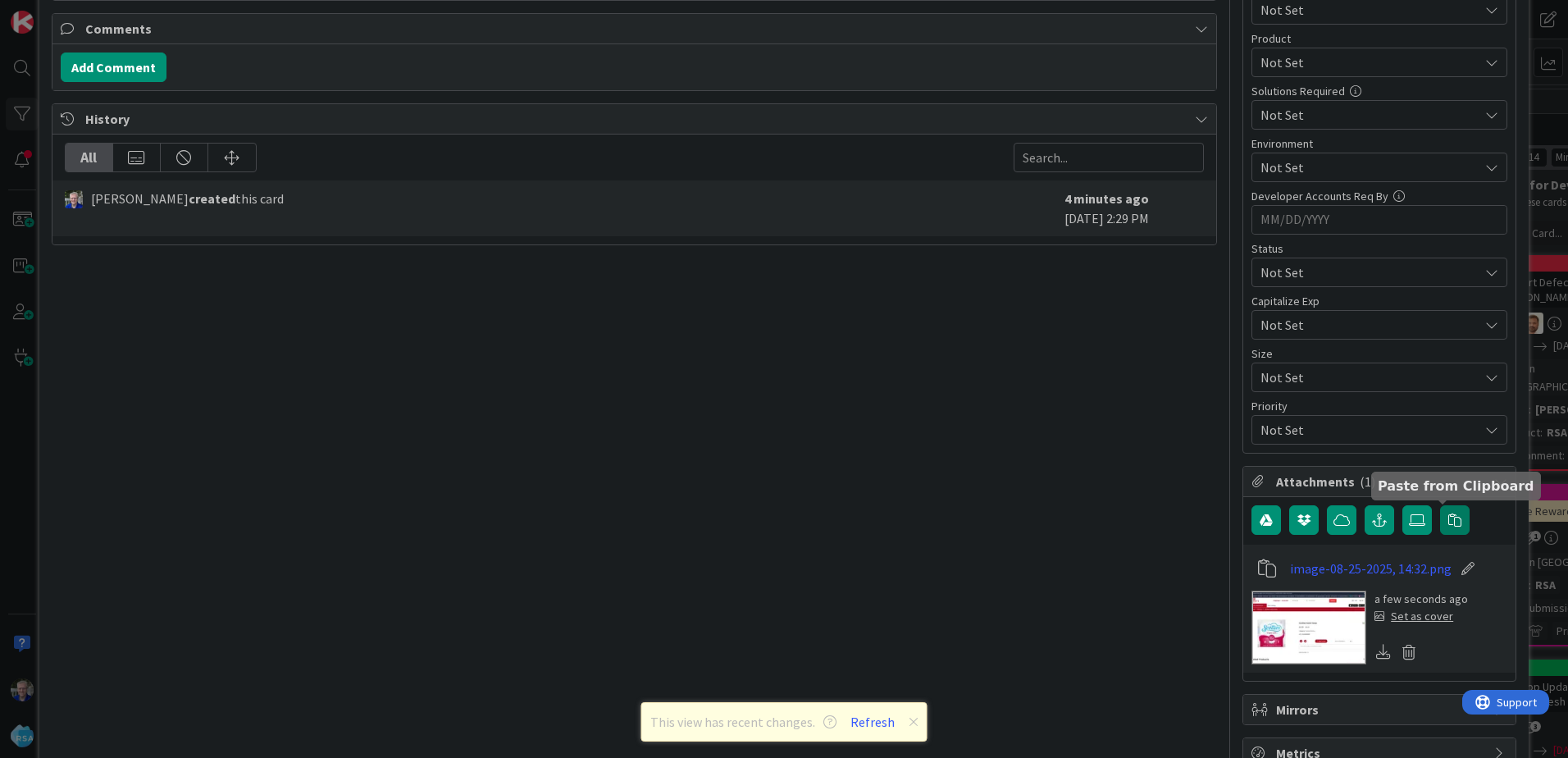
click at [1448, 518] on icon "button" at bounding box center [1455, 520] width 13 height 13
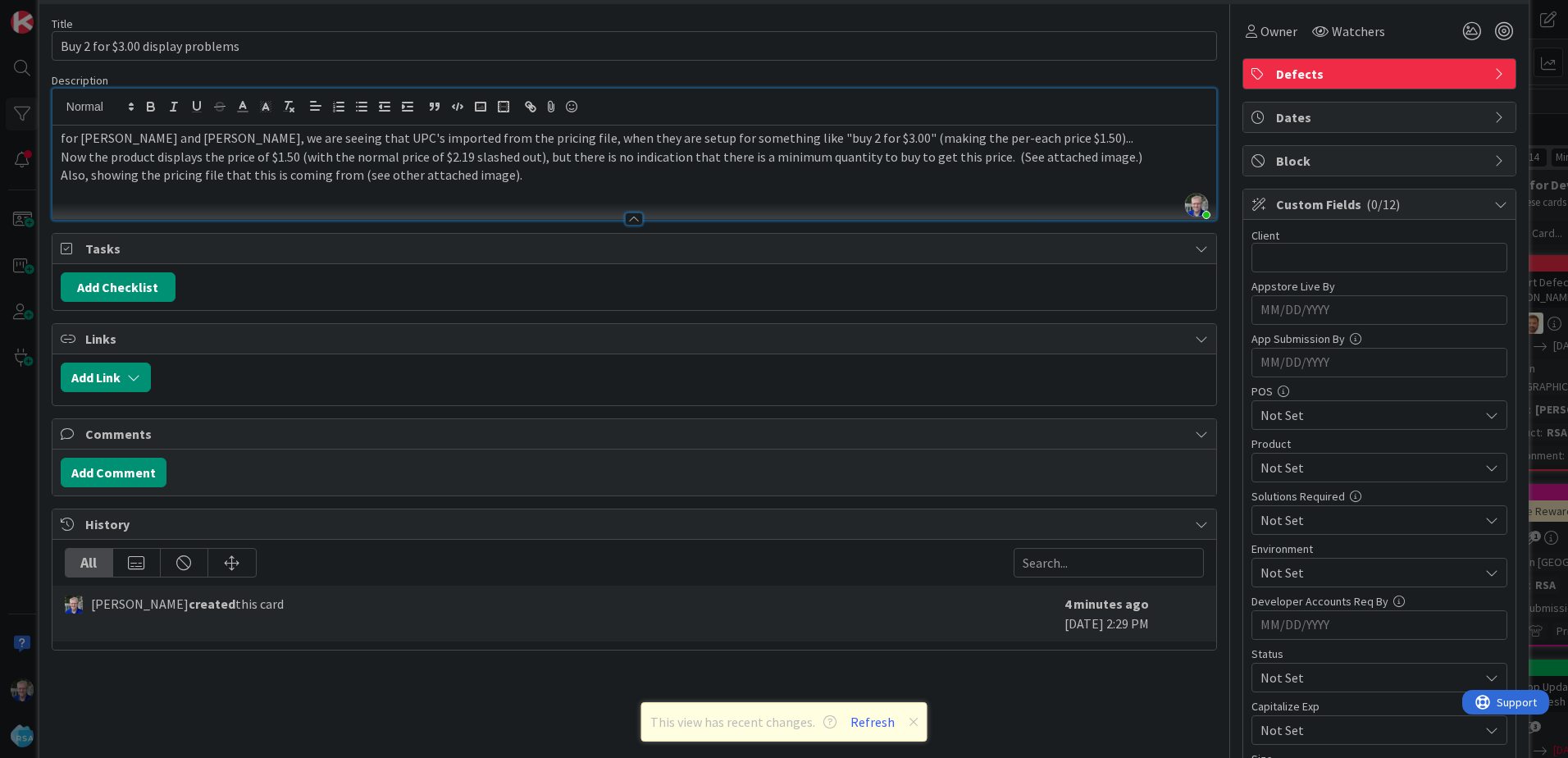
scroll to position [55, 0]
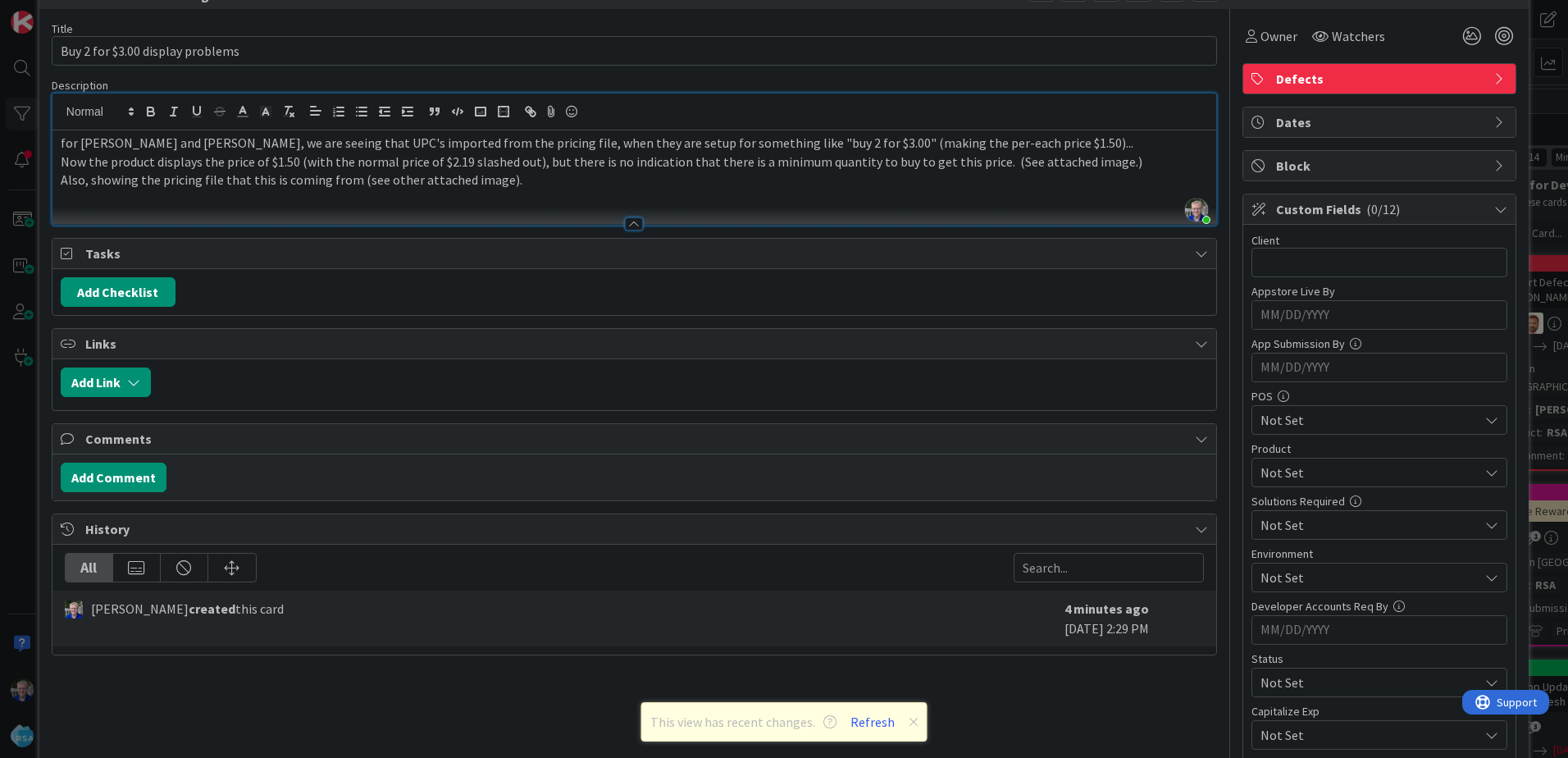
click at [524, 188] on p "Also, showing the pricing file that this is coming from (see other attached ima…" at bounding box center [635, 180] width 1148 height 19
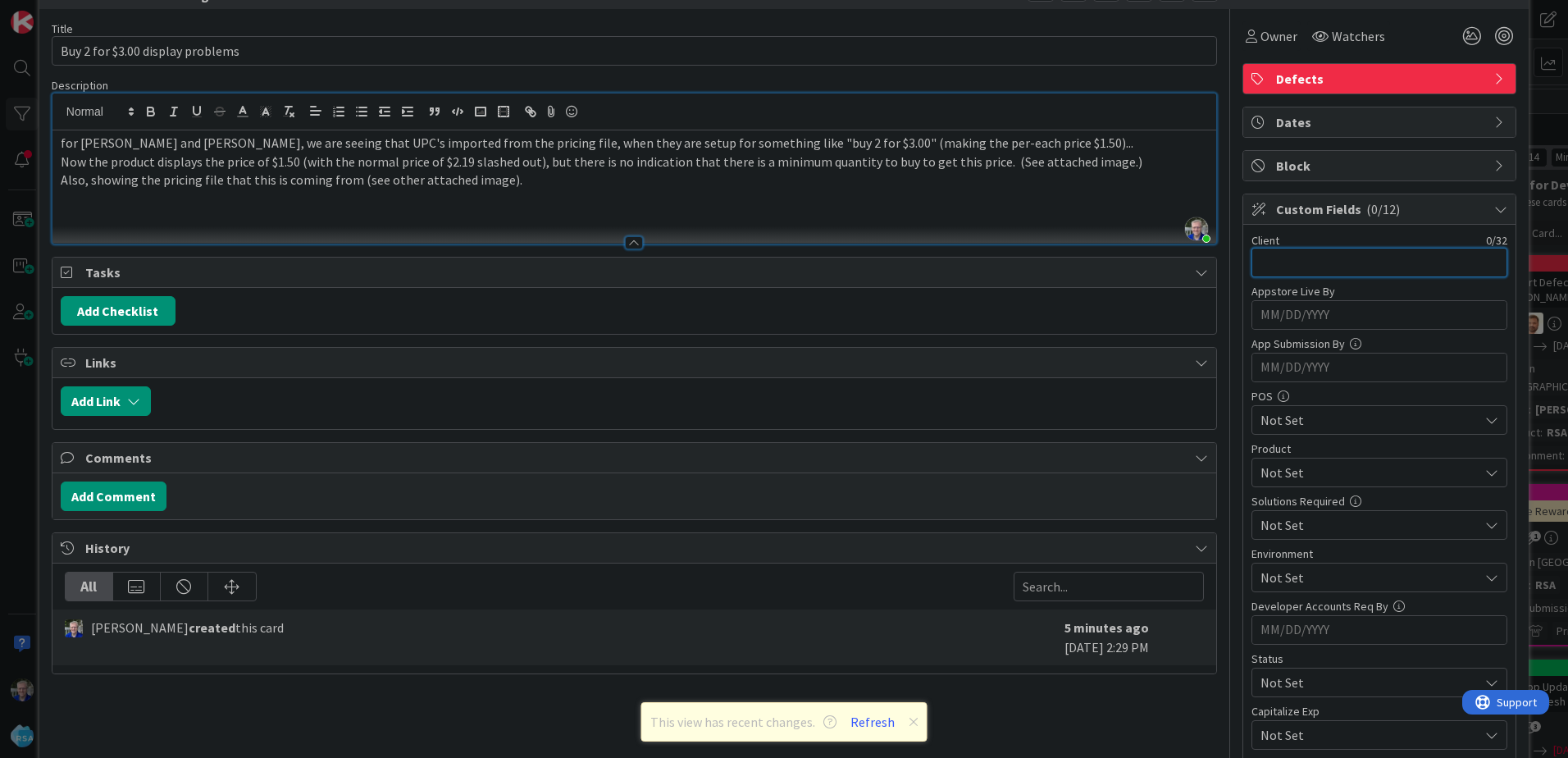
click at [1334, 260] on input "text" at bounding box center [1380, 262] width 256 height 29
type input "[PERSON_NAME]"
click at [1299, 471] on span "Not Set" at bounding box center [1370, 473] width 218 height 20
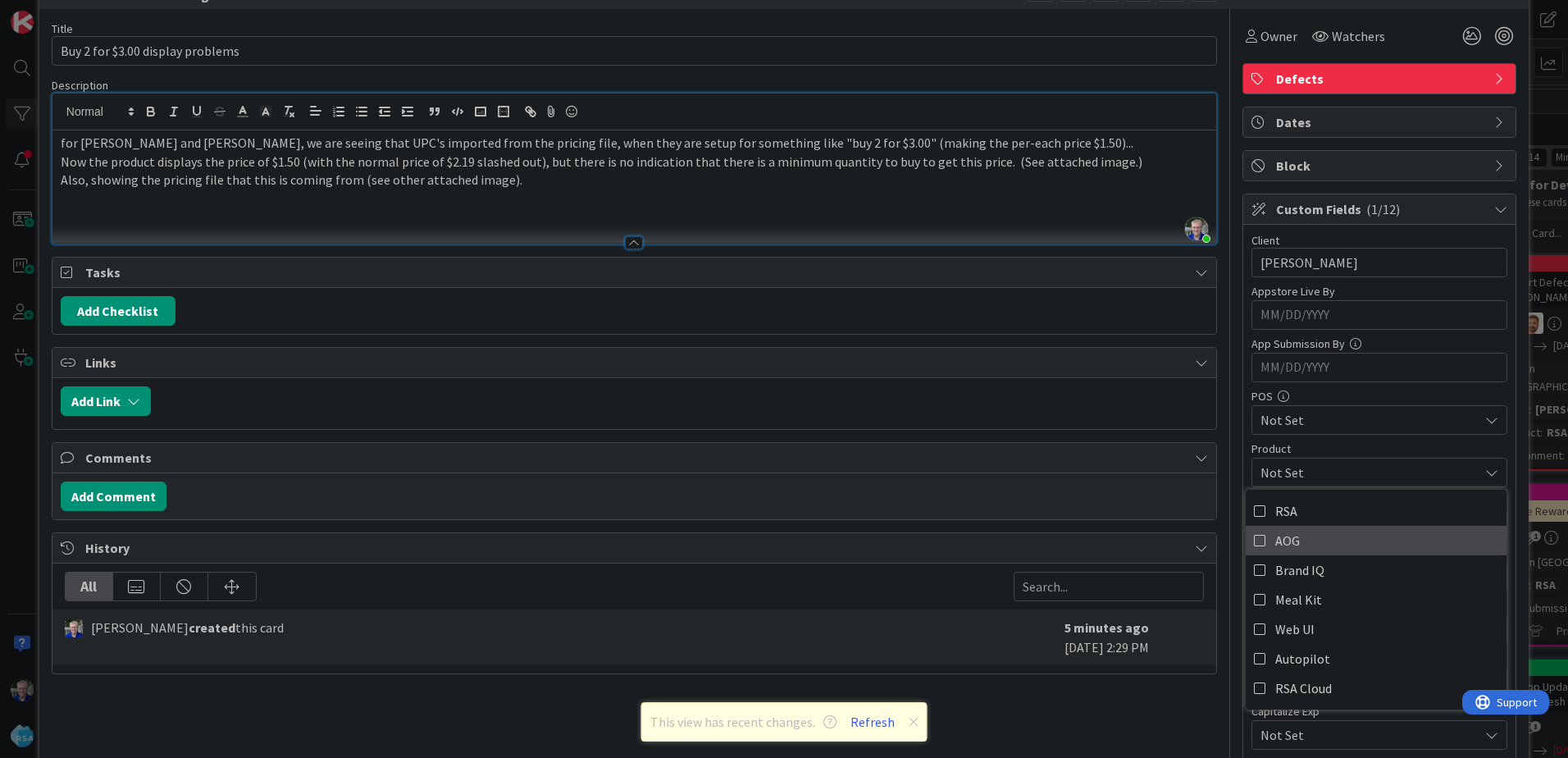
click at [1254, 540] on icon at bounding box center [1261, 540] width 13 height 24
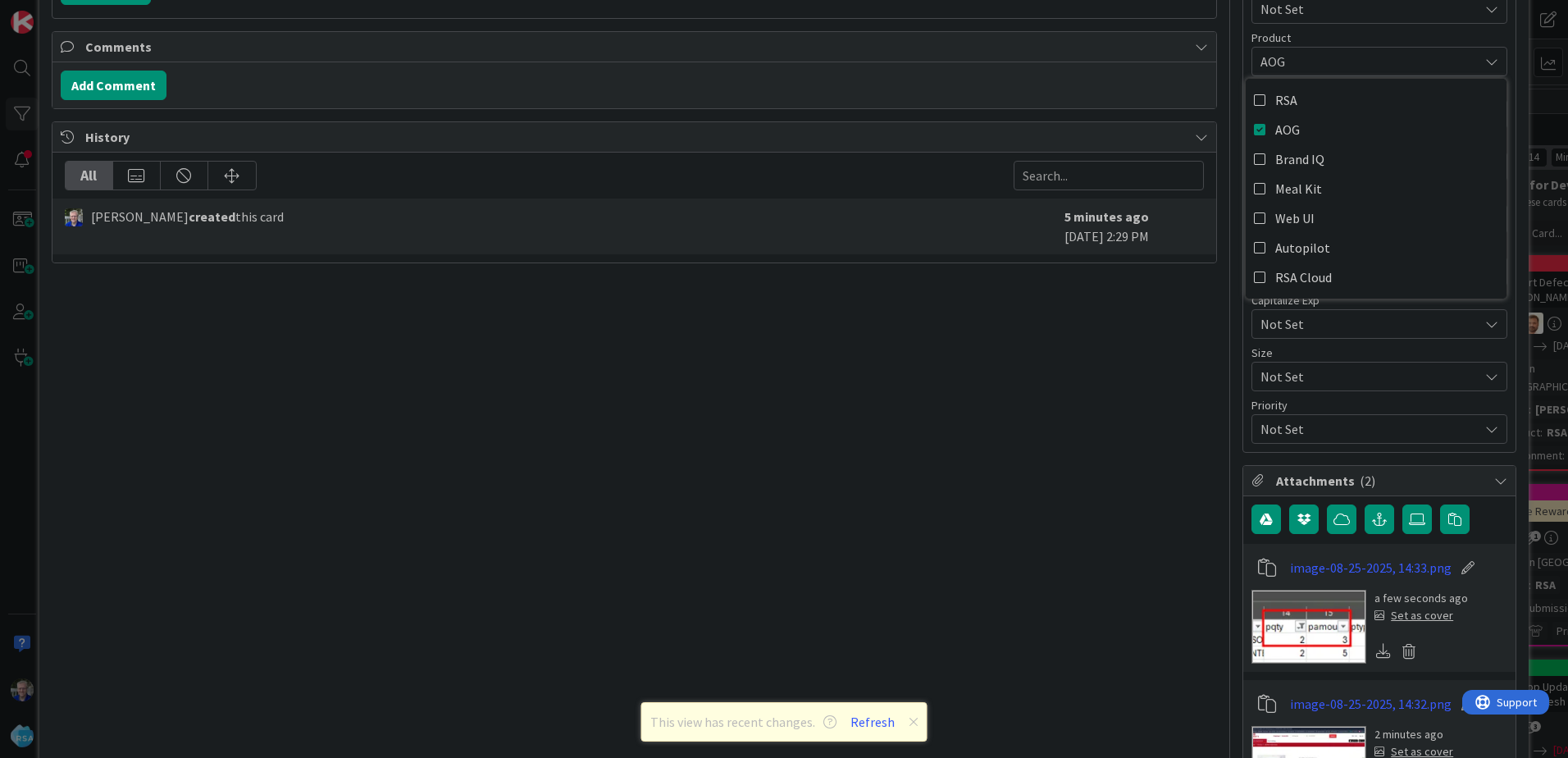
scroll to position [547, 0]
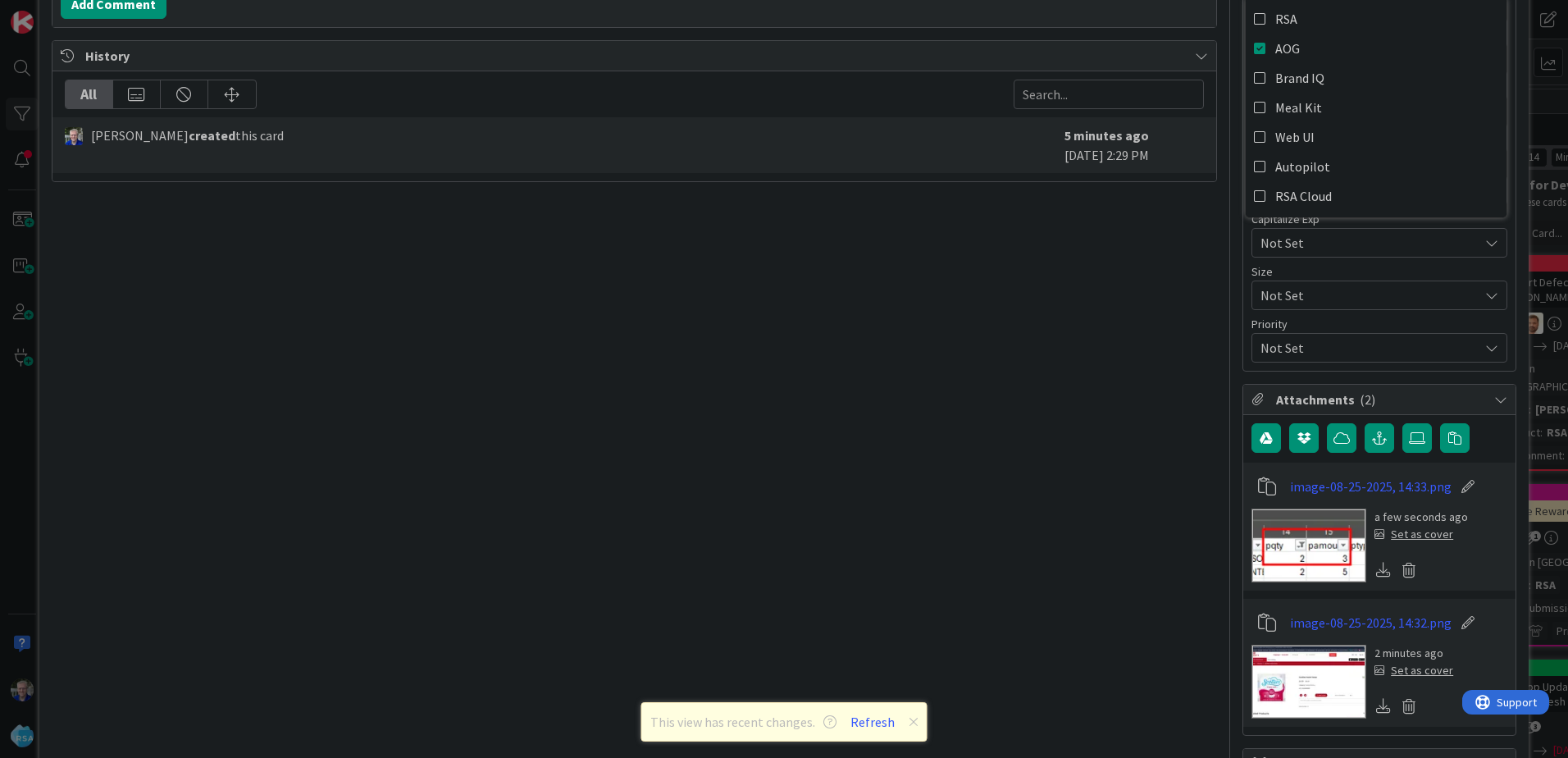
click at [1277, 202] on span "Not Set" at bounding box center [1365, 190] width 210 height 23
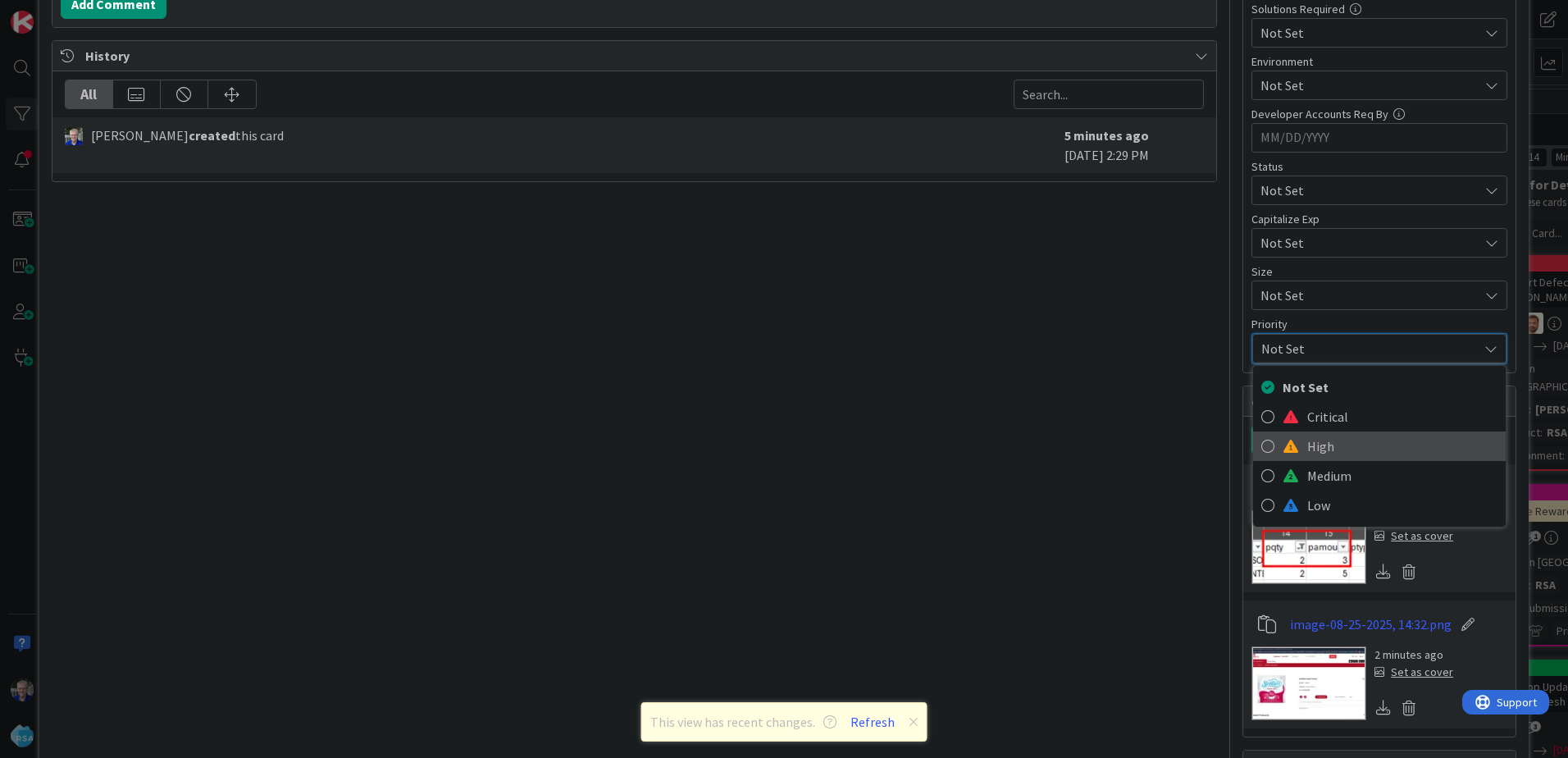
click at [1262, 449] on icon at bounding box center [1268, 446] width 13 height 24
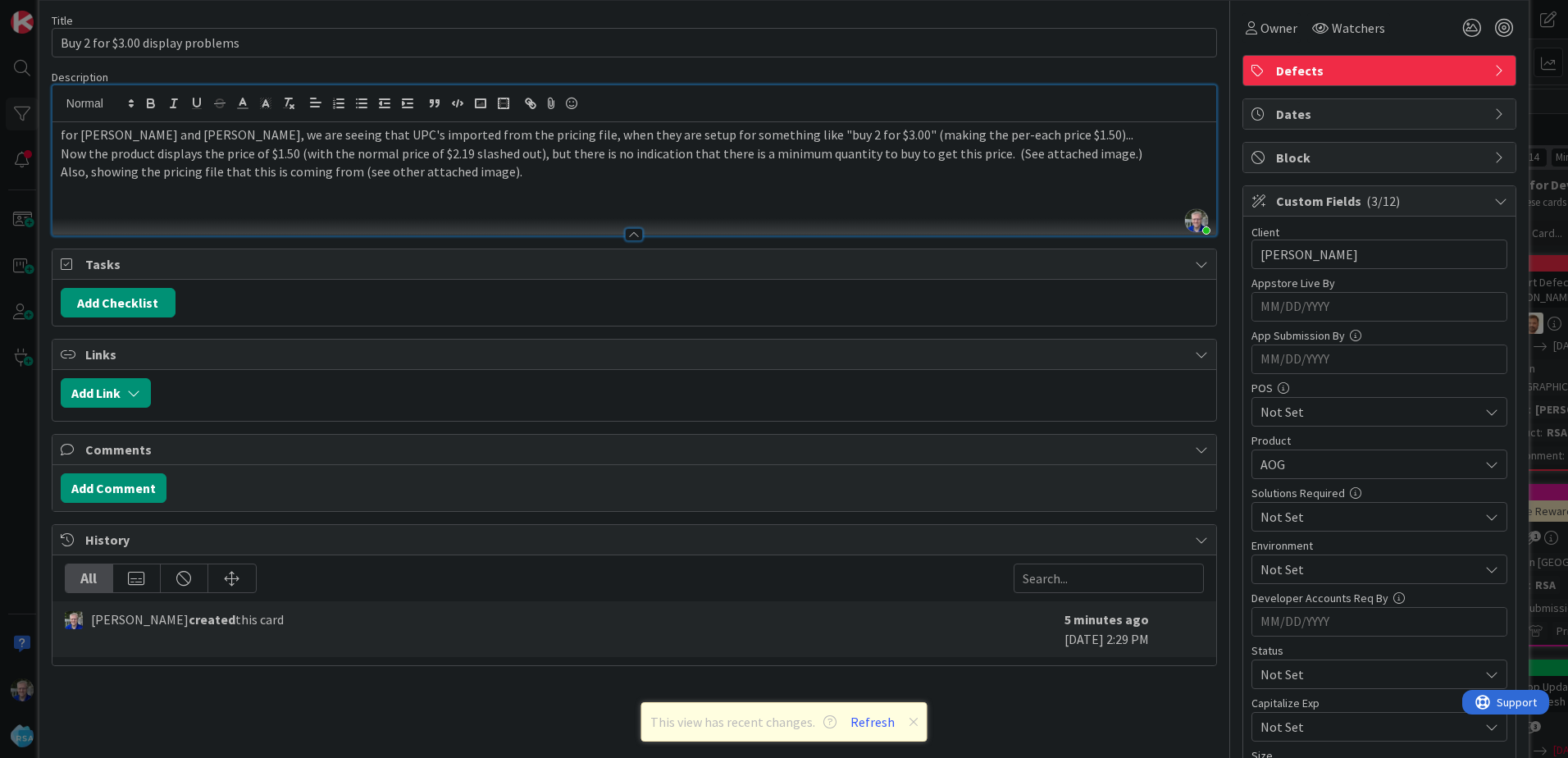
scroll to position [0, 0]
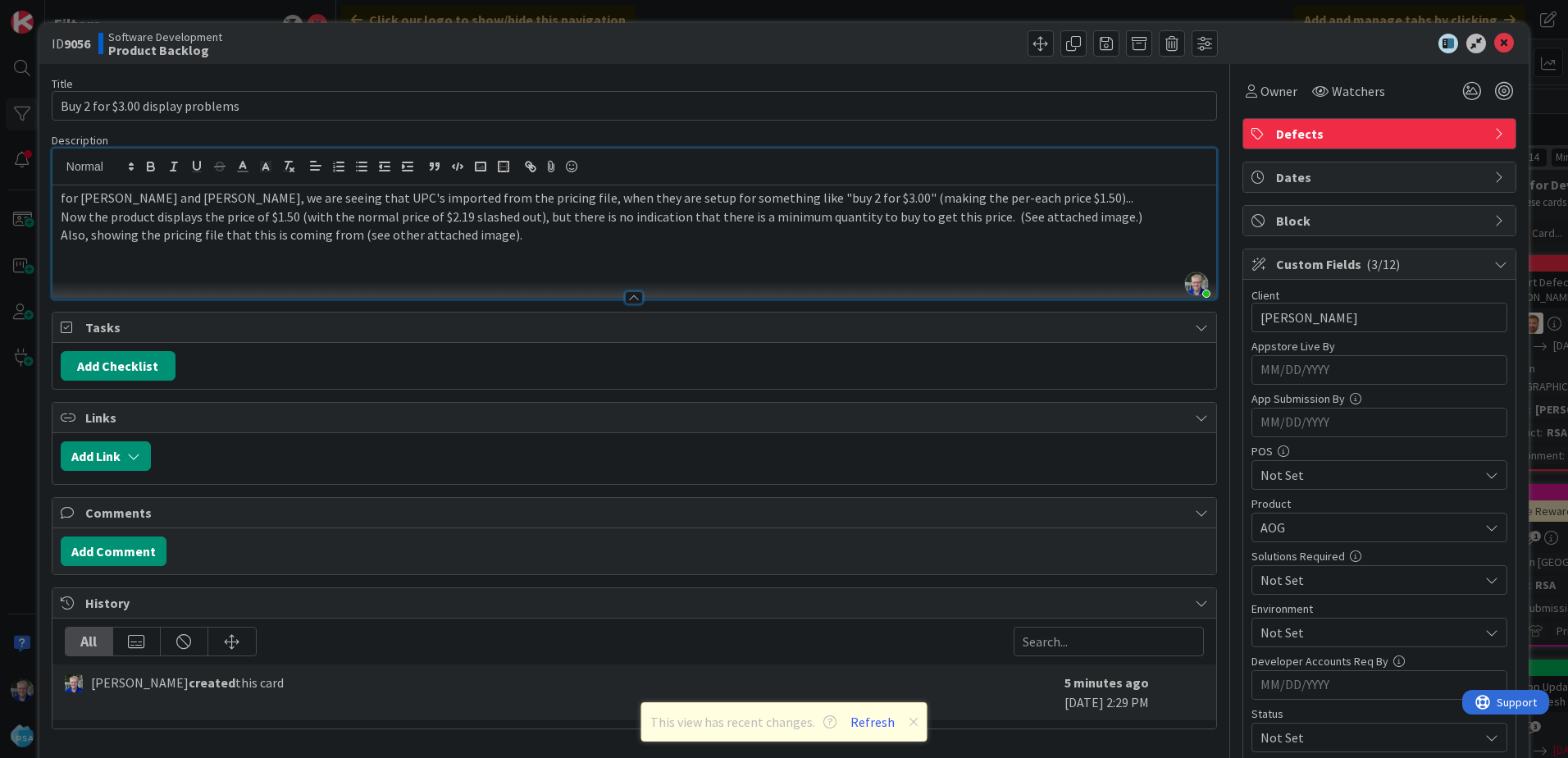
click at [600, 255] on p at bounding box center [635, 254] width 1148 height 19
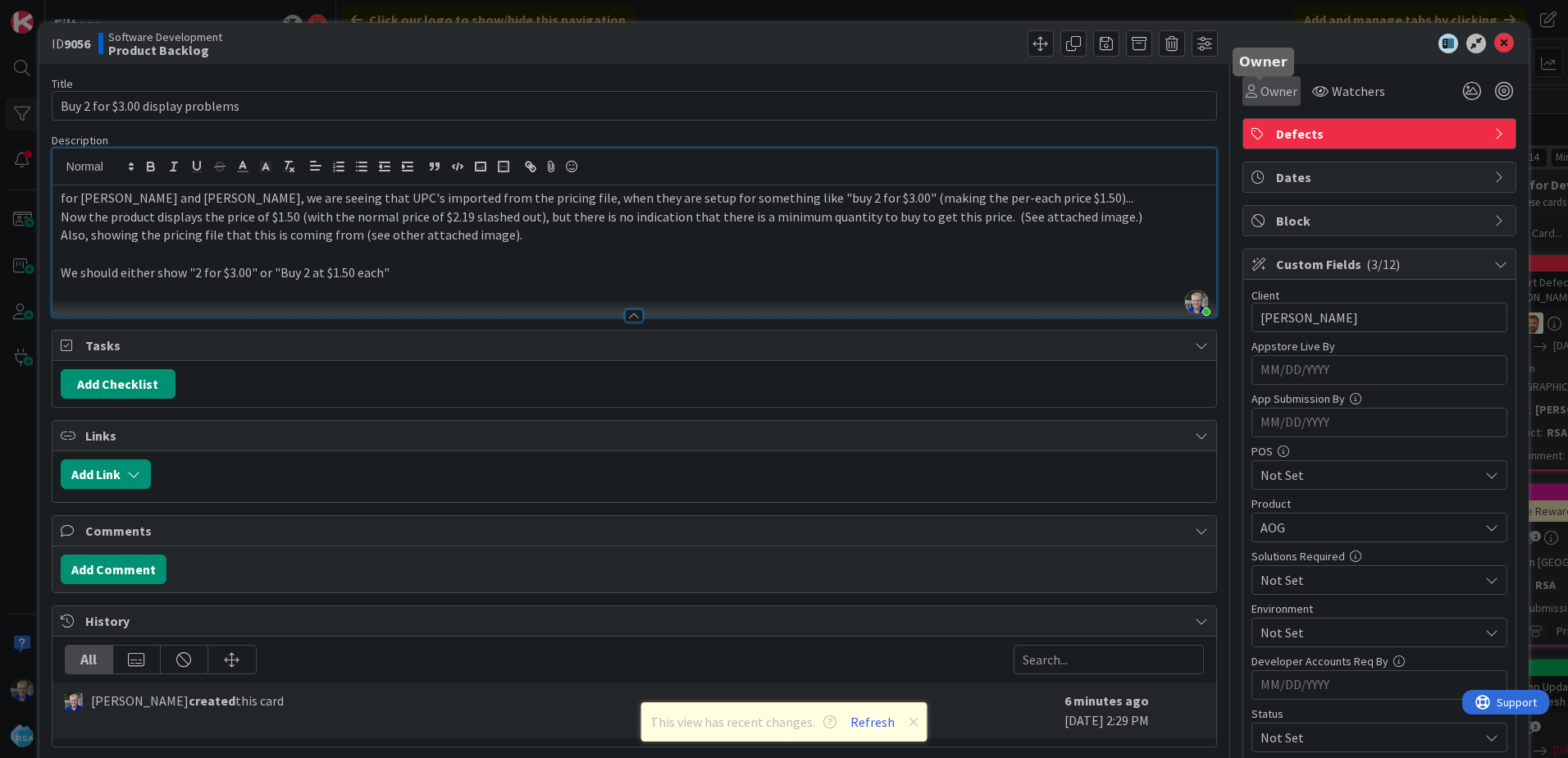
click at [1261, 94] on span "Owner" at bounding box center [1279, 91] width 37 height 20
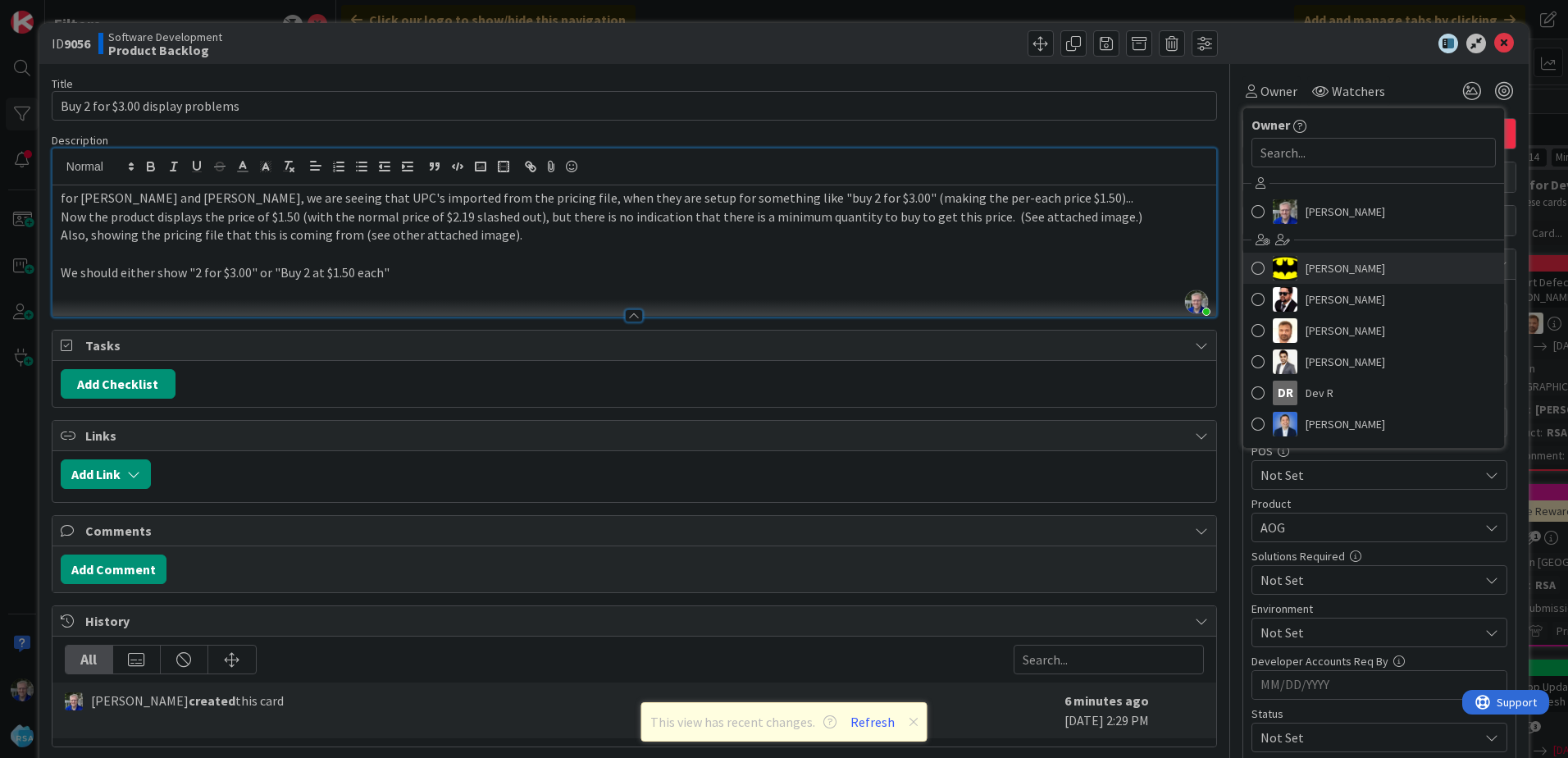
click at [1252, 265] on span at bounding box center [1258, 268] width 13 height 24
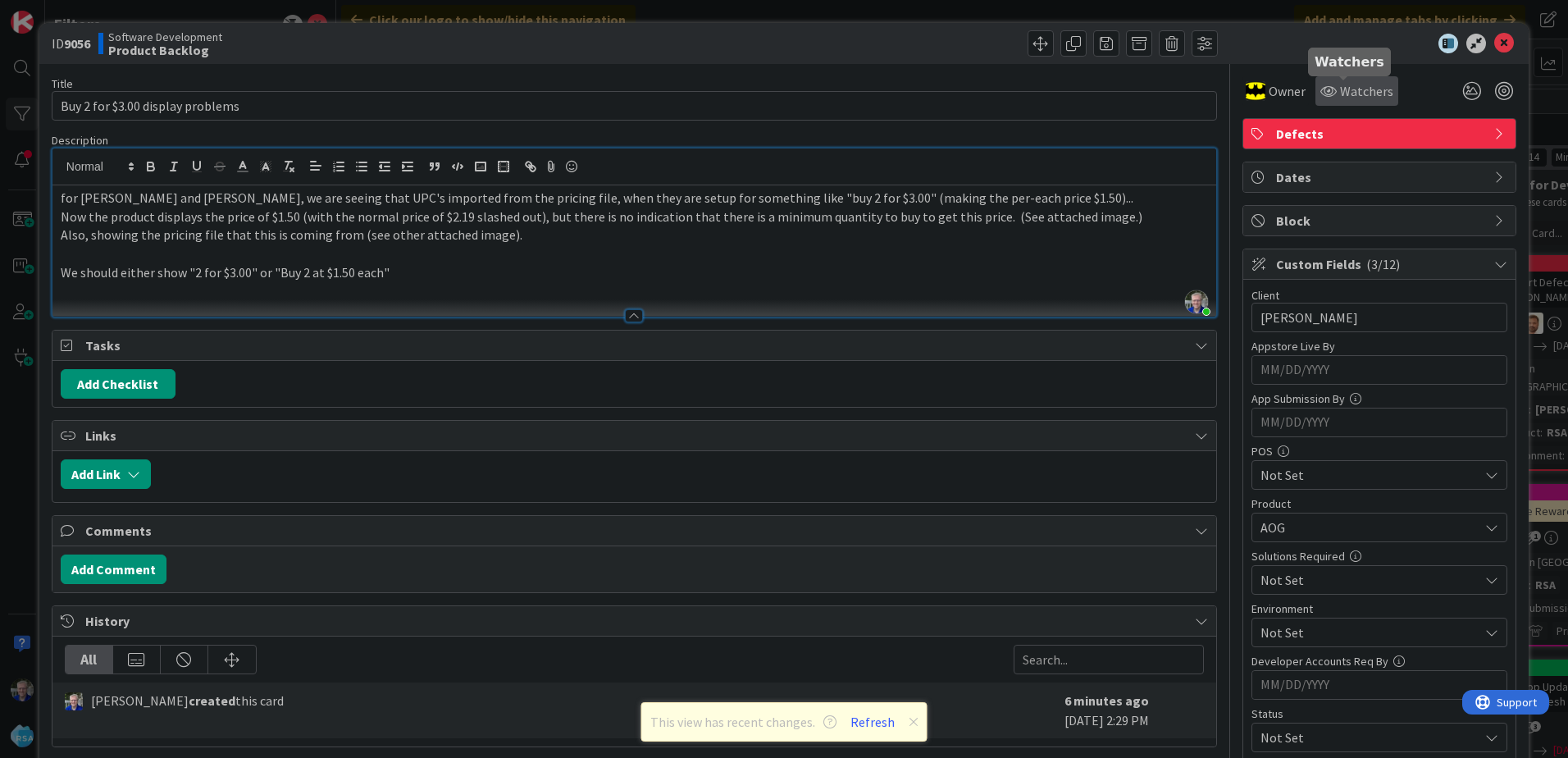
click at [1340, 91] on span "Watchers" at bounding box center [1367, 91] width 54 height 20
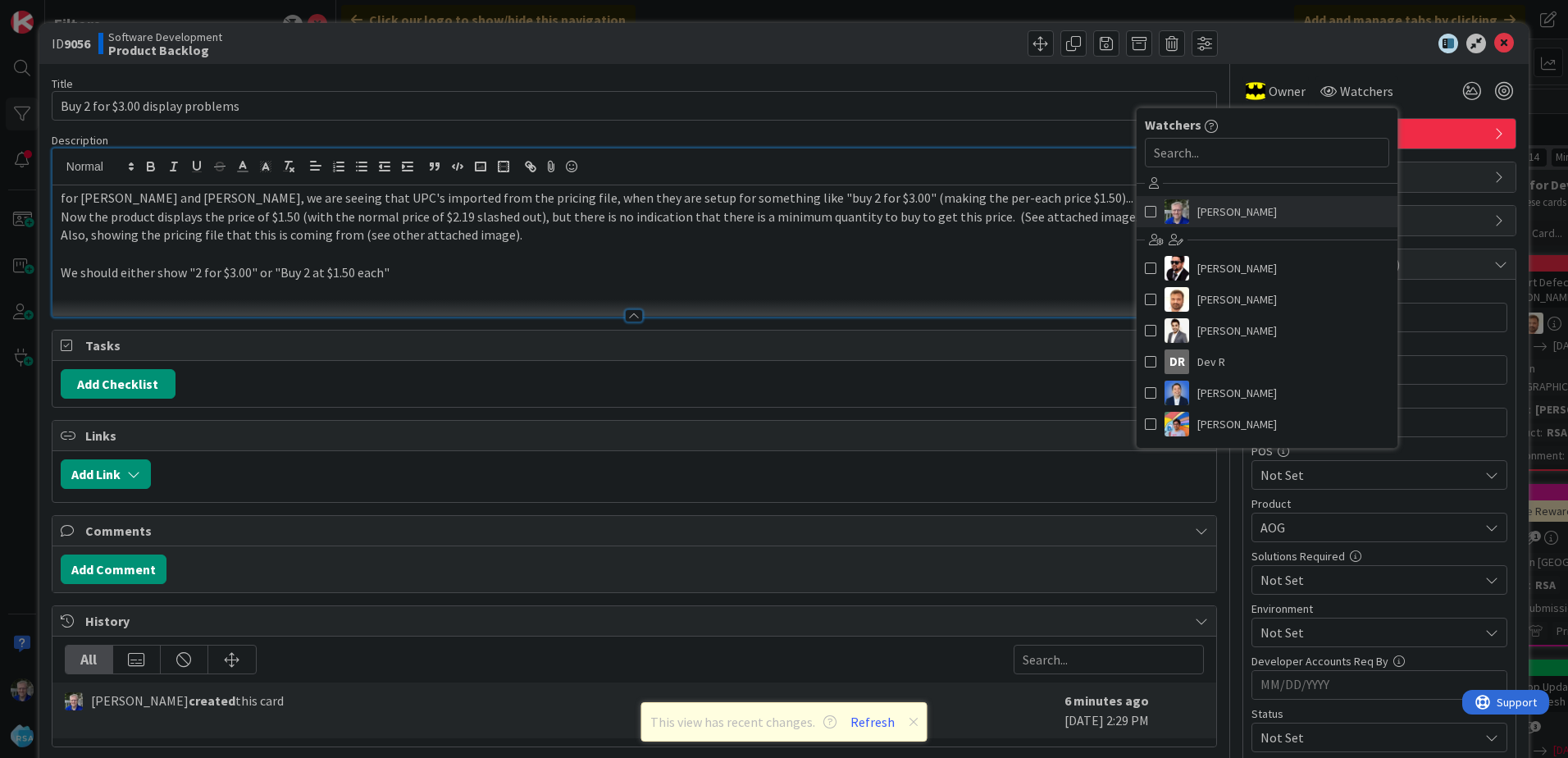
click at [1145, 209] on span at bounding box center [1151, 211] width 12 height 24
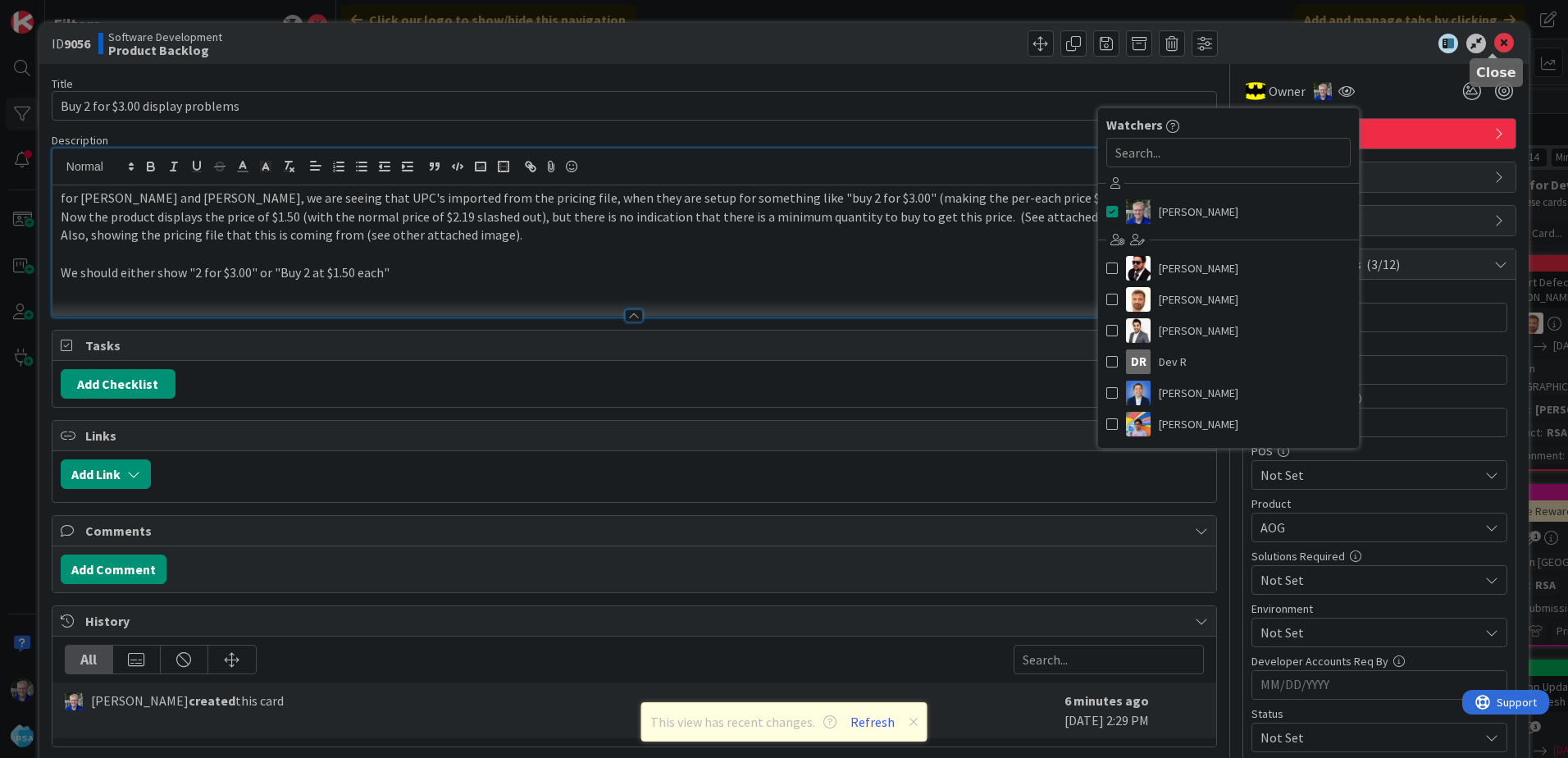
click at [1494, 38] on icon at bounding box center [1504, 44] width 20 height 20
